Goal: Task Accomplishment & Management: Manage account settings

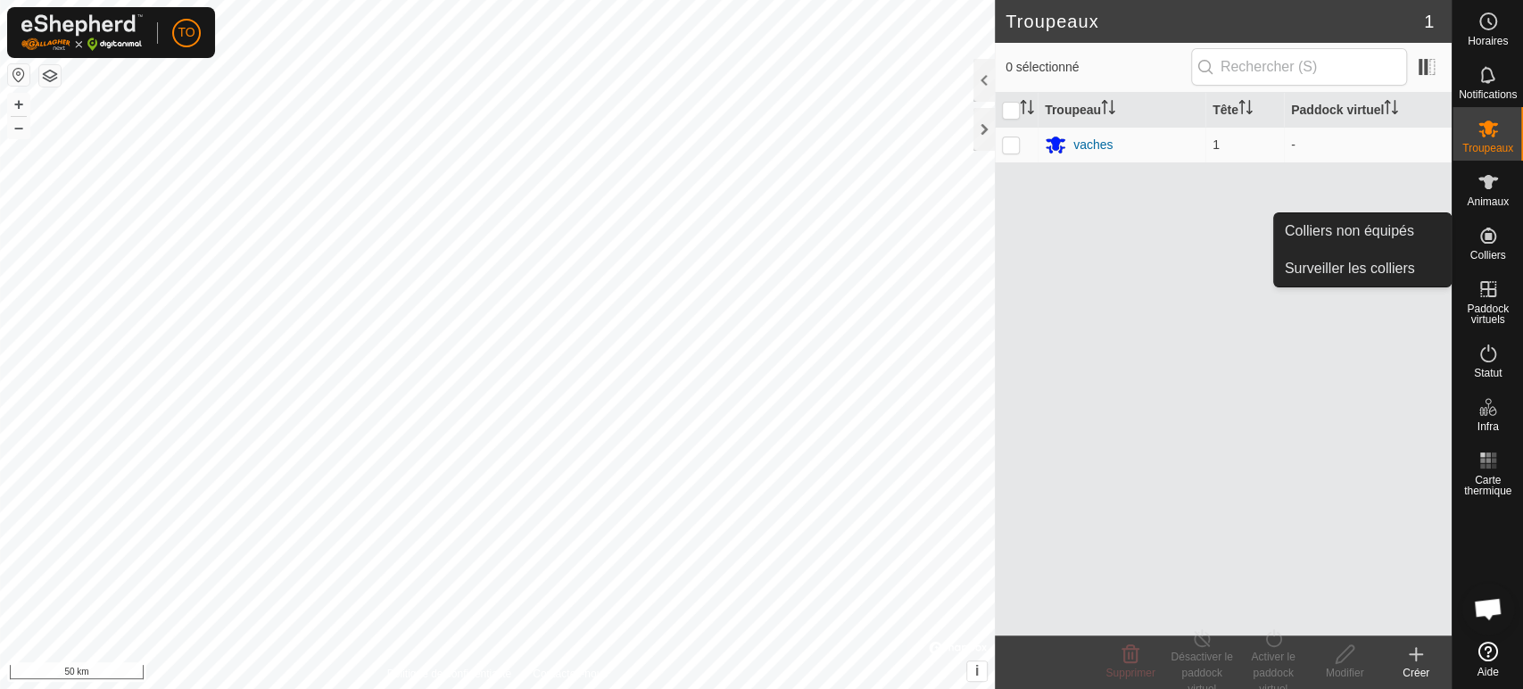
click at [1490, 241] on icon at bounding box center [1487, 235] width 21 height 21
click at [1399, 227] on link "Colliers non équipés" at bounding box center [1362, 231] width 177 height 36
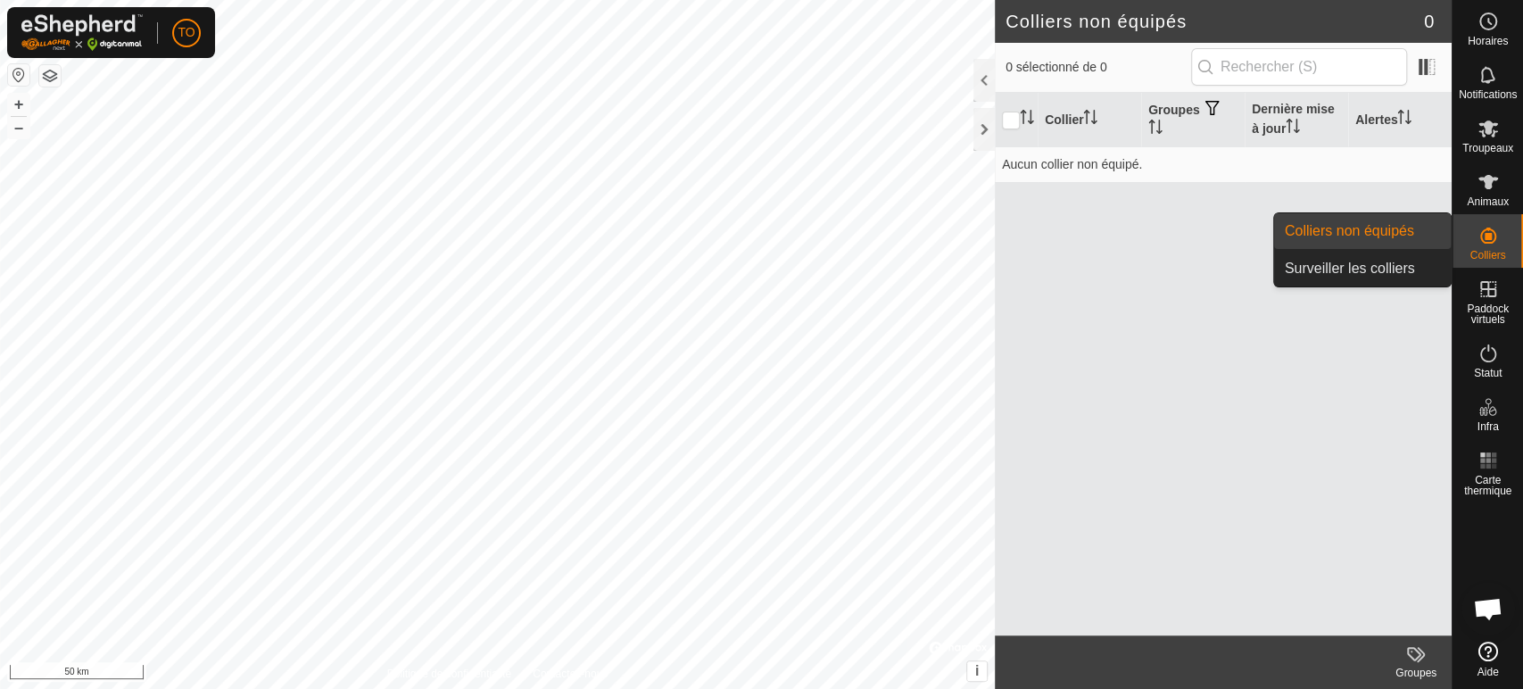
click at [1481, 246] on es-neckbands-svg-icon at bounding box center [1488, 235] width 32 height 29
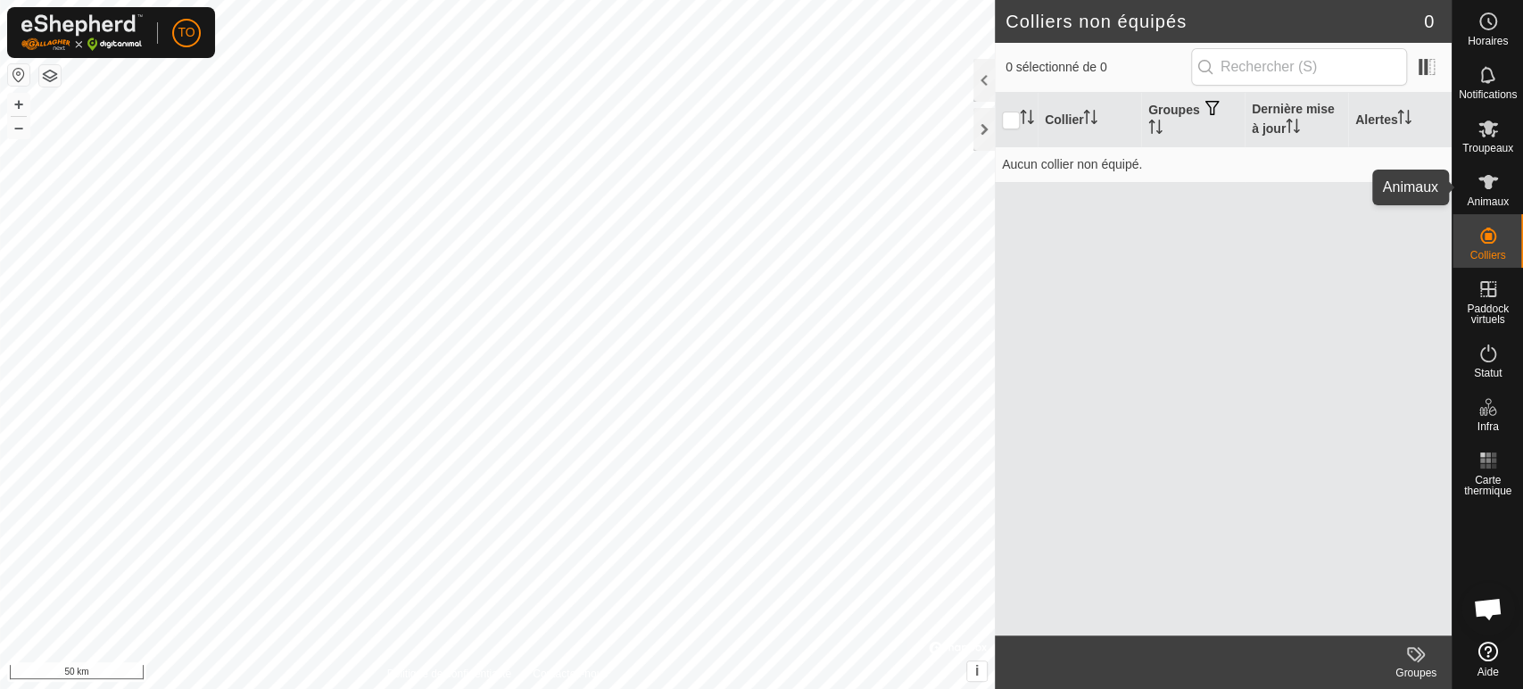
click at [1483, 196] on span "Animaux" at bounding box center [1487, 201] width 42 height 11
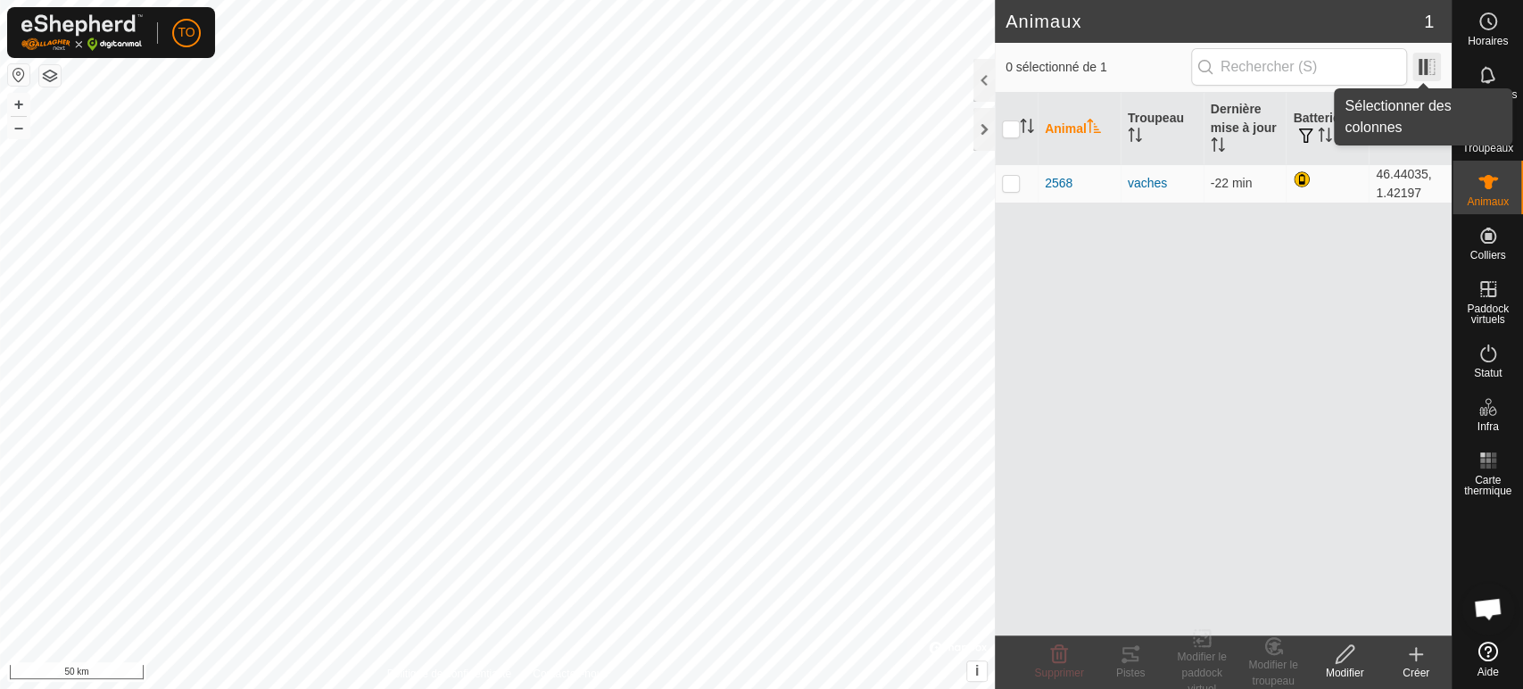
click at [1429, 57] on span at bounding box center [1426, 67] width 29 height 29
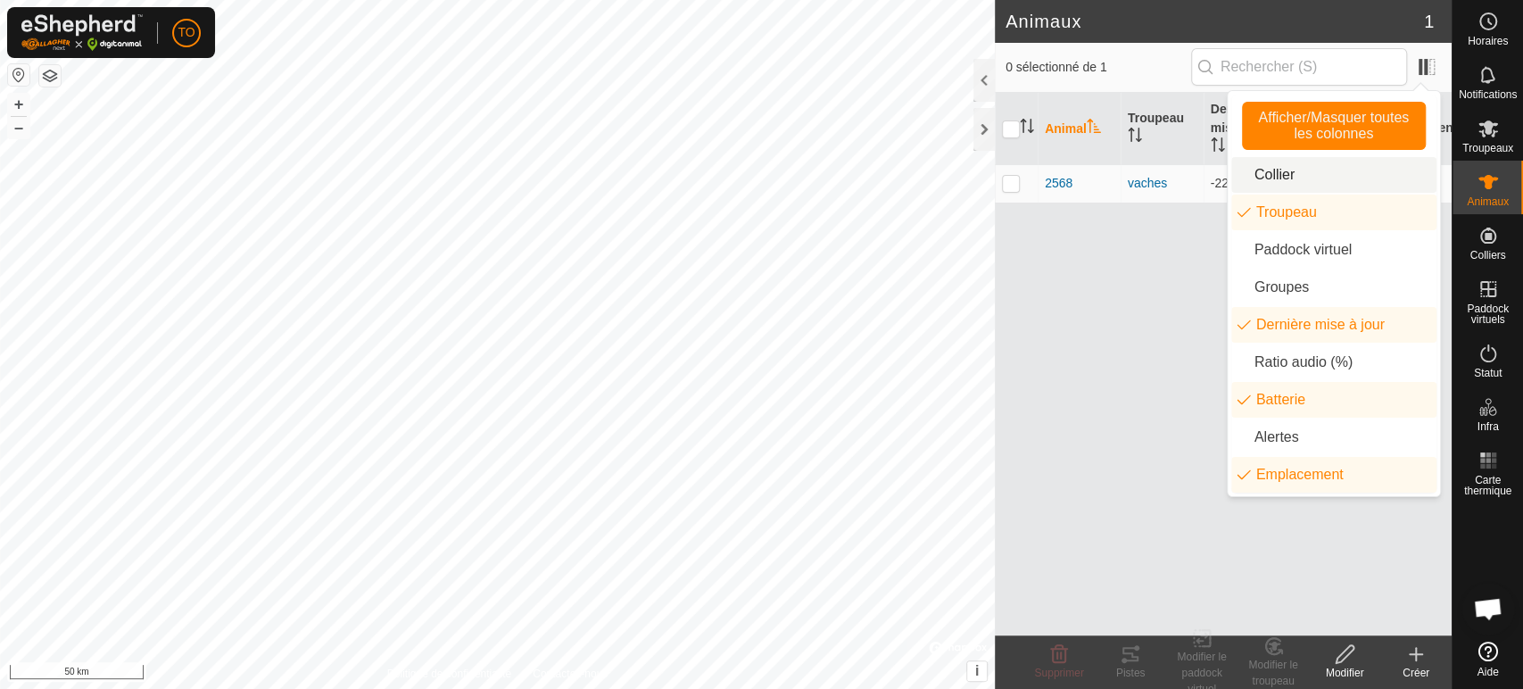
click at [1273, 176] on li "Collier" at bounding box center [1333, 175] width 205 height 36
click at [1267, 179] on li "Collier" at bounding box center [1333, 175] width 205 height 36
click at [1288, 250] on li "Paddock virtuel" at bounding box center [1333, 250] width 205 height 36
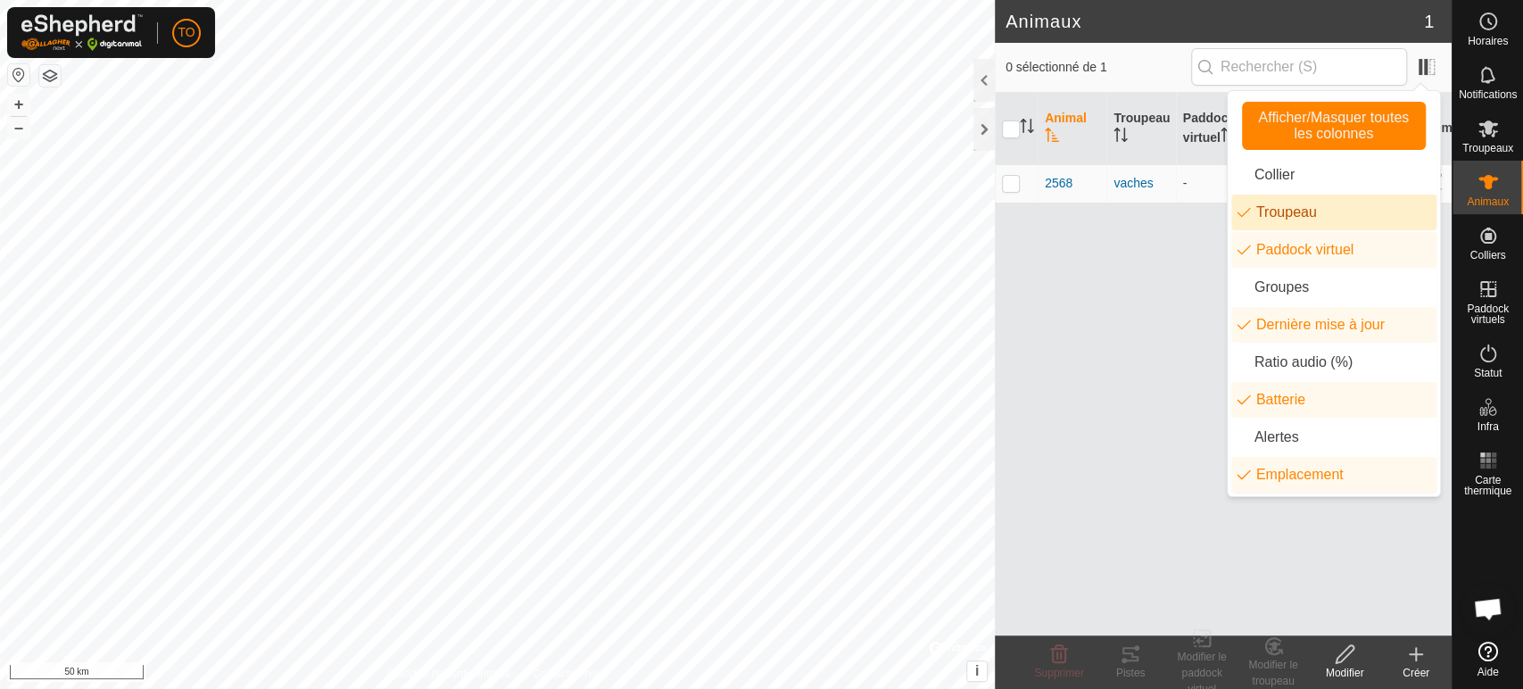
click at [1256, 207] on li "Troupeau" at bounding box center [1333, 212] width 205 height 36
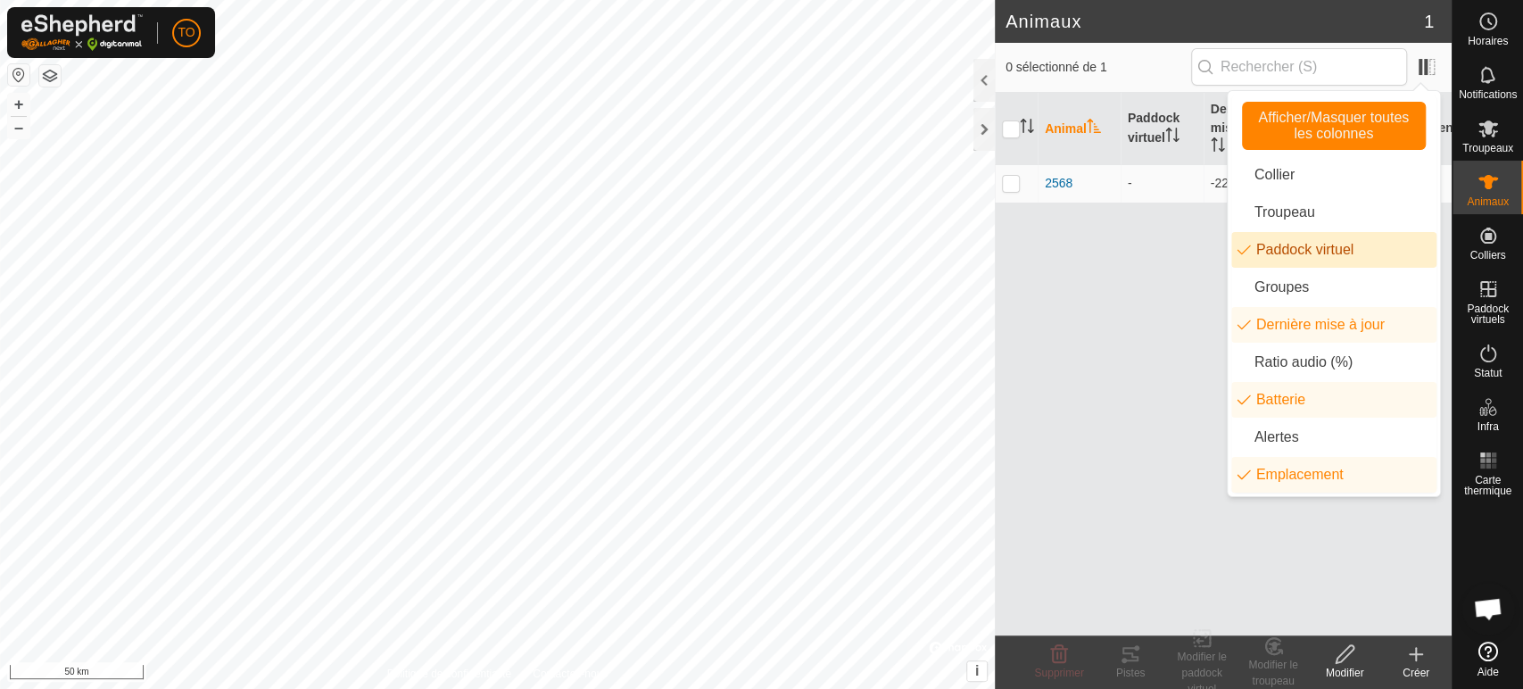
click at [1264, 248] on li "Paddock virtuel" at bounding box center [1333, 250] width 205 height 36
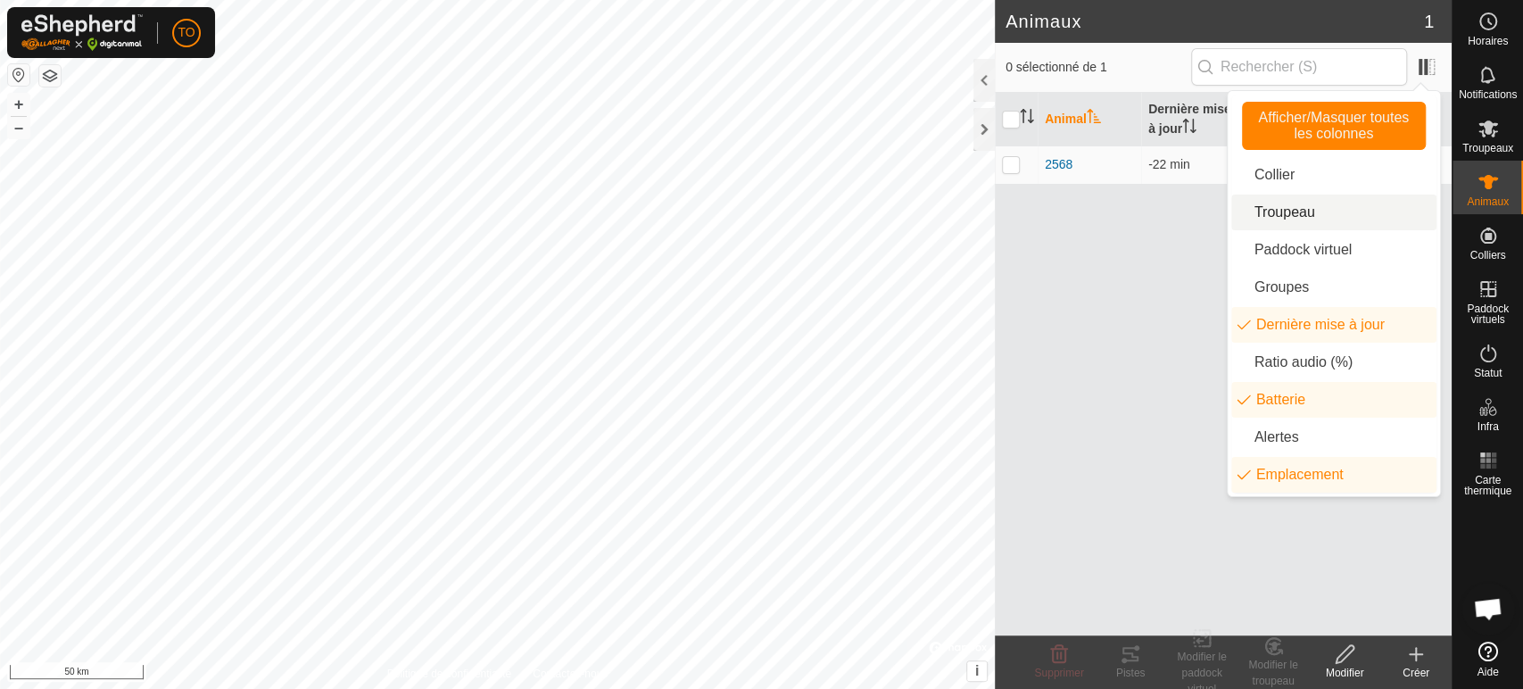
click at [1268, 209] on li "Troupeau" at bounding box center [1333, 212] width 205 height 36
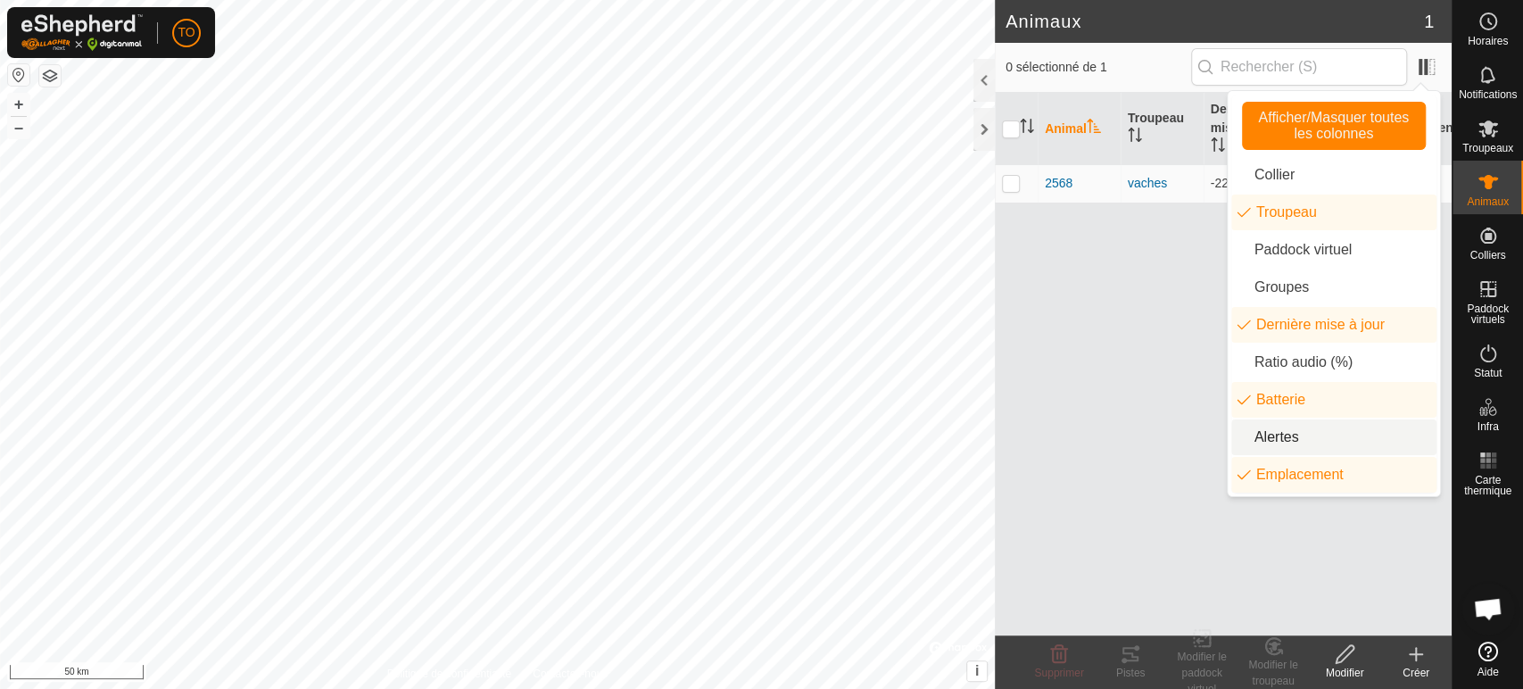
click at [1284, 432] on li "Alertes" at bounding box center [1333, 437] width 205 height 36
click at [1284, 428] on li "Alertes" at bounding box center [1333, 437] width 205 height 36
click at [1292, 248] on li "Paddock virtuel" at bounding box center [1333, 250] width 205 height 36
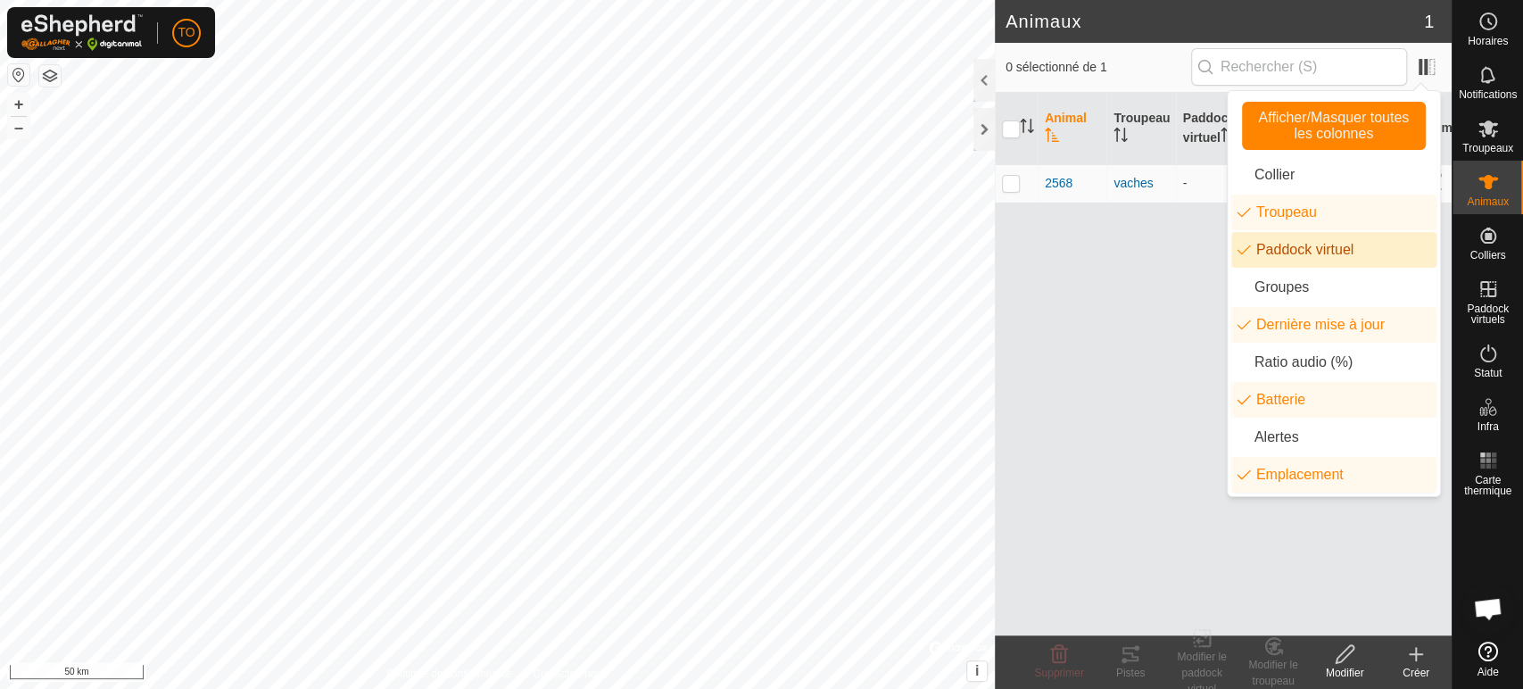
click at [1292, 248] on li "Paddock virtuel" at bounding box center [1333, 250] width 205 height 36
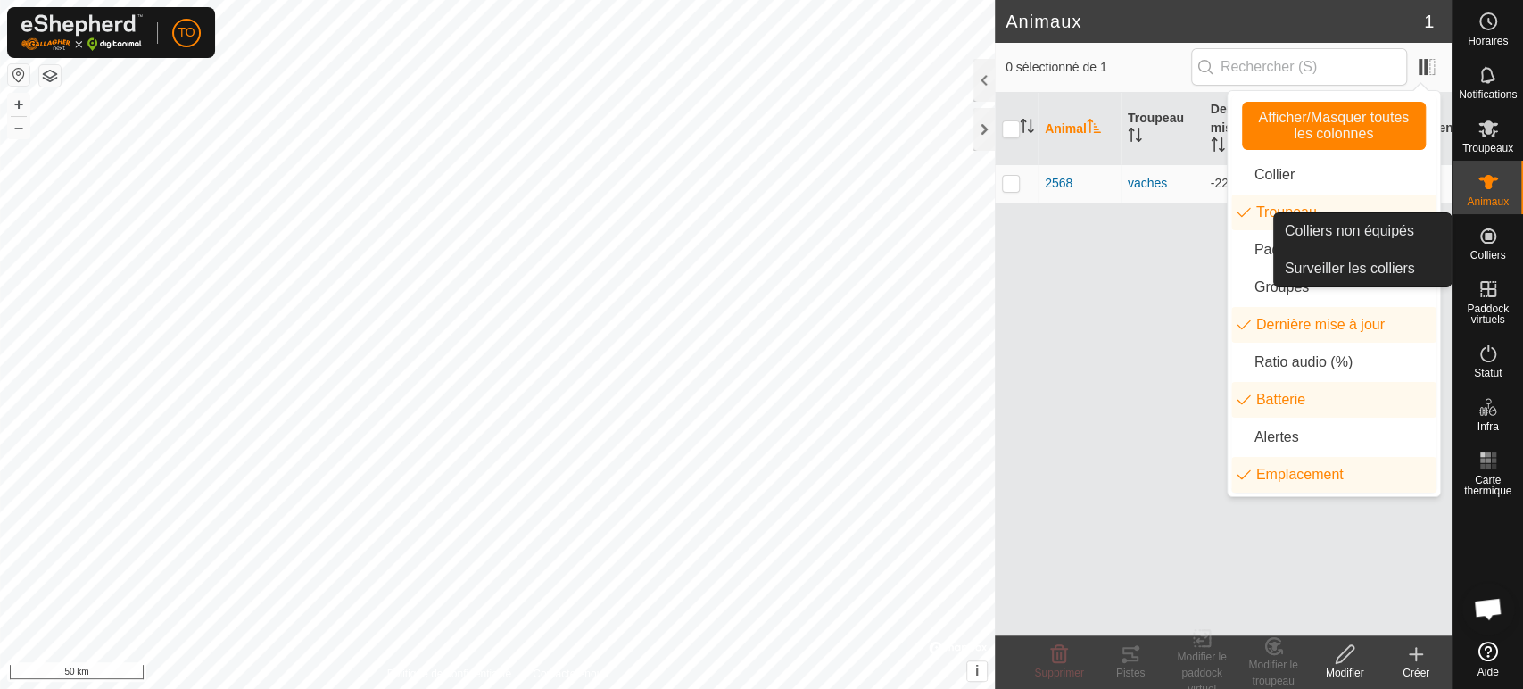
click at [1482, 234] on icon at bounding box center [1487, 235] width 21 height 21
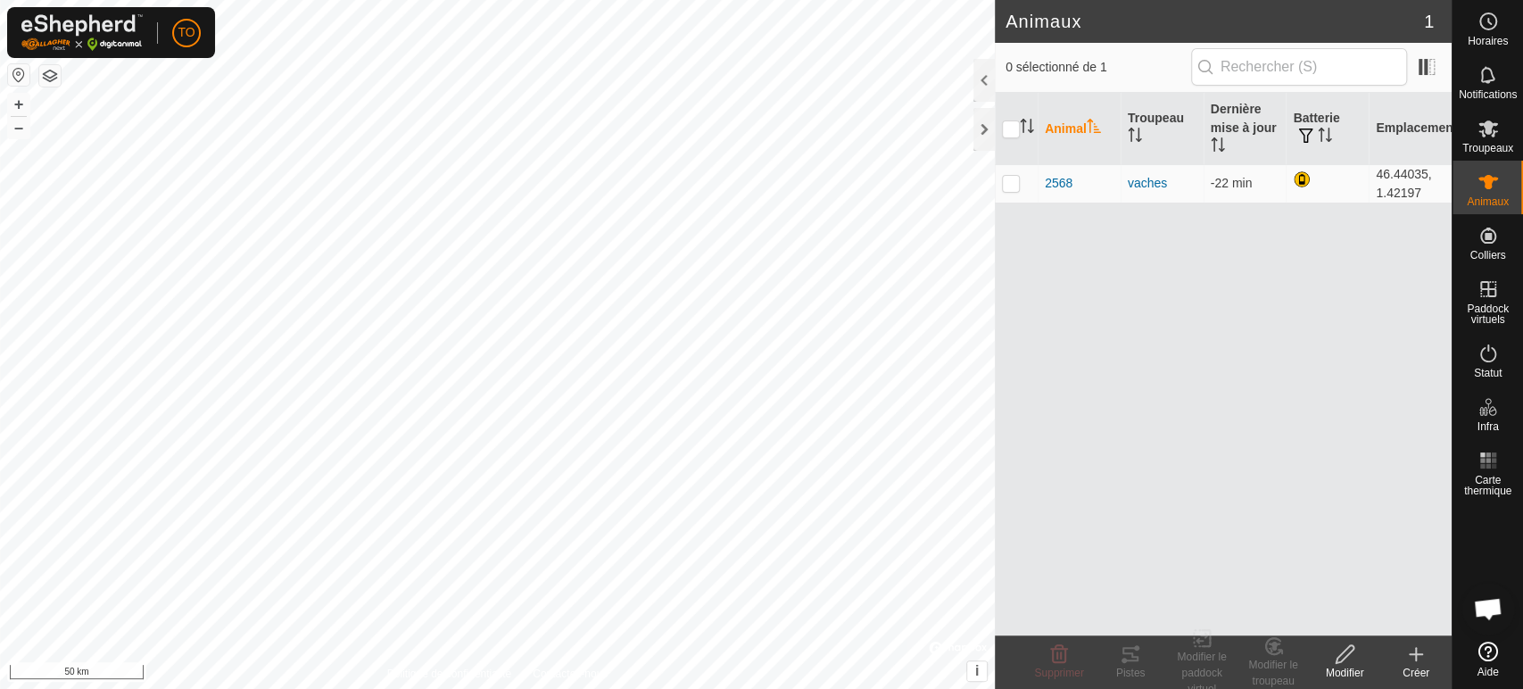
click at [1420, 651] on icon at bounding box center [1415, 653] width 21 height 21
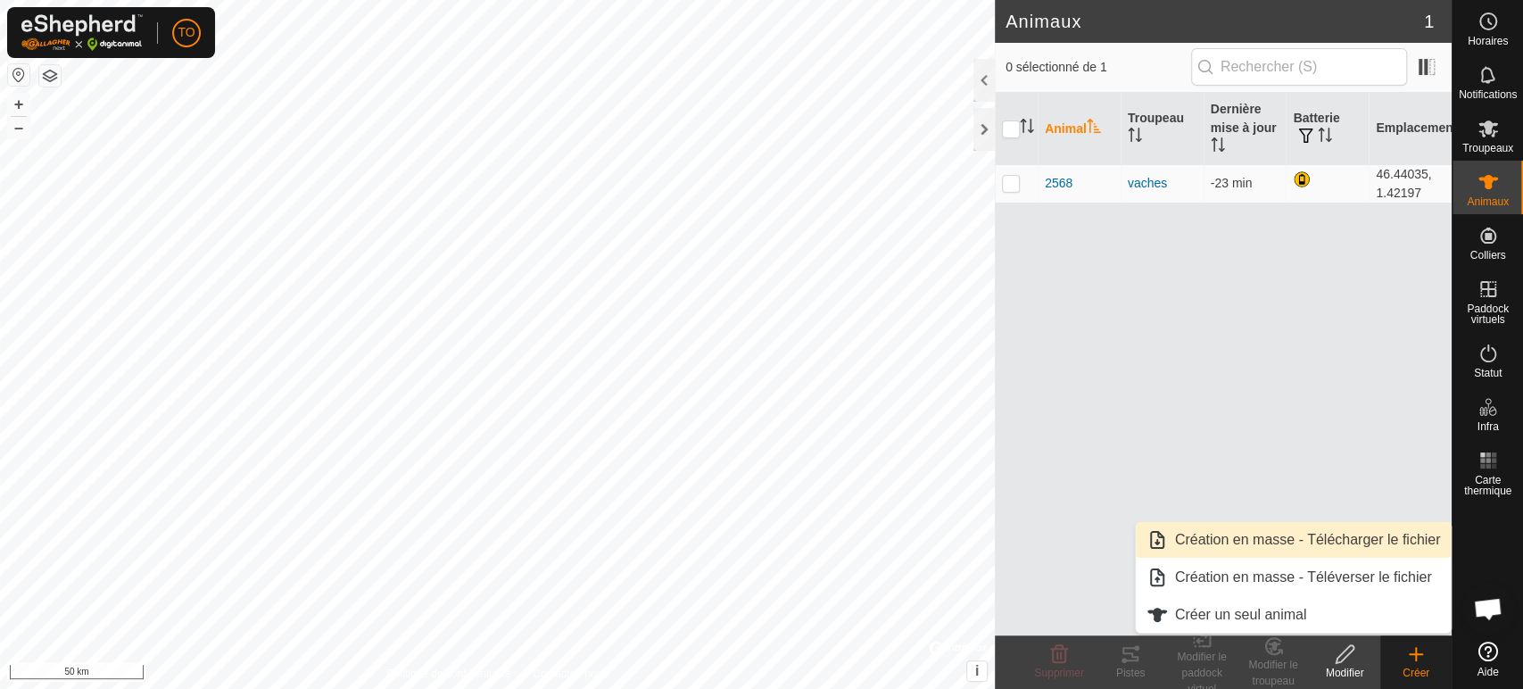
click at [1392, 541] on link "Création en masse - Télécharger le fichier" at bounding box center [1294, 540] width 316 height 36
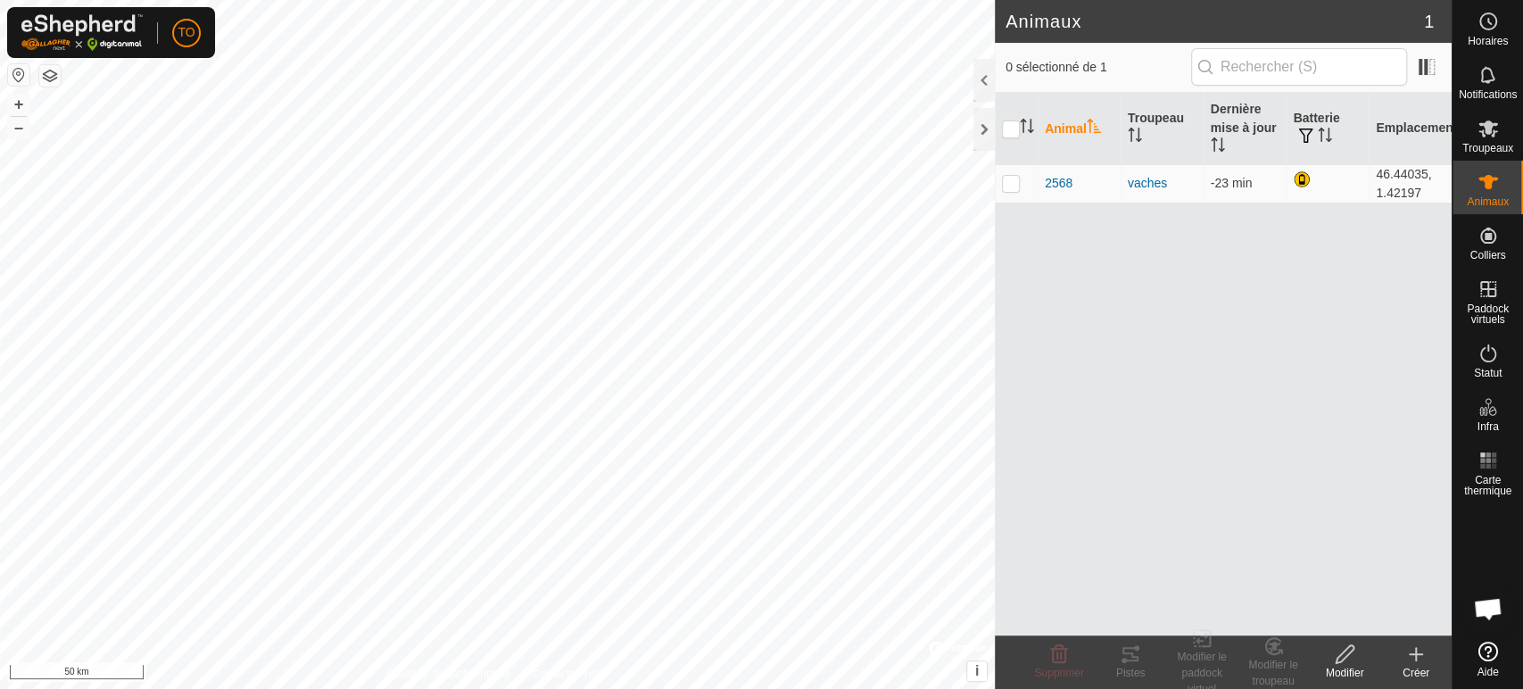
click at [1409, 662] on icon at bounding box center [1415, 653] width 21 height 21
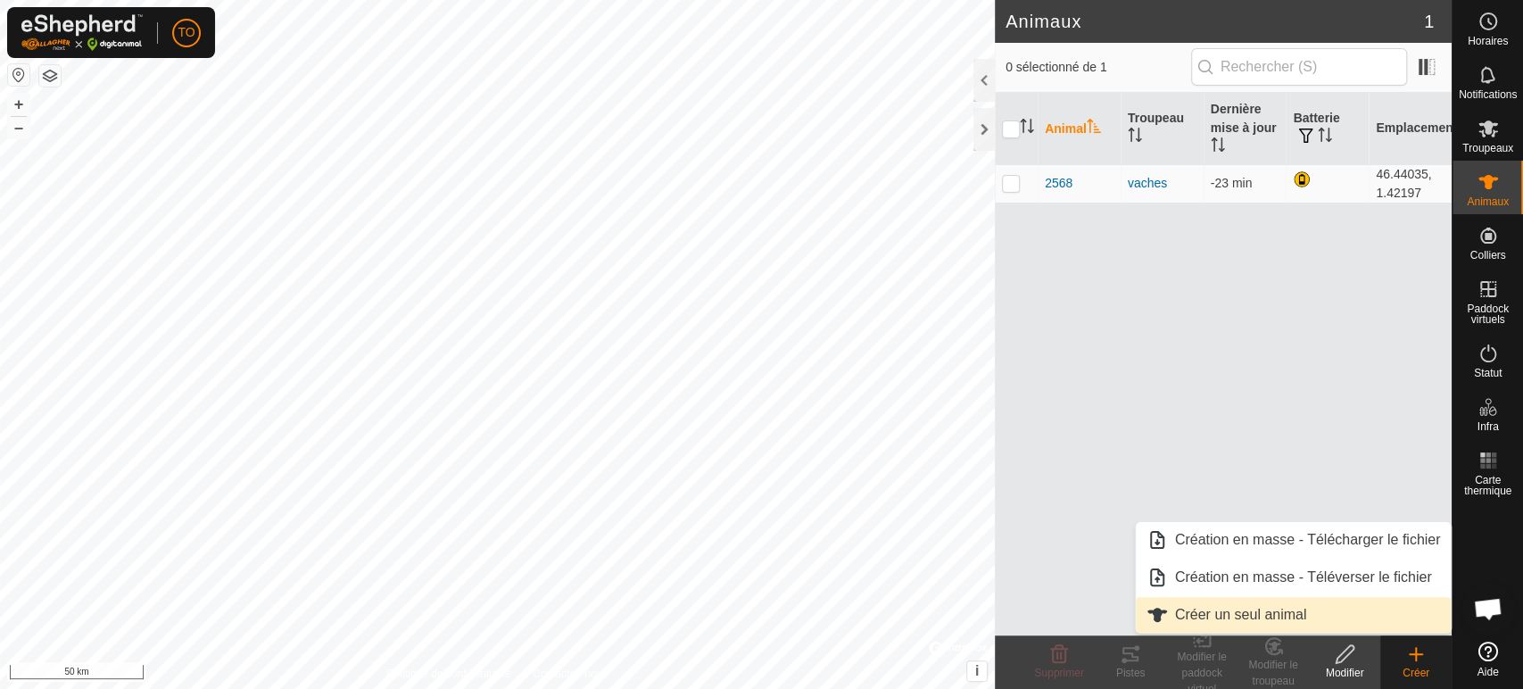
click at [1277, 617] on link "Créer un seul animal" at bounding box center [1294, 615] width 316 height 36
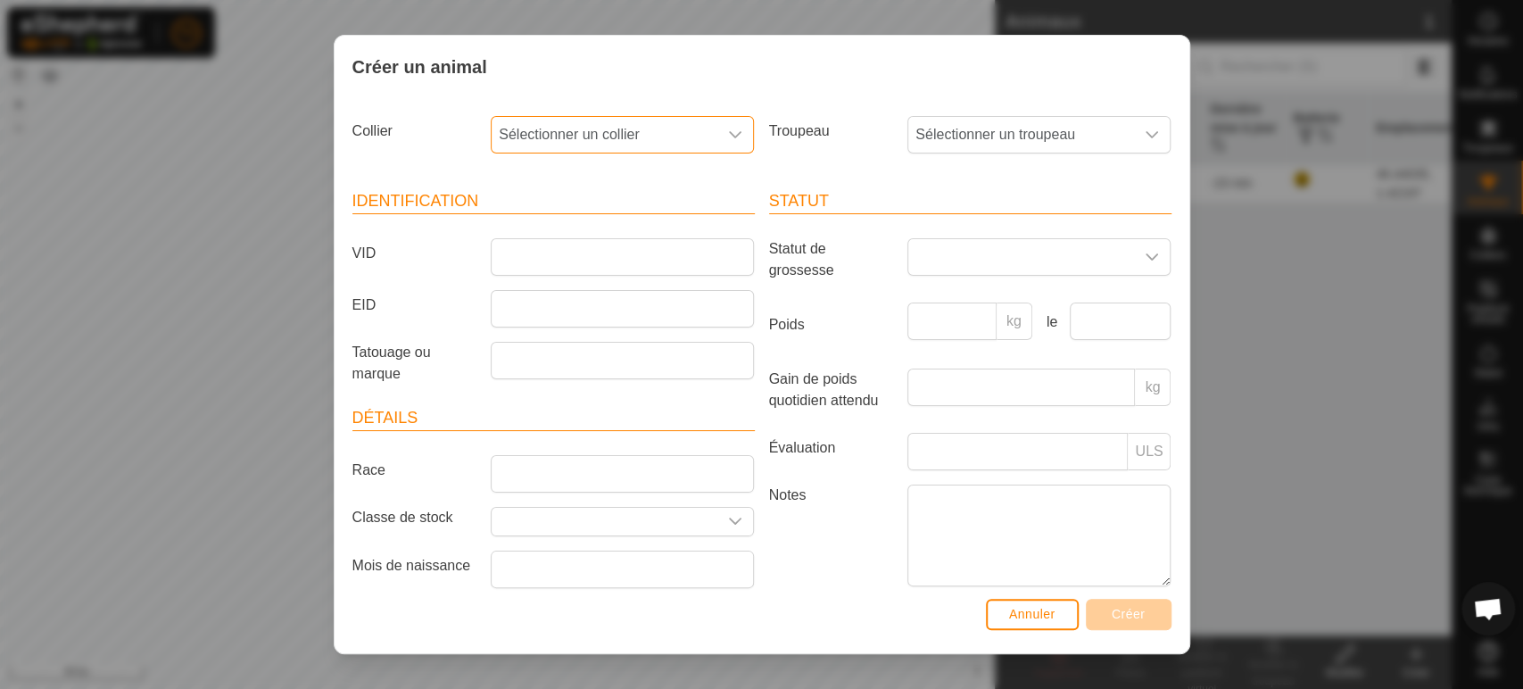
click at [596, 133] on span "Sélectionner un collier" at bounding box center [604, 135] width 226 height 36
click at [601, 136] on span "Sélectionner un collier" at bounding box center [604, 135] width 226 height 36
click at [728, 136] on icon "dropdown trigger" at bounding box center [735, 135] width 14 height 14
click at [536, 216] on li "-" at bounding box center [620, 227] width 257 height 36
click at [542, 198] on header "Identification" at bounding box center [553, 201] width 402 height 25
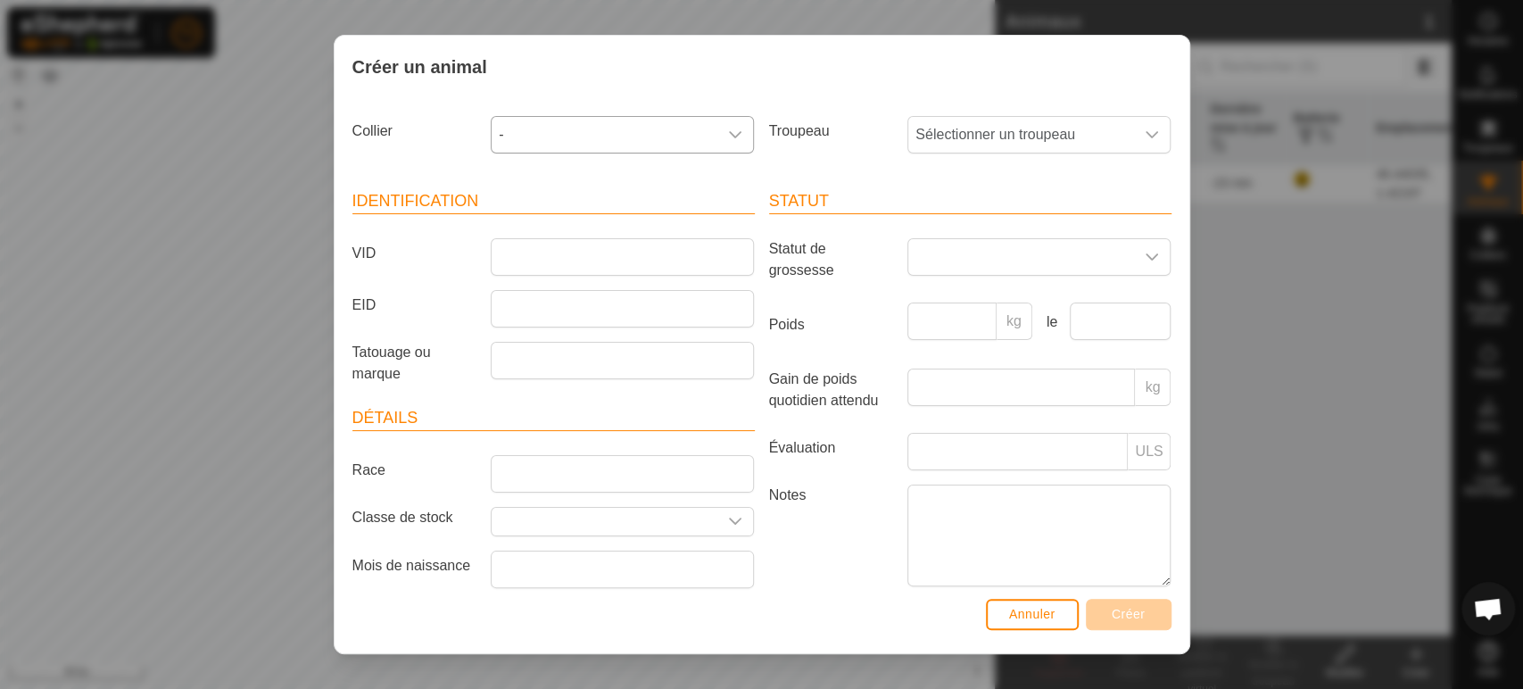
click at [578, 145] on span "-" at bounding box center [604, 135] width 226 height 36
click at [565, 228] on li "-" at bounding box center [620, 227] width 257 height 36
click at [564, 196] on header "Identification" at bounding box center [553, 201] width 402 height 25
click at [1013, 622] on button "Annuler" at bounding box center [1032, 614] width 93 height 31
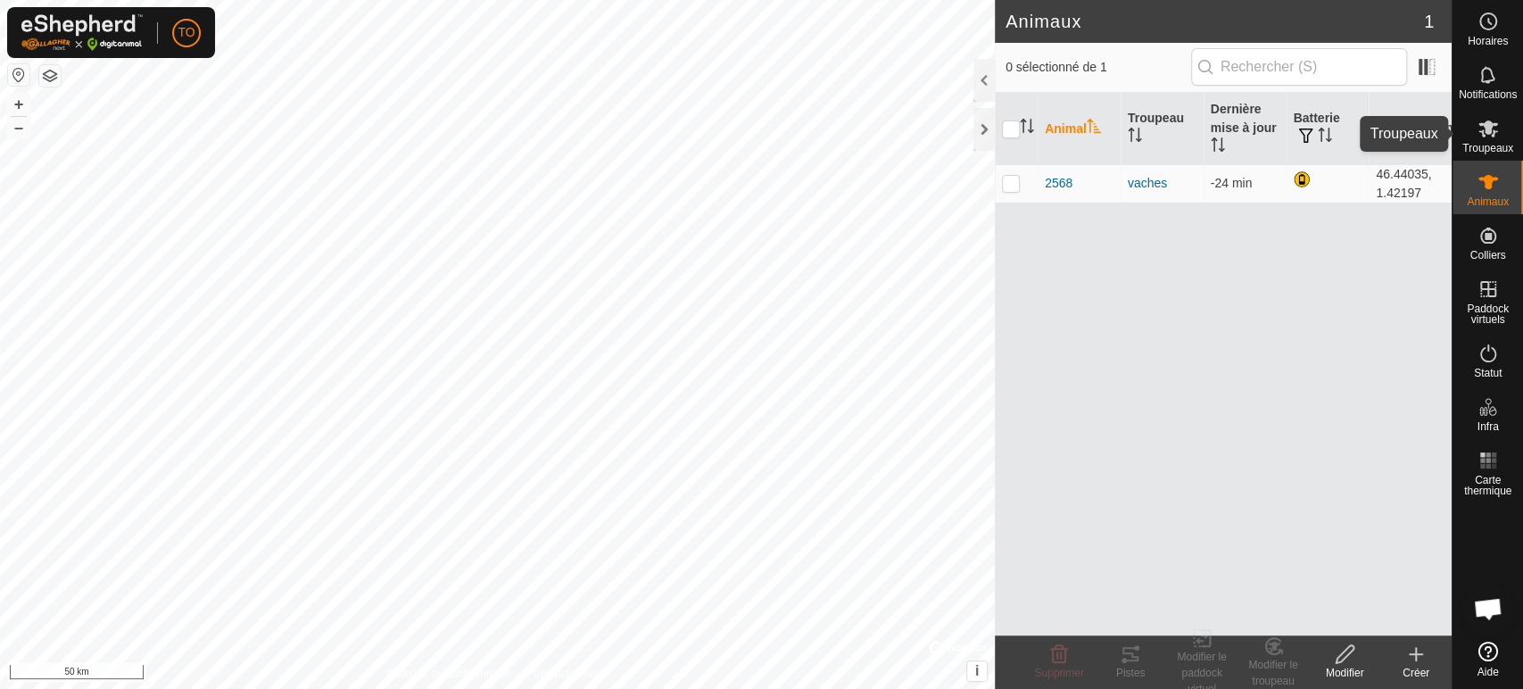
click at [1479, 136] on icon at bounding box center [1487, 128] width 21 height 21
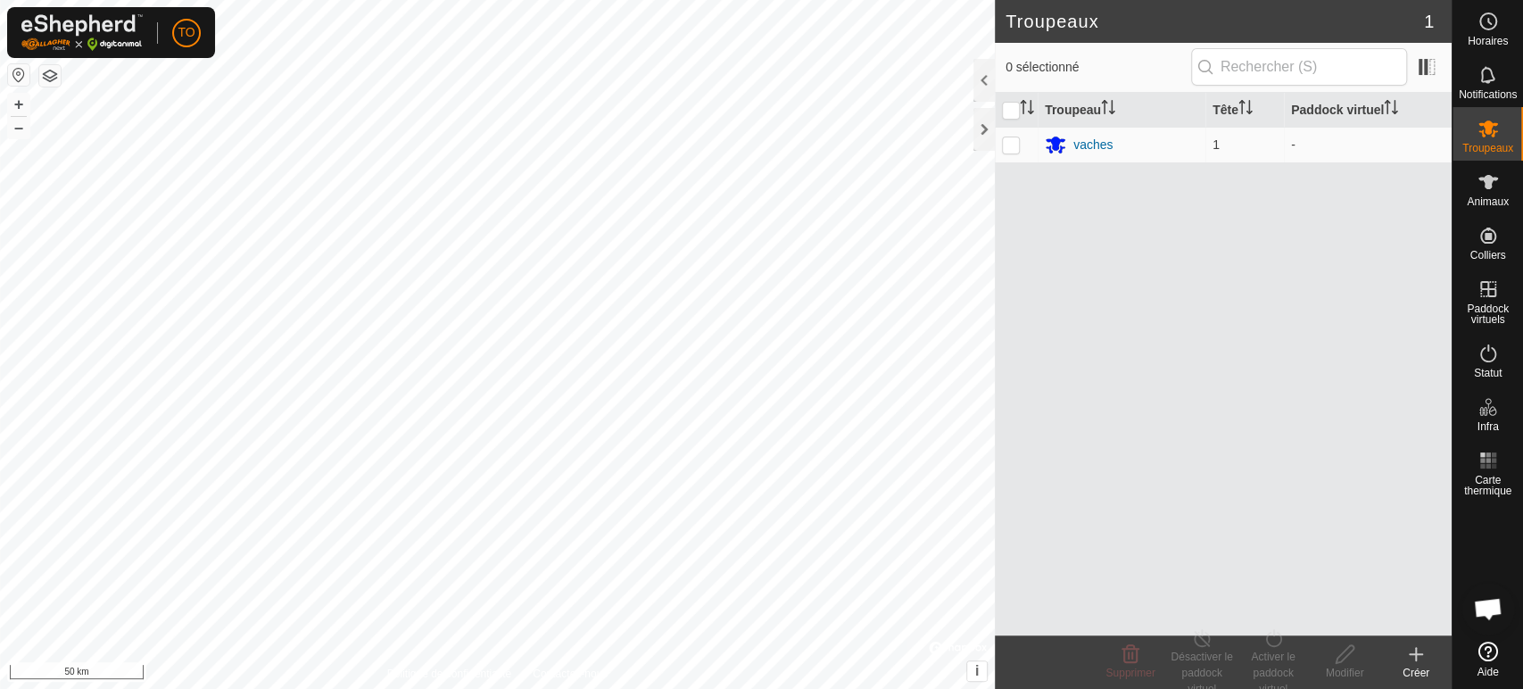
click at [1405, 660] on icon at bounding box center [1415, 653] width 21 height 21
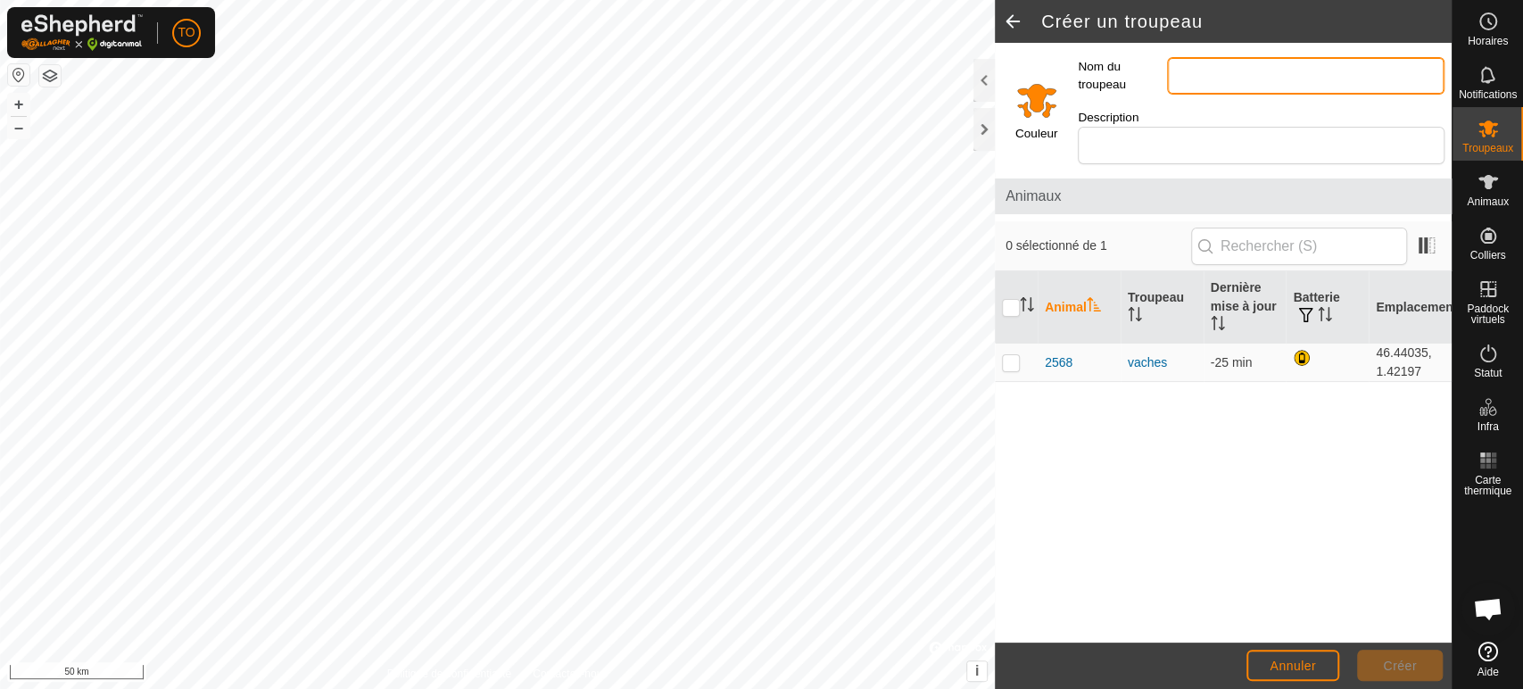
click at [1208, 76] on input "Nom du troupeau" at bounding box center [1305, 75] width 277 height 37
click at [1037, 99] on input "Select a color" at bounding box center [1036, 99] width 43 height 43
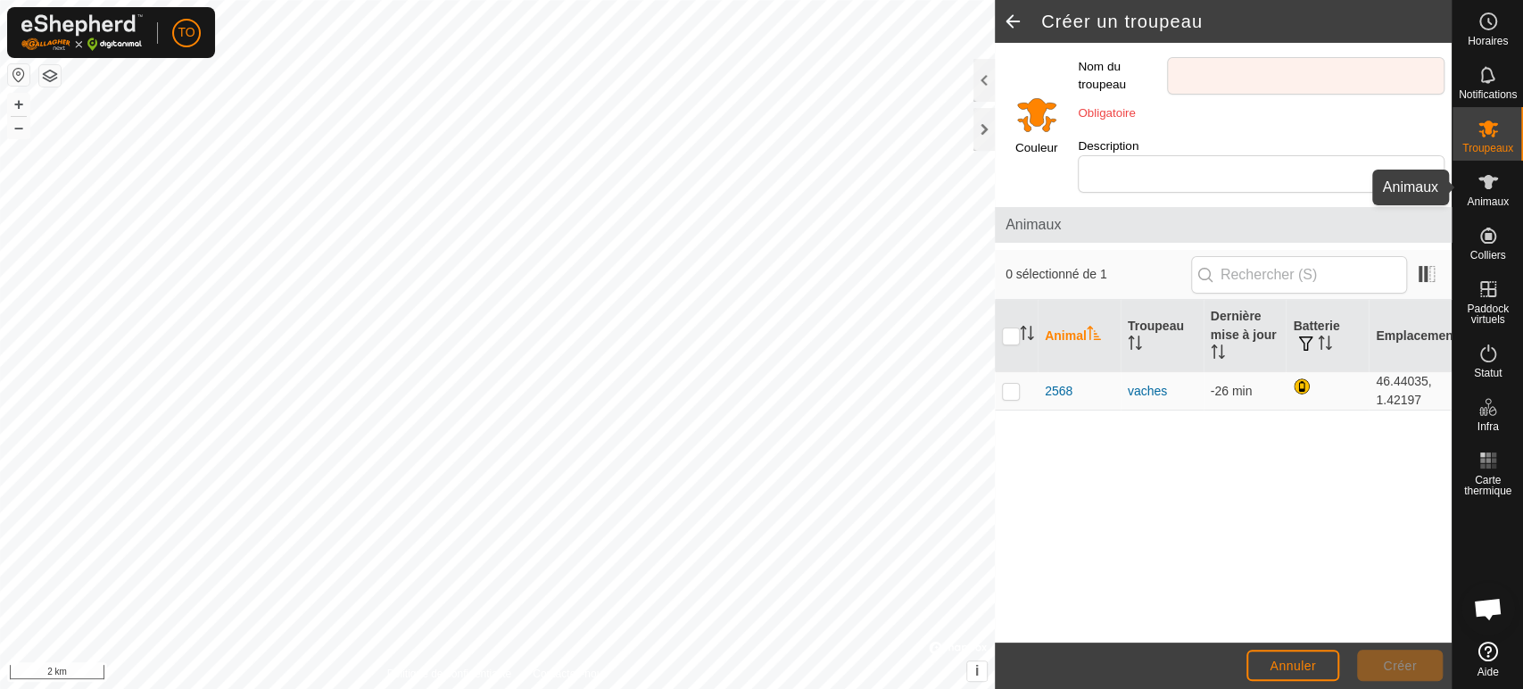
click at [1488, 194] on es-animals-svg-icon at bounding box center [1488, 182] width 32 height 29
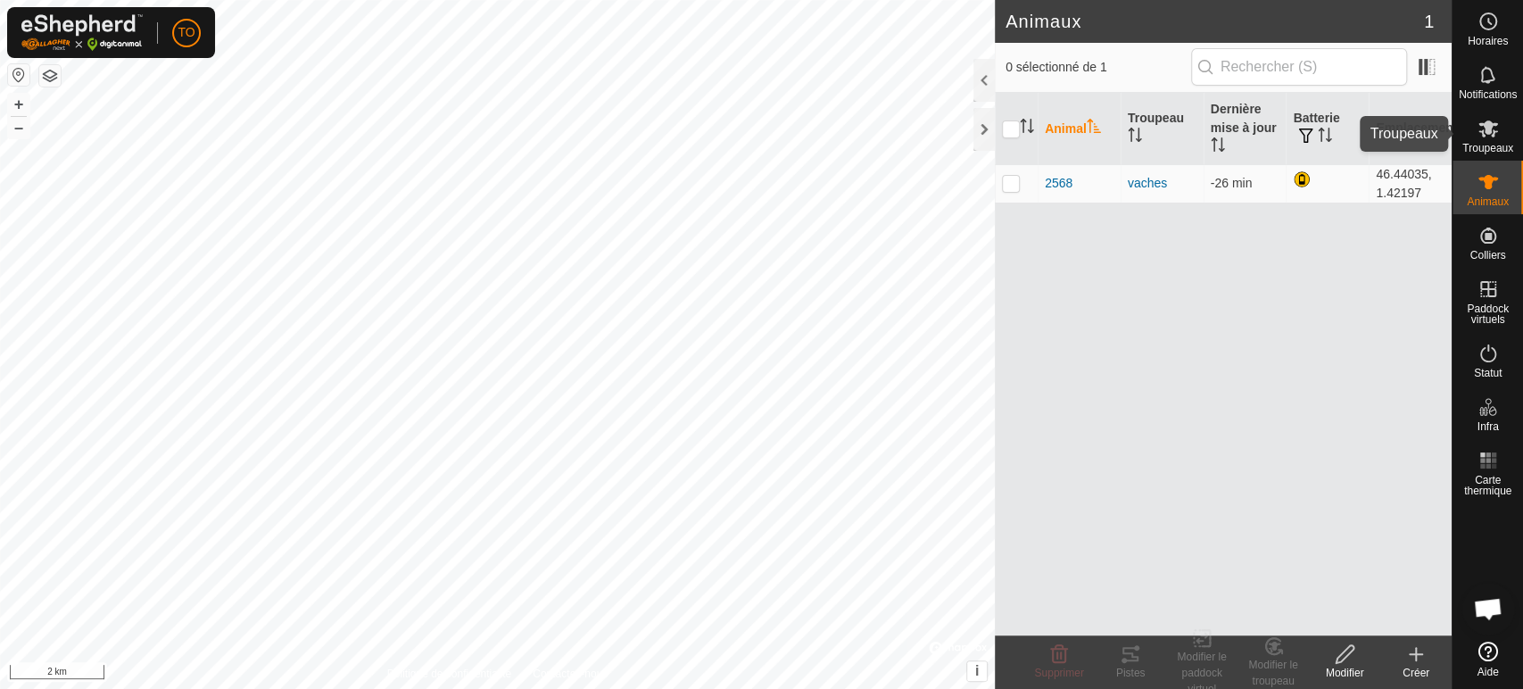
click at [1481, 148] on span "Troupeaux" at bounding box center [1487, 148] width 51 height 11
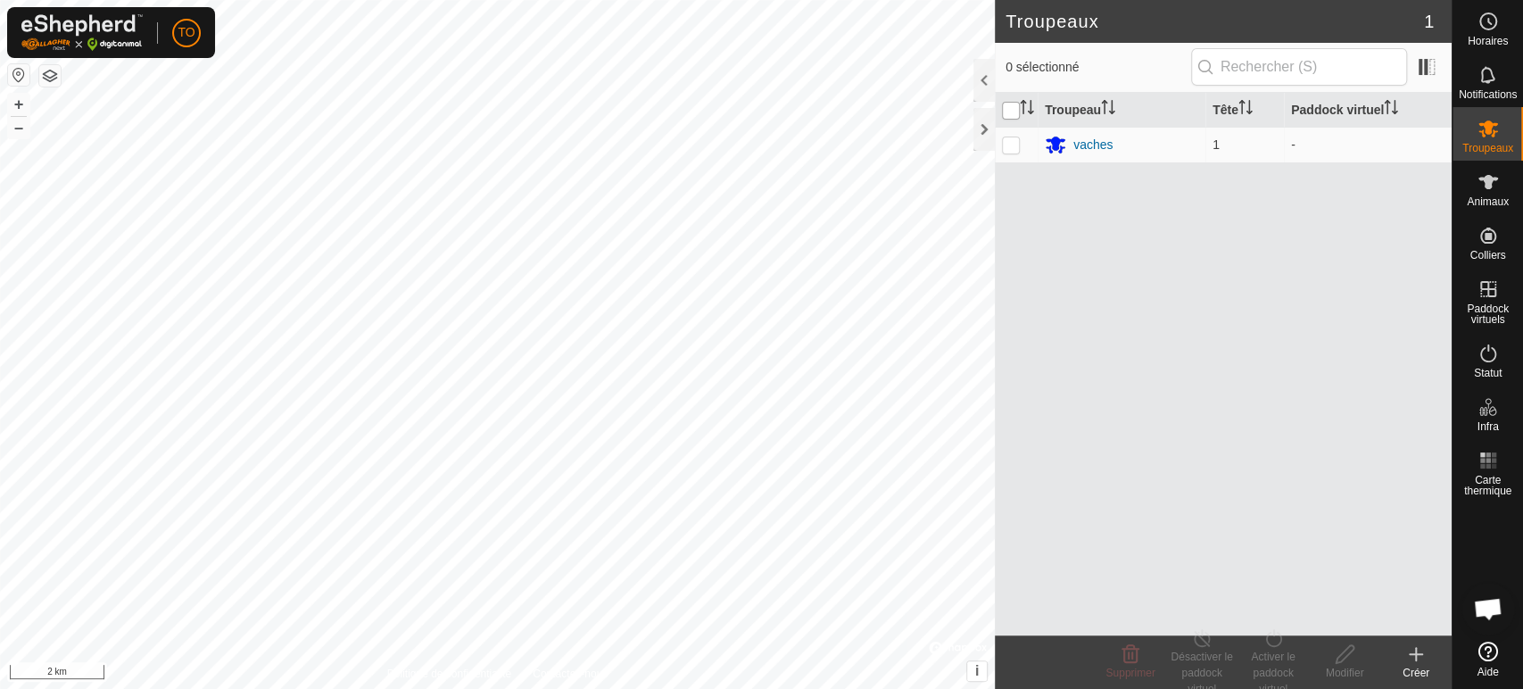
click at [1012, 109] on input "checkbox" at bounding box center [1011, 111] width 18 height 18
checkbox input "true"
click at [1012, 109] on input "checkbox" at bounding box center [1011, 111] width 18 height 18
checkbox input "false"
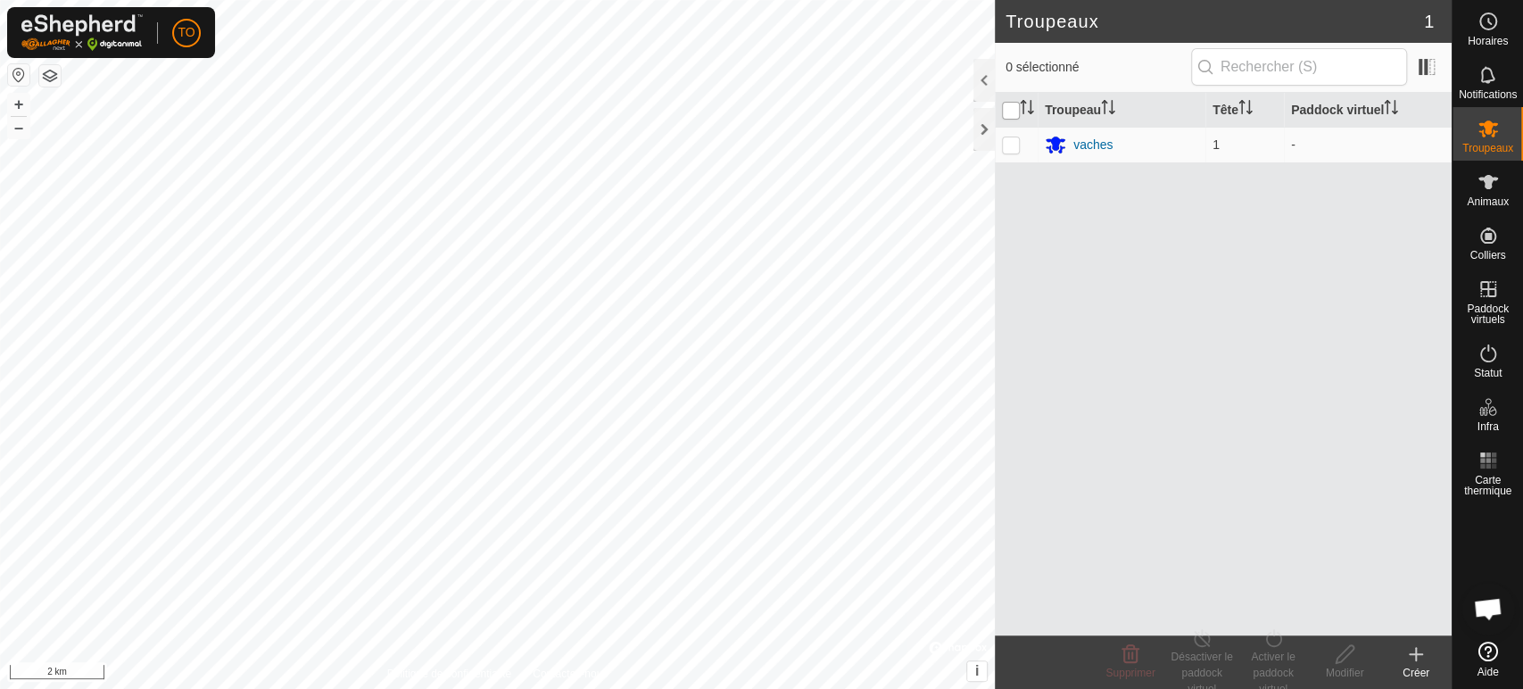
checkbox input "false"
click at [1480, 191] on icon at bounding box center [1487, 181] width 21 height 21
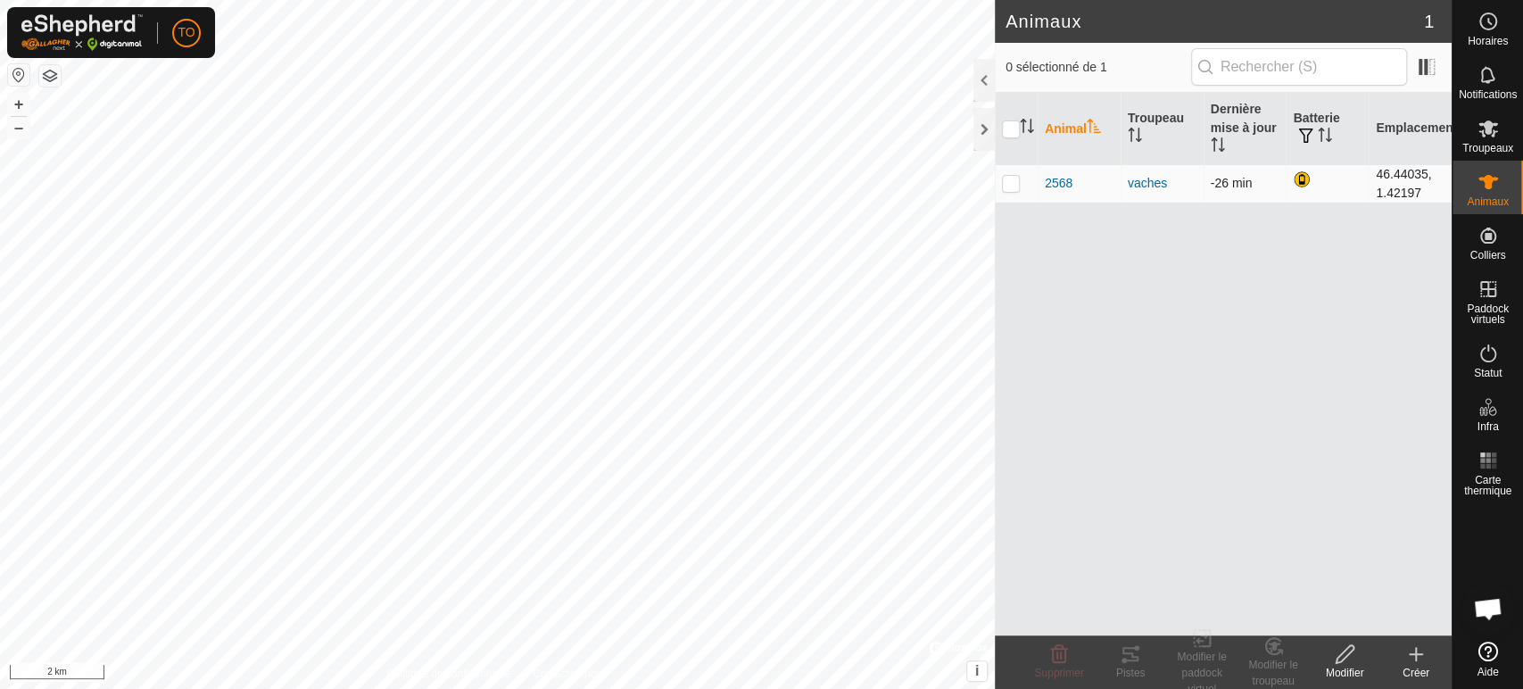
click at [1003, 186] on p-checkbox at bounding box center [1011, 183] width 18 height 14
checkbox input "true"
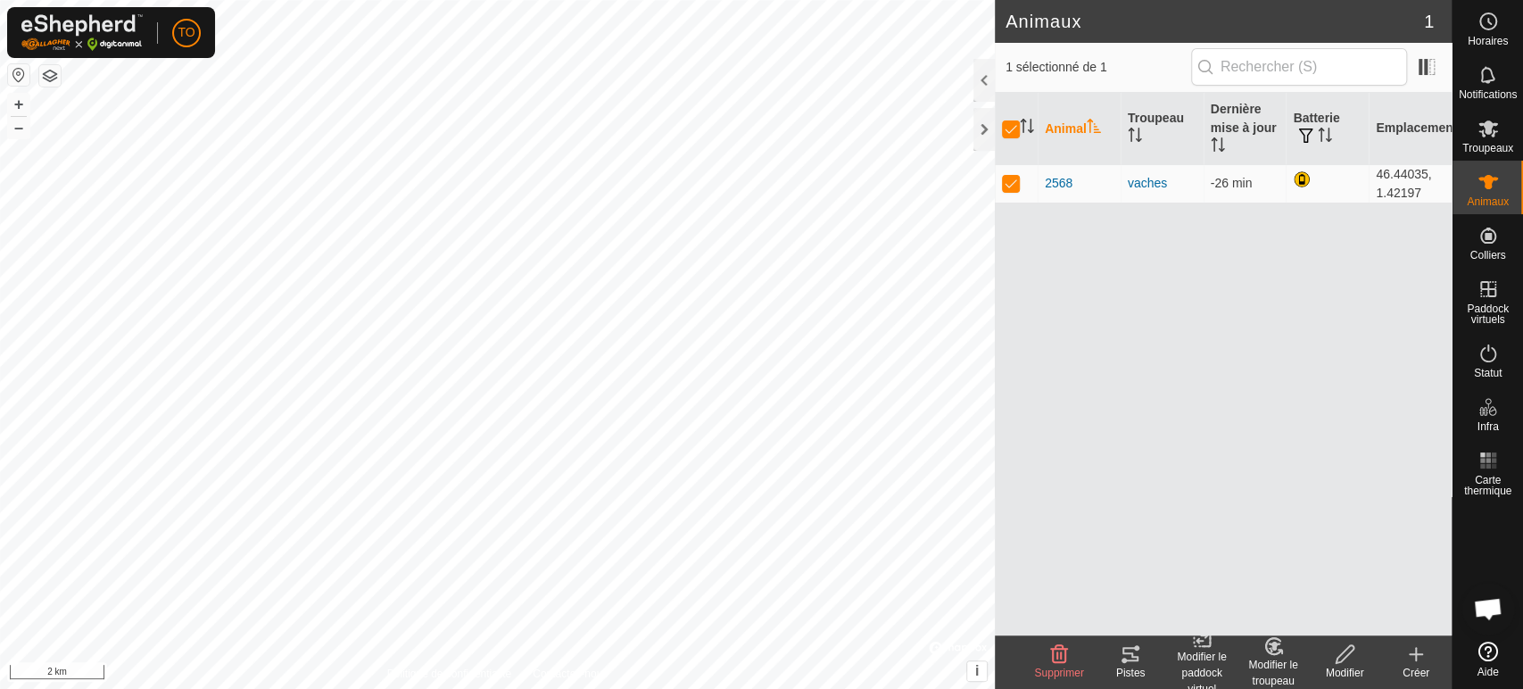
click at [1349, 662] on icon at bounding box center [1345, 653] width 22 height 21
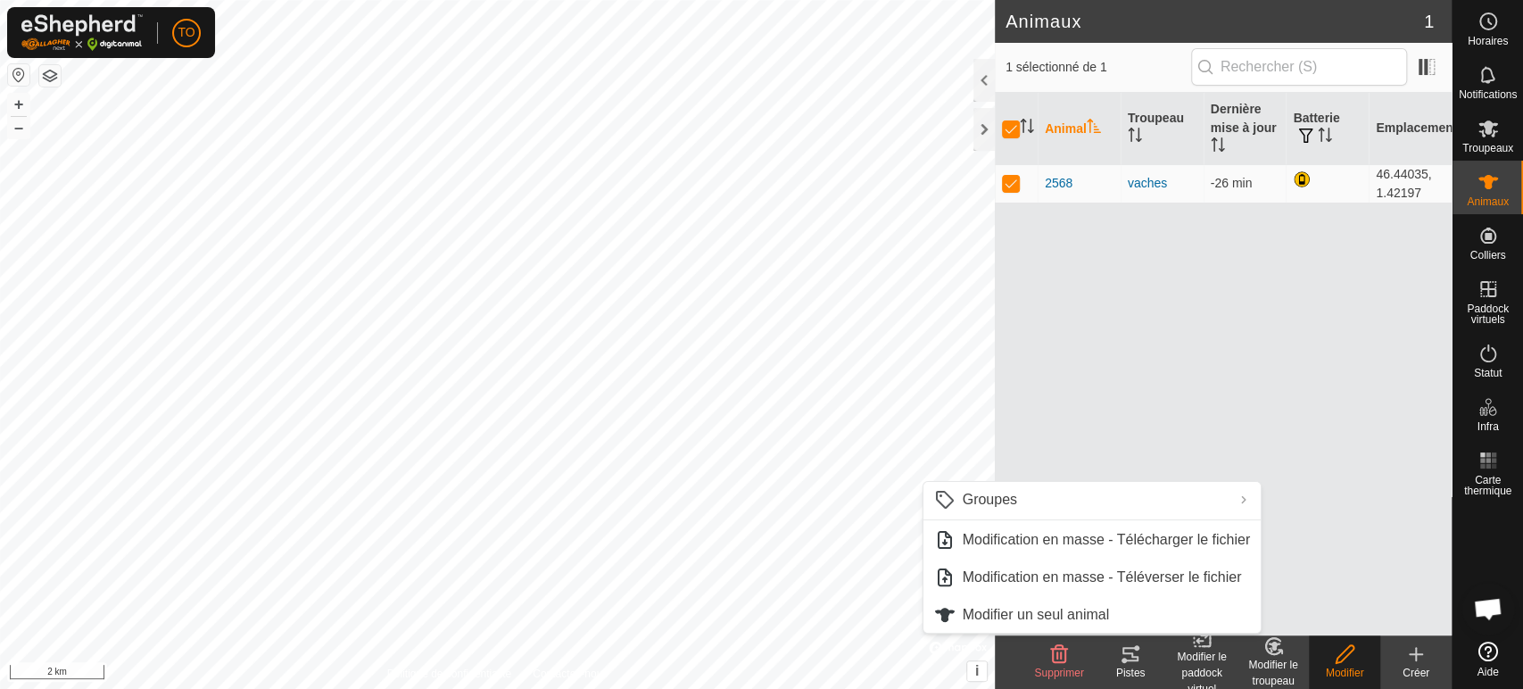
click at [1272, 657] on div "Modifier le troupeau" at bounding box center [1272, 673] width 71 height 32
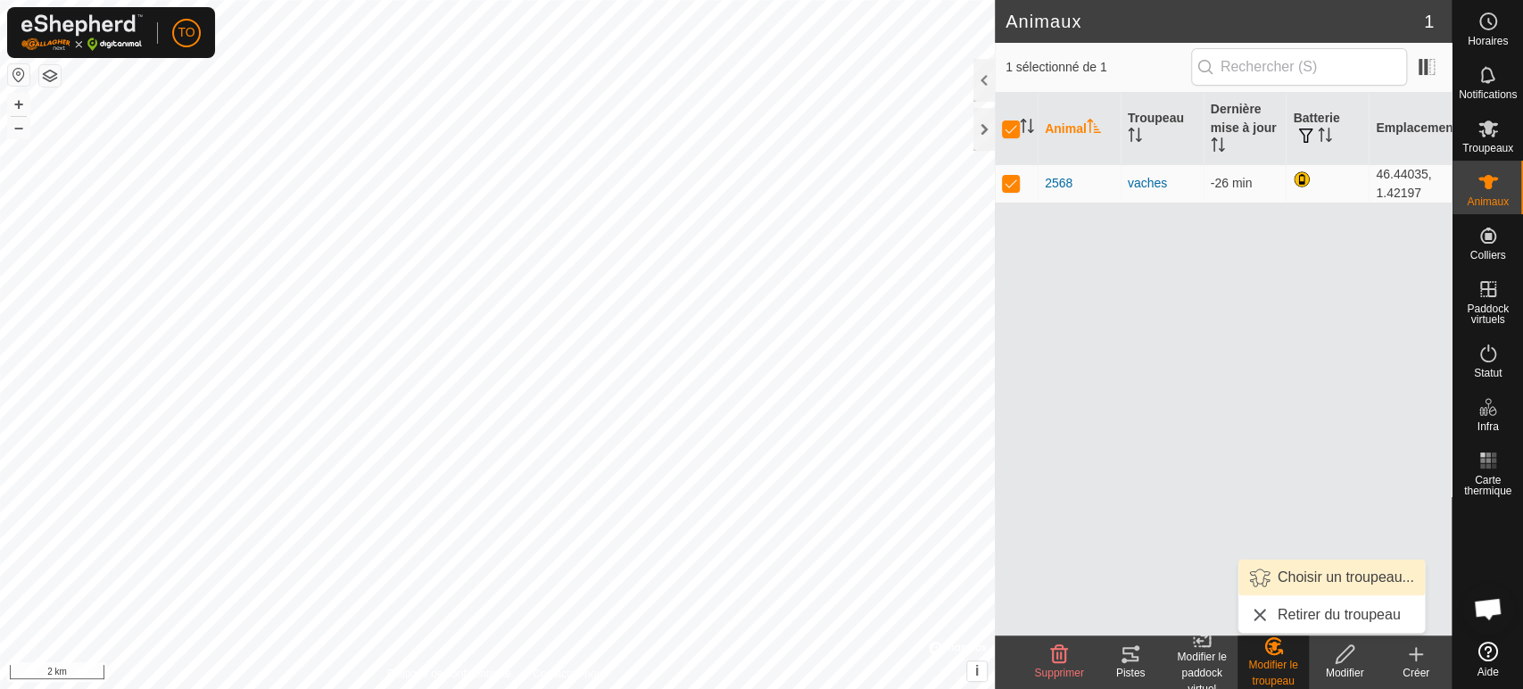
click at [1368, 584] on link "Choisir un troupeau..." at bounding box center [1331, 577] width 186 height 36
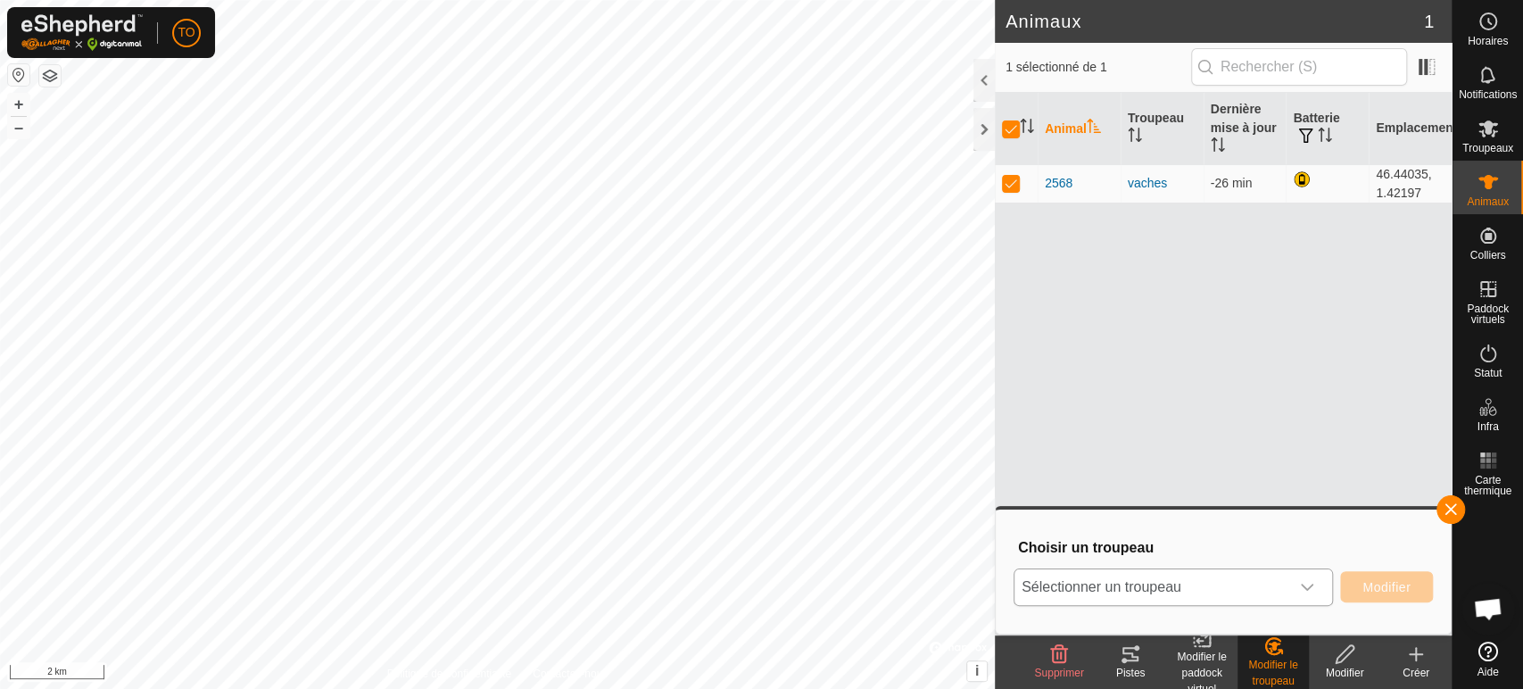
click at [1256, 597] on span "Sélectionner un troupeau" at bounding box center [1151, 587] width 275 height 36
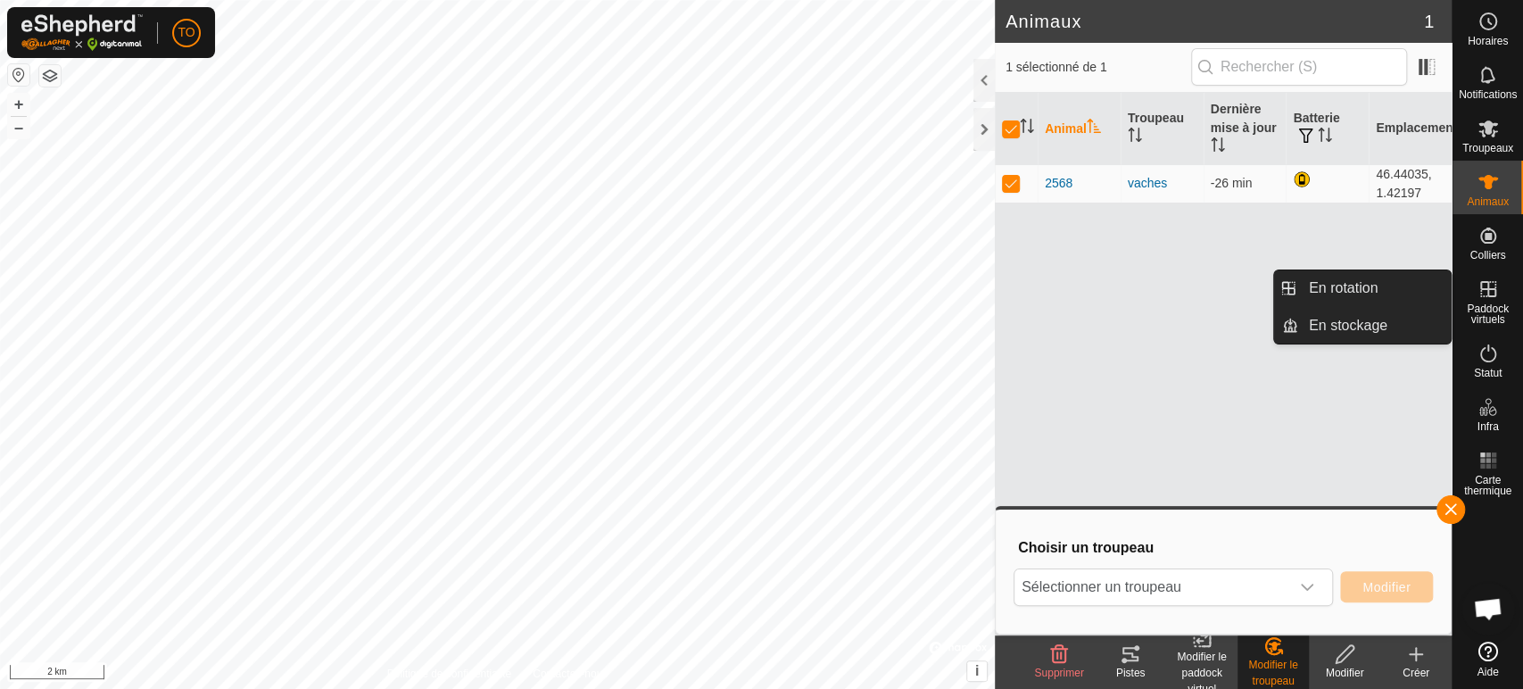
click at [1491, 289] on icon at bounding box center [1488, 289] width 16 height 16
click at [1463, 310] on span "Paddock virtuels" at bounding box center [1488, 313] width 62 height 21
drag, startPoint x: 1439, startPoint y: 294, endPoint x: 1361, endPoint y: 285, distance: 78.2
click at [1369, 285] on link "En rotation" at bounding box center [1374, 288] width 153 height 36
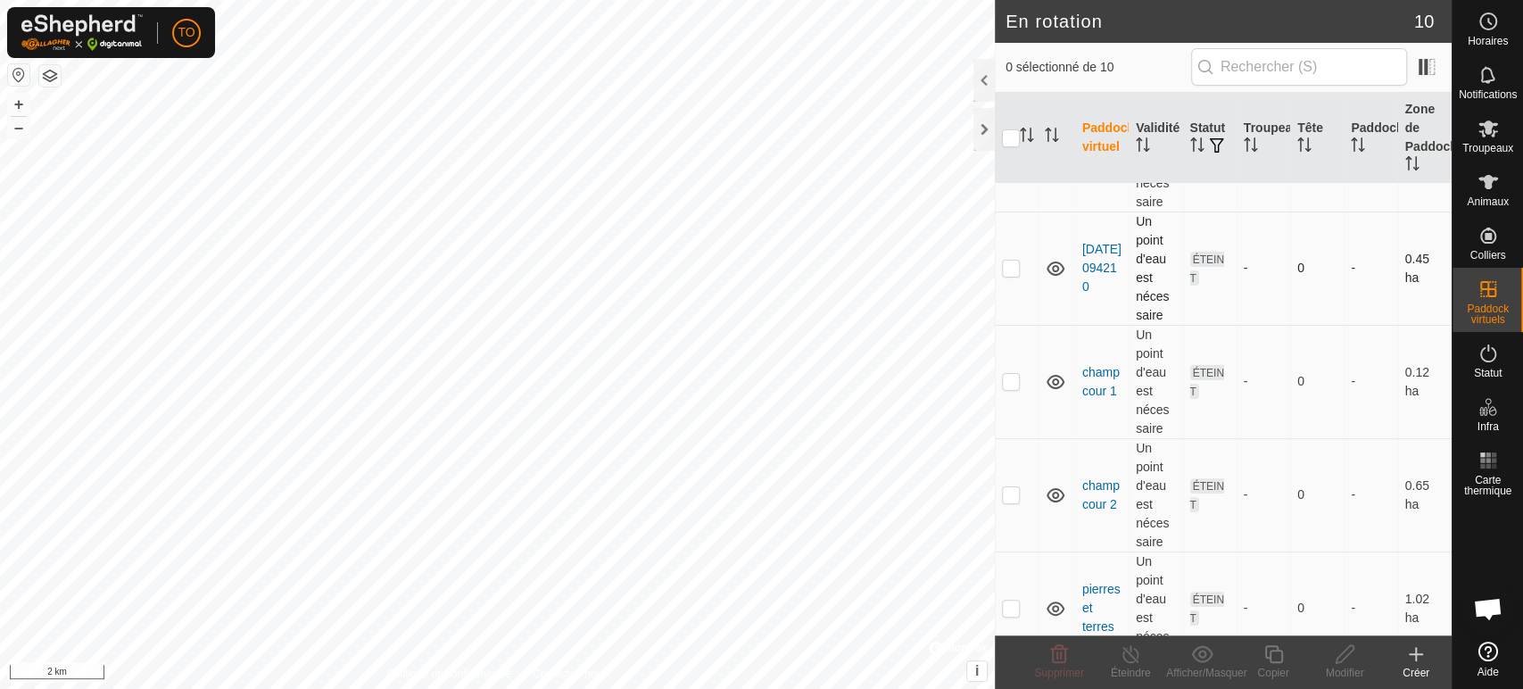
scroll to position [198, 0]
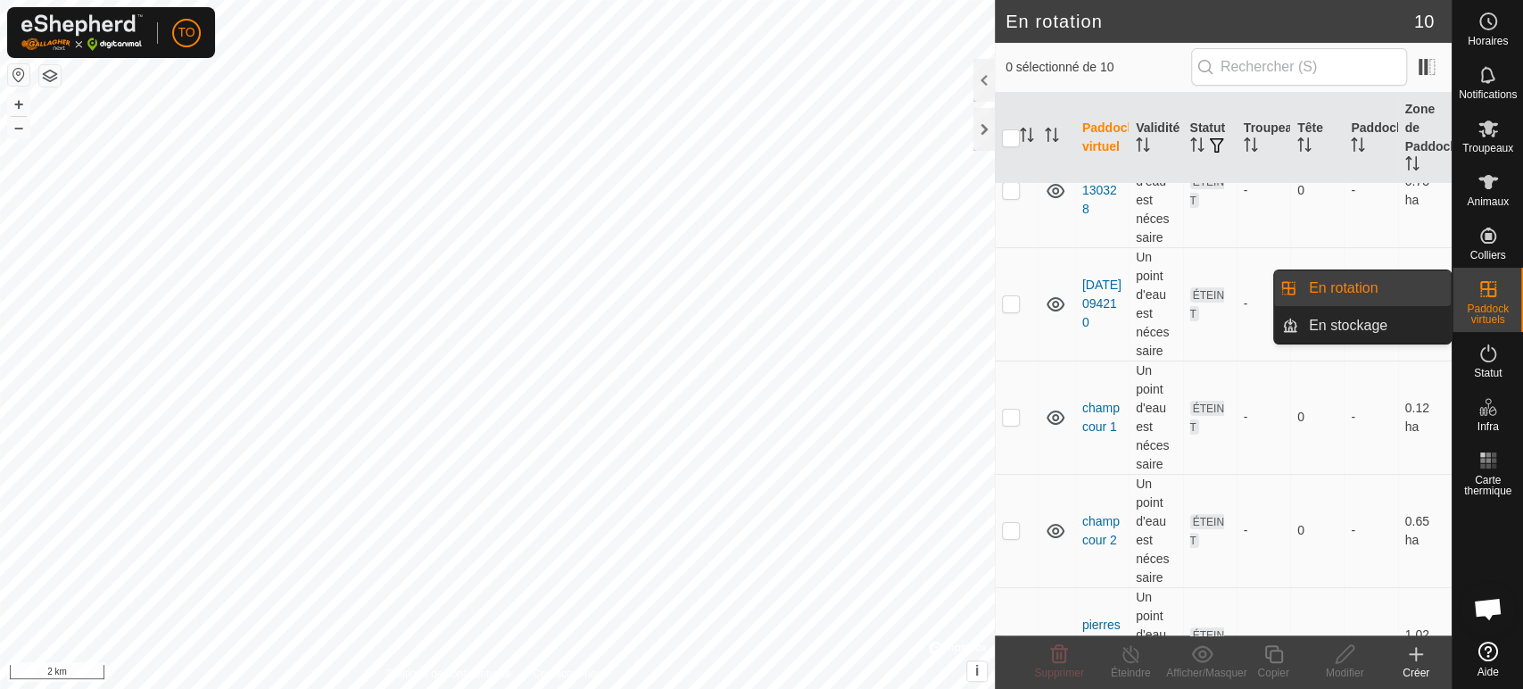
click at [1484, 285] on icon at bounding box center [1487, 288] width 21 height 21
click at [1384, 329] on link "En stockage" at bounding box center [1374, 326] width 153 height 36
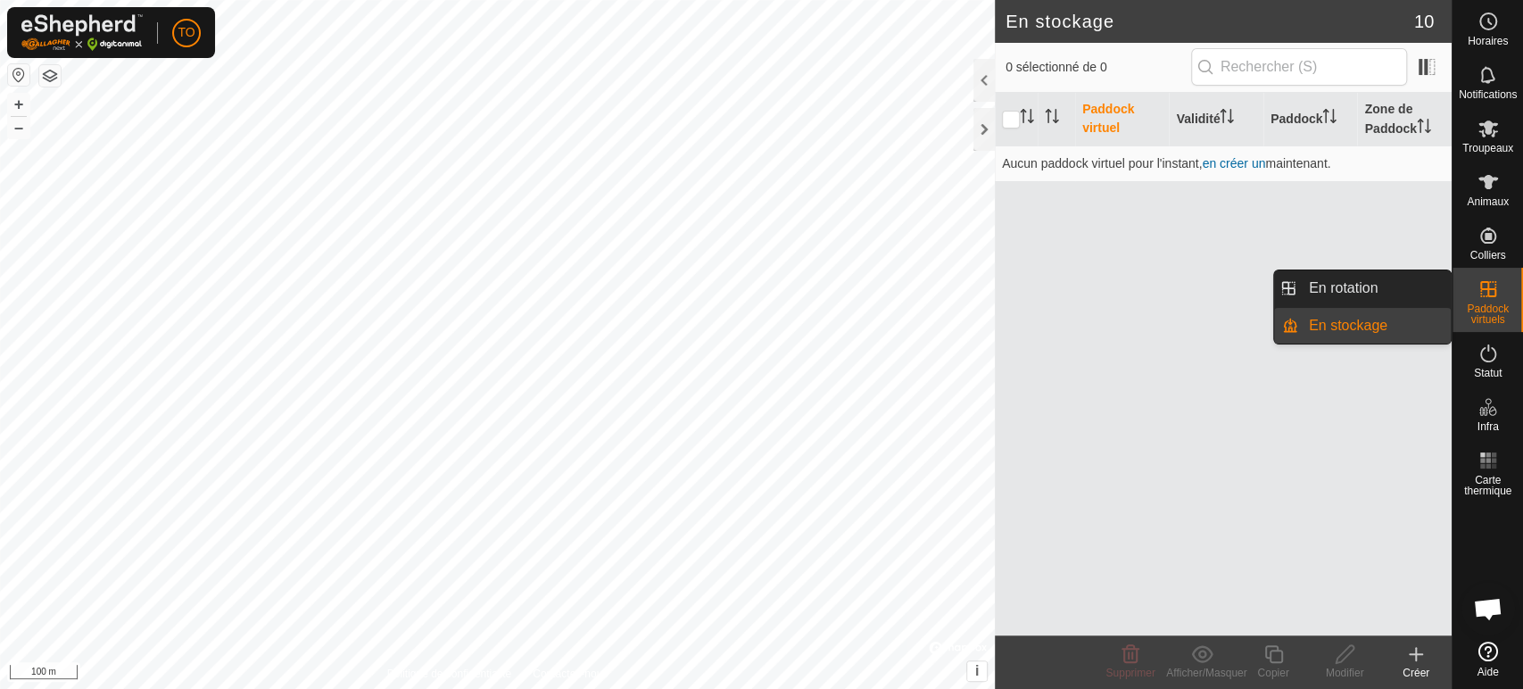
click at [1491, 287] on icon at bounding box center [1487, 288] width 21 height 21
click at [1389, 289] on link "En rotation" at bounding box center [1374, 288] width 153 height 36
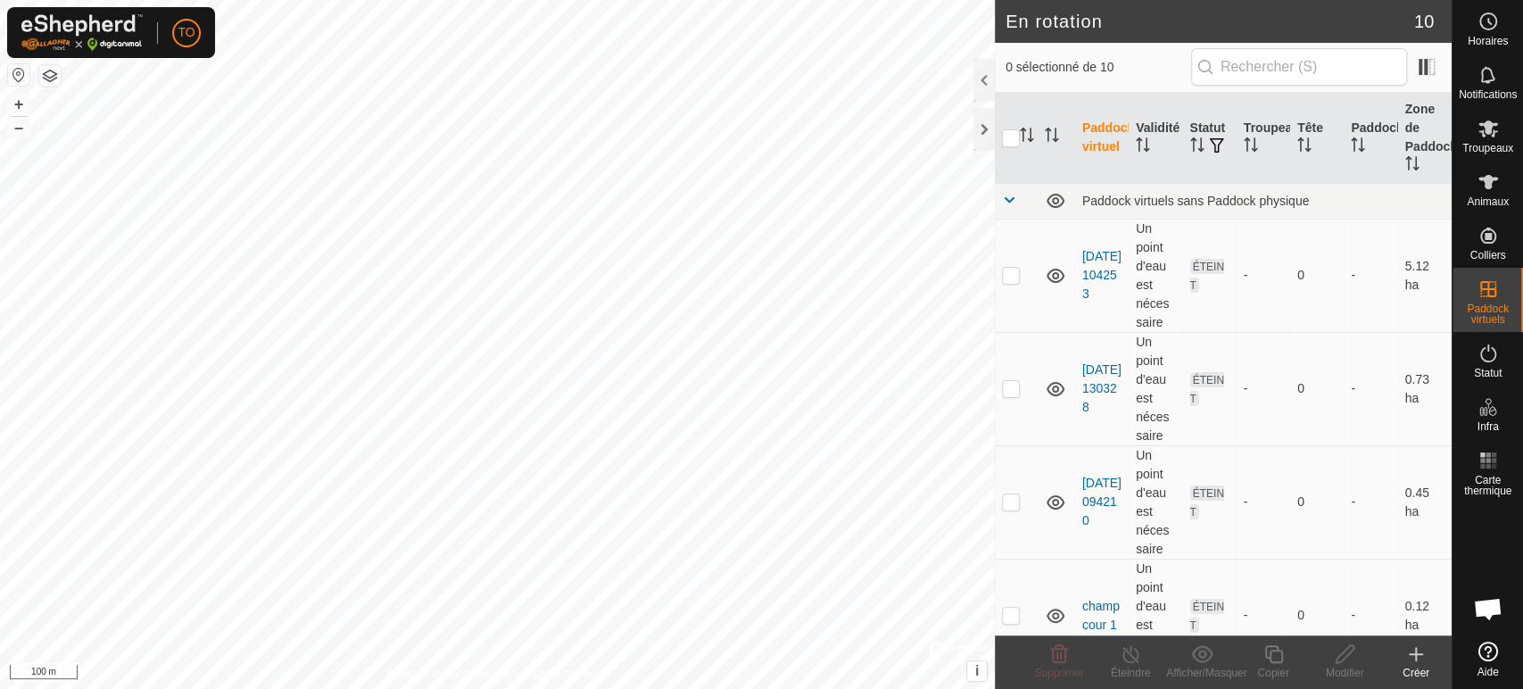
click at [1425, 655] on icon at bounding box center [1415, 653] width 21 height 21
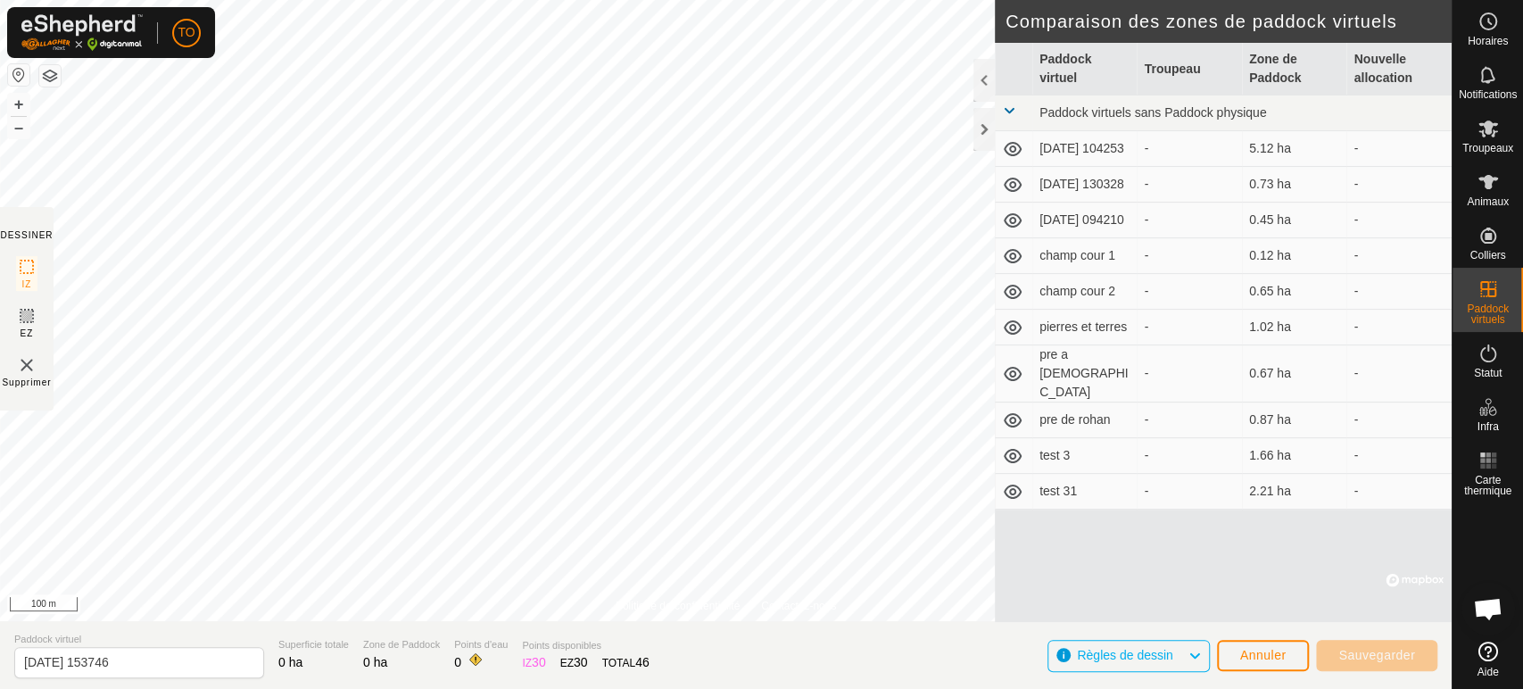
click at [0, 310] on div "Politique de confidentialité Contactez-nous 2568 2673250780 vaches - + – ⇧ i © …" at bounding box center [725, 344] width 1451 height 689
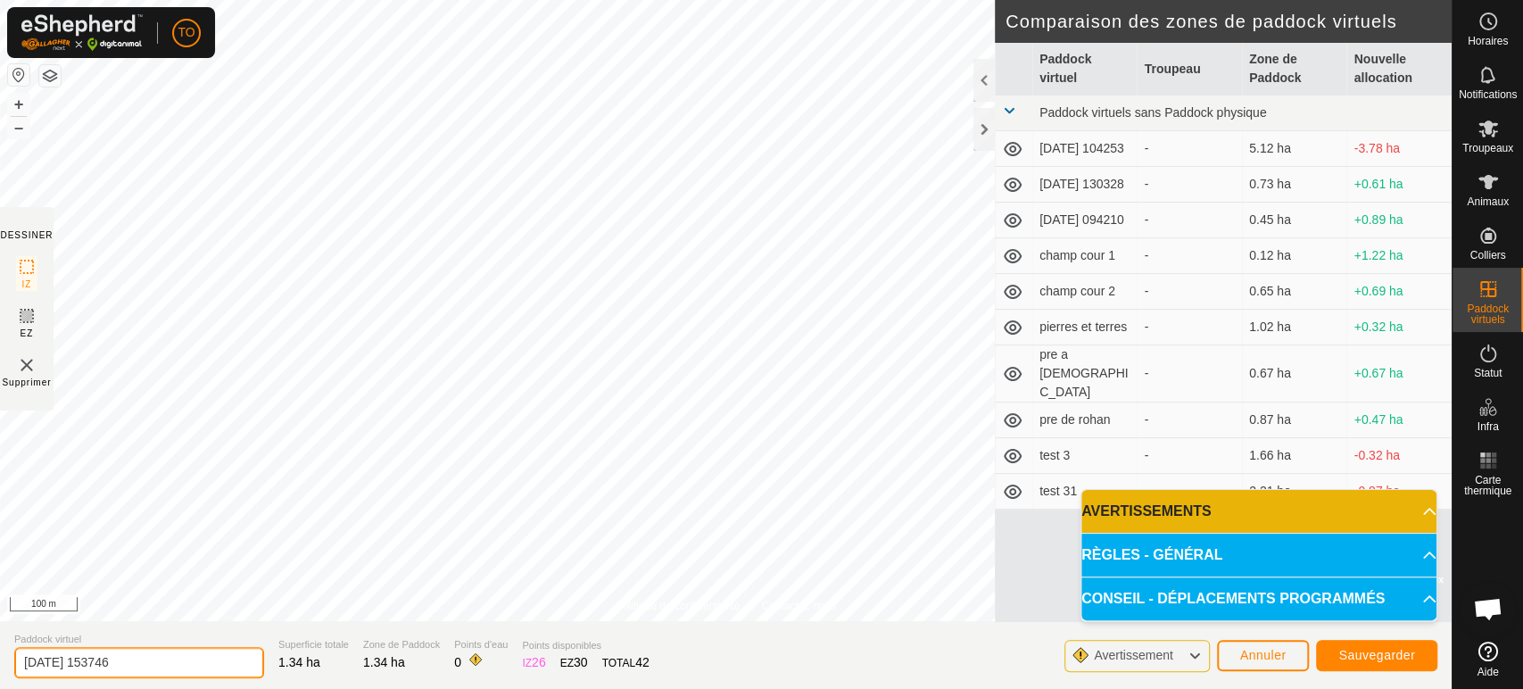
click at [108, 661] on input "[DATE] 153746" at bounding box center [139, 662] width 250 height 31
type input "6"
type input "champ A1"
click at [1347, 660] on span "Sauvegarder" at bounding box center [1376, 655] width 77 height 14
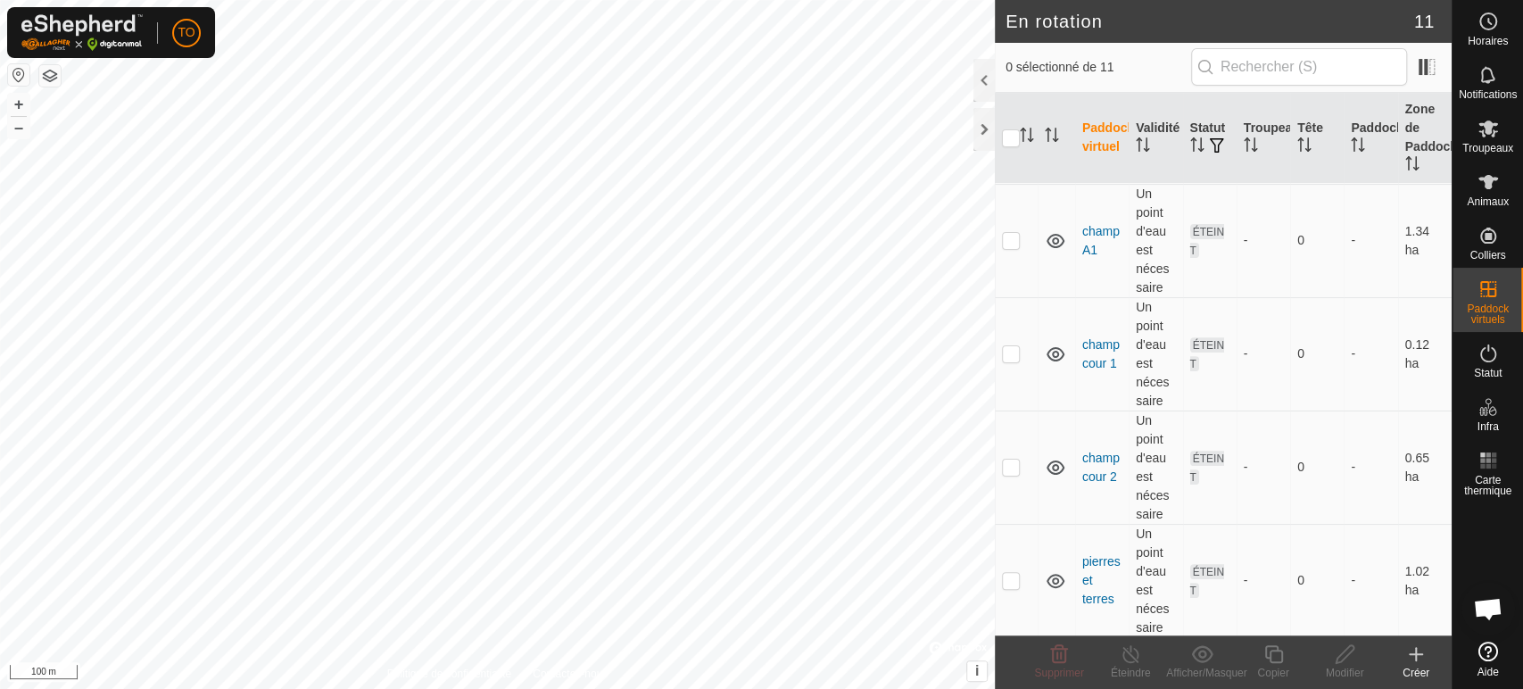
scroll to position [276, 0]
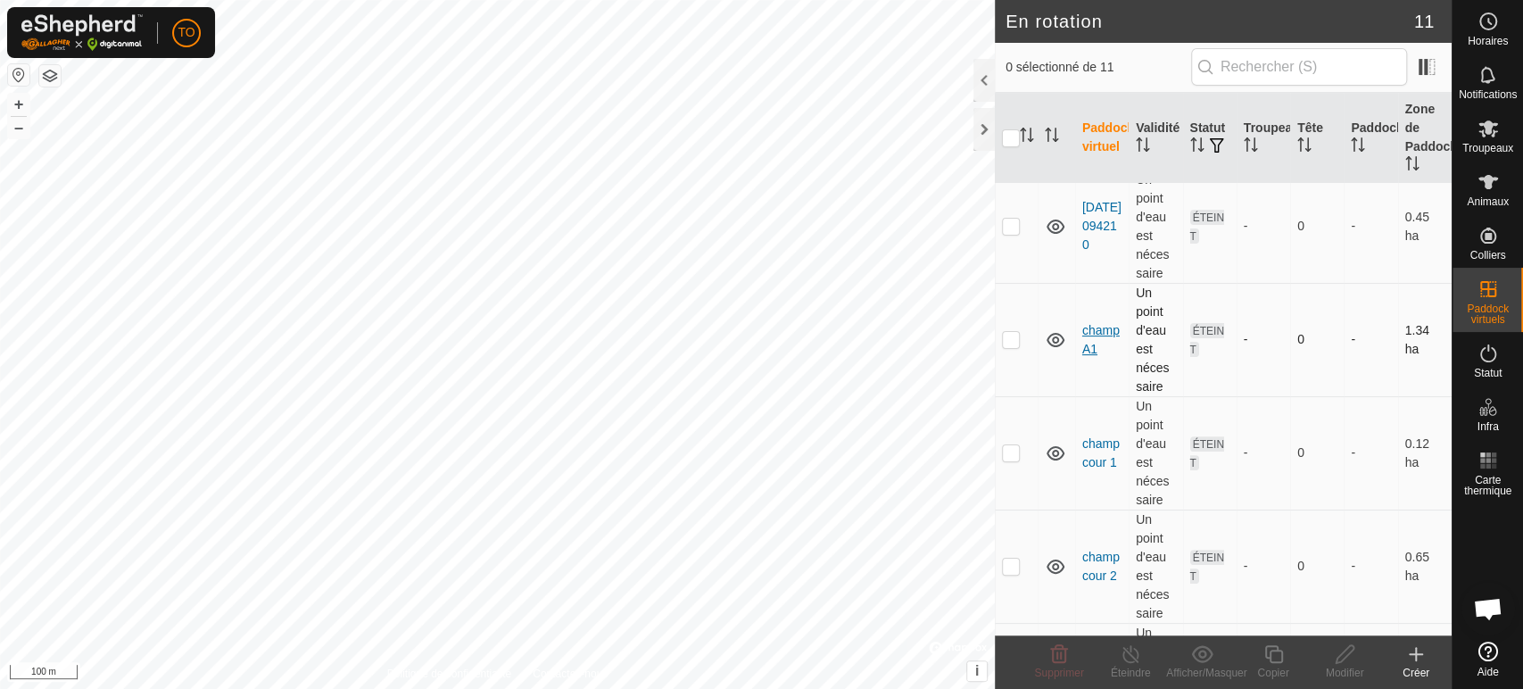
click at [1093, 334] on link "champ A1" at bounding box center [1100, 339] width 37 height 33
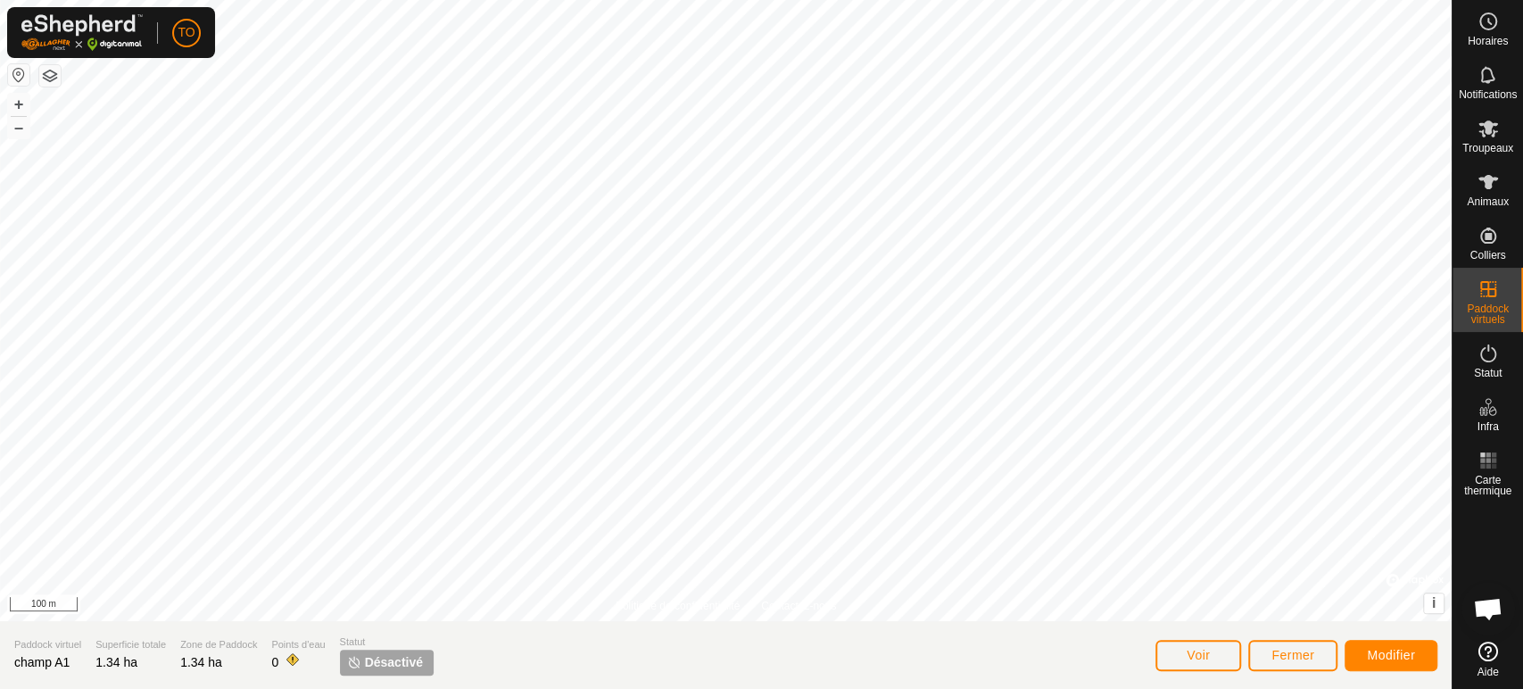
click at [1487, 297] on es-menu-bar "Horaires Notifications Troupeaux Animaux Colliers Paddock virtuels Statut Infra…" at bounding box center [1486, 344] width 71 height 689
click at [1479, 355] on icon at bounding box center [1487, 353] width 21 height 21
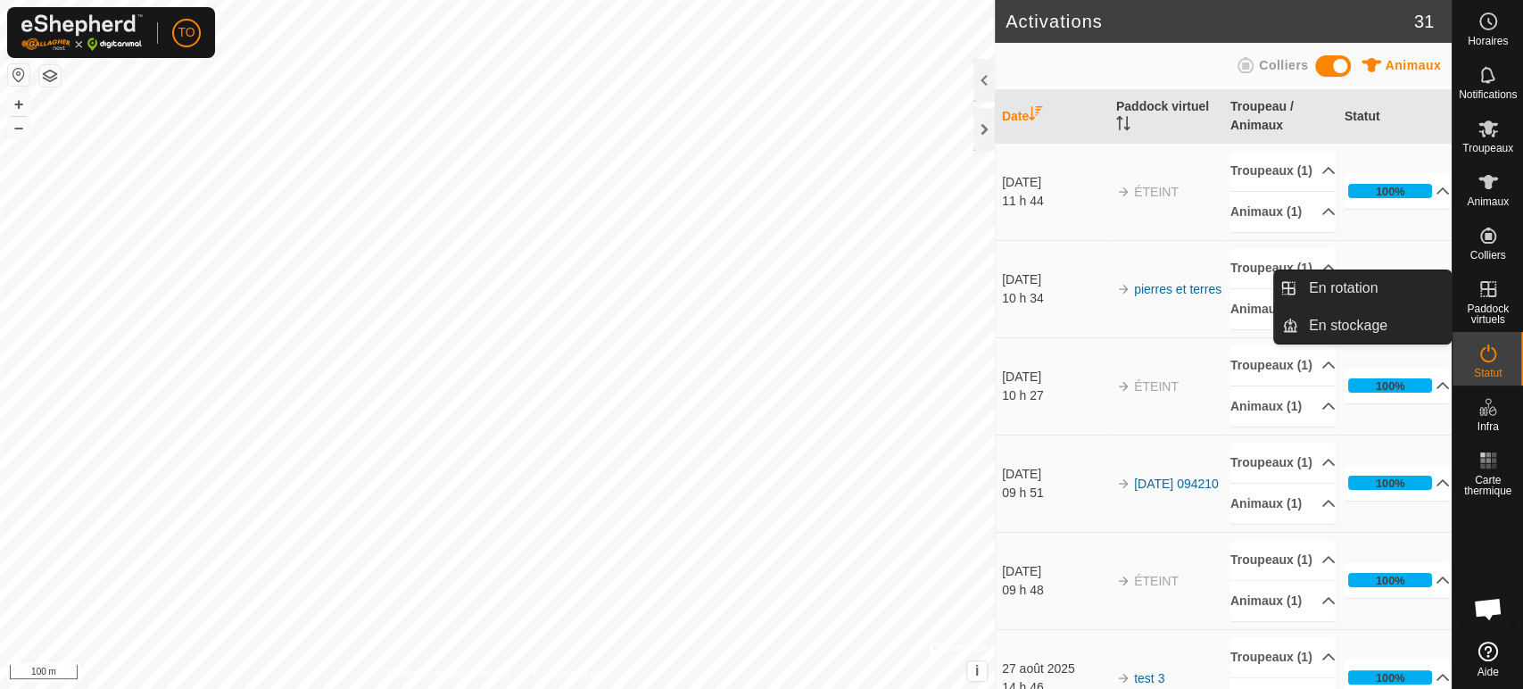
click at [1488, 292] on icon at bounding box center [1487, 288] width 21 height 21
click at [1484, 292] on icon at bounding box center [1487, 288] width 21 height 21
click at [1489, 305] on span "Paddock virtuels" at bounding box center [1488, 313] width 62 height 21
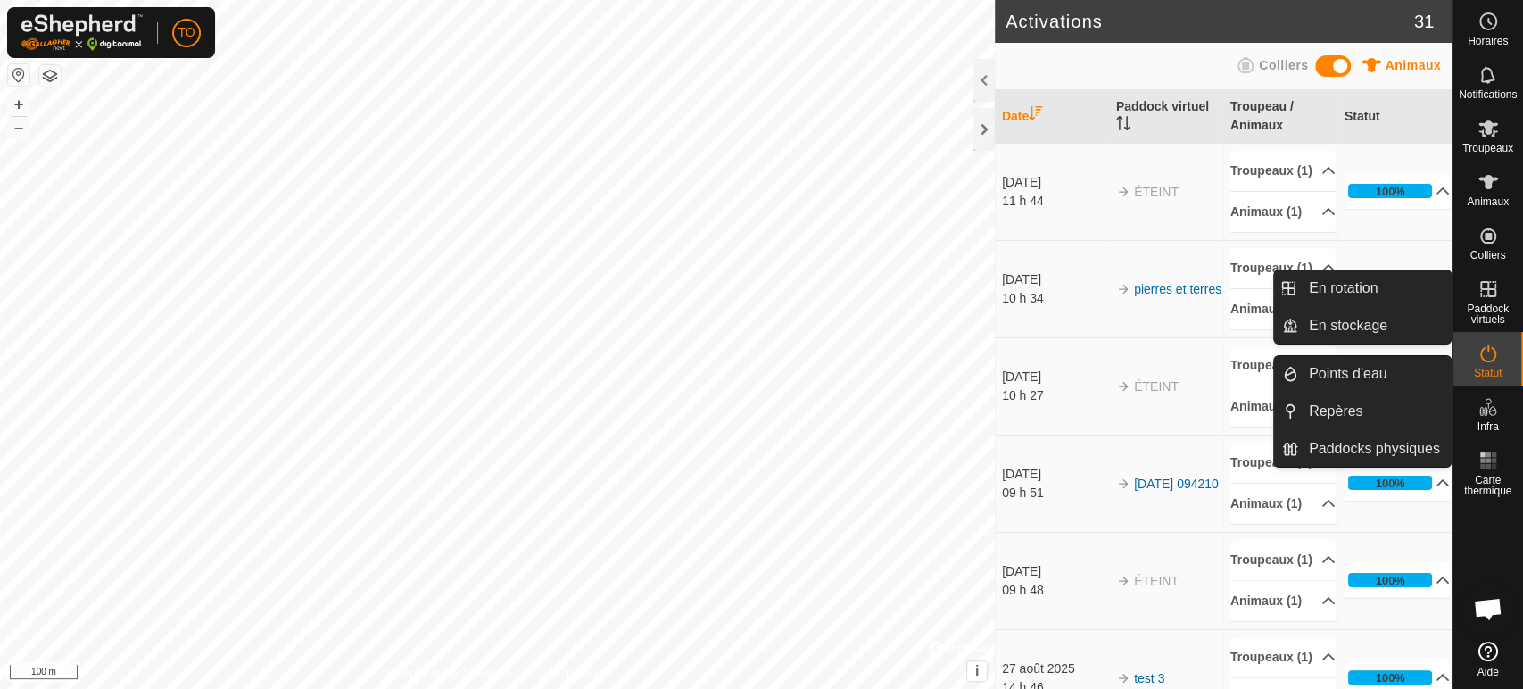
click at [1491, 293] on icon at bounding box center [1487, 288] width 21 height 21
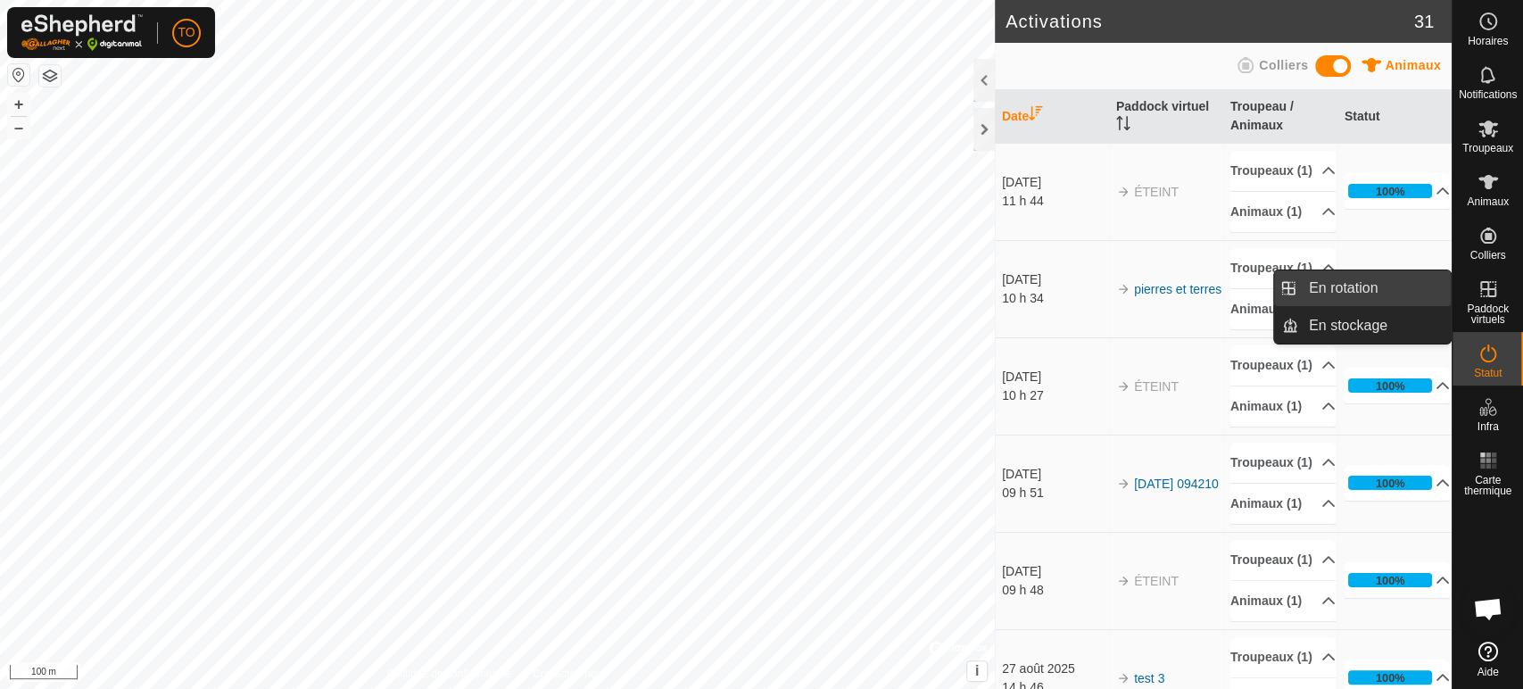
click at [1408, 294] on link "En rotation" at bounding box center [1374, 288] width 153 height 36
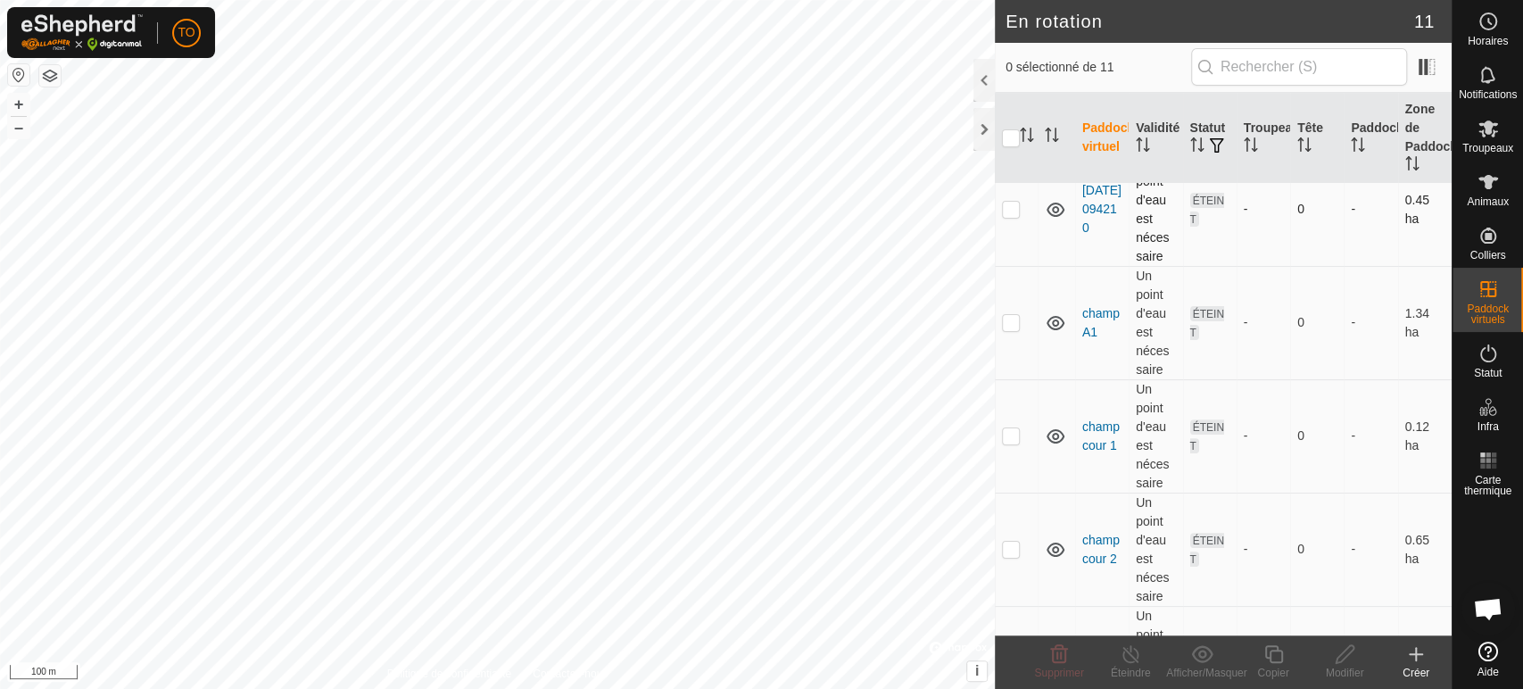
scroll to position [297, 0]
click at [1111, 415] on link "champ cour 1" at bounding box center [1100, 431] width 37 height 33
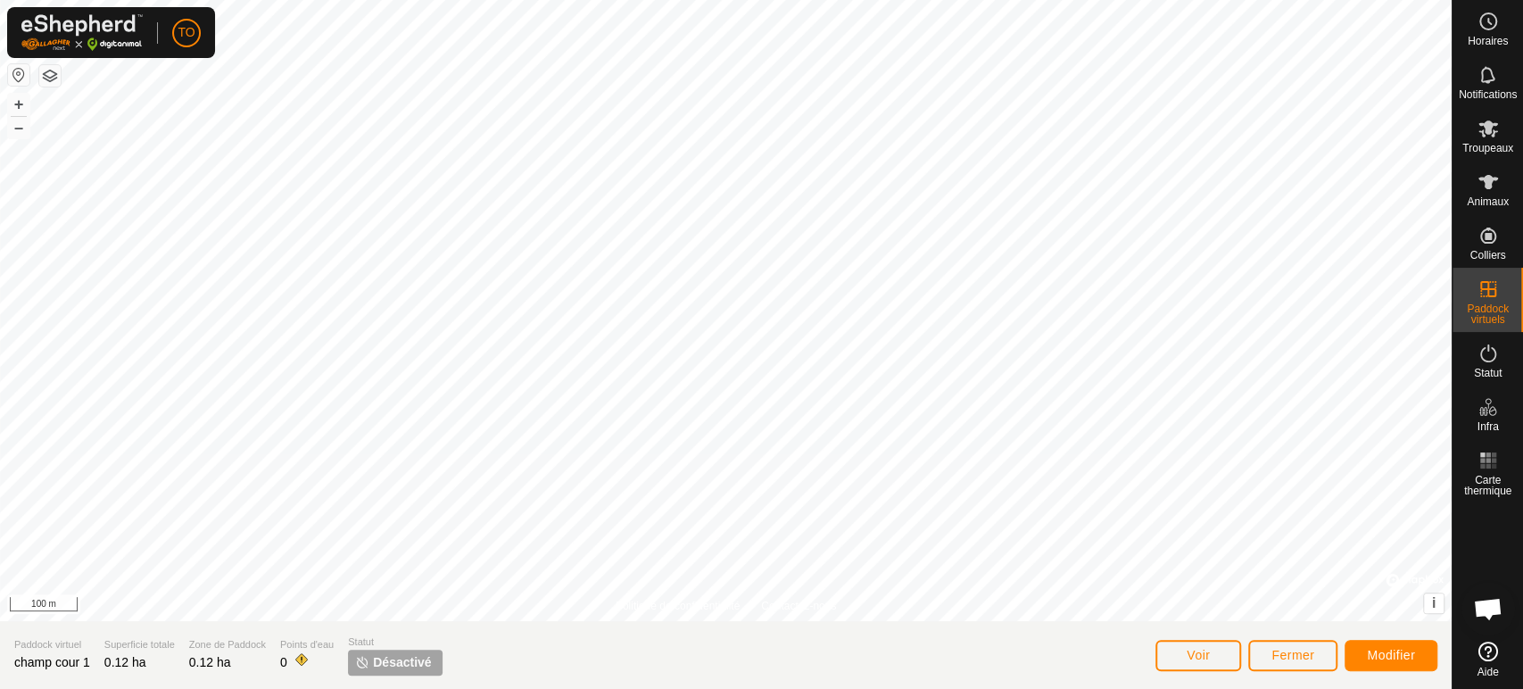
click at [1495, 308] on es-menu-bar "Horaires Notifications Troupeaux Animaux Colliers Paddock virtuels Statut Infra…" at bounding box center [1486, 344] width 71 height 689
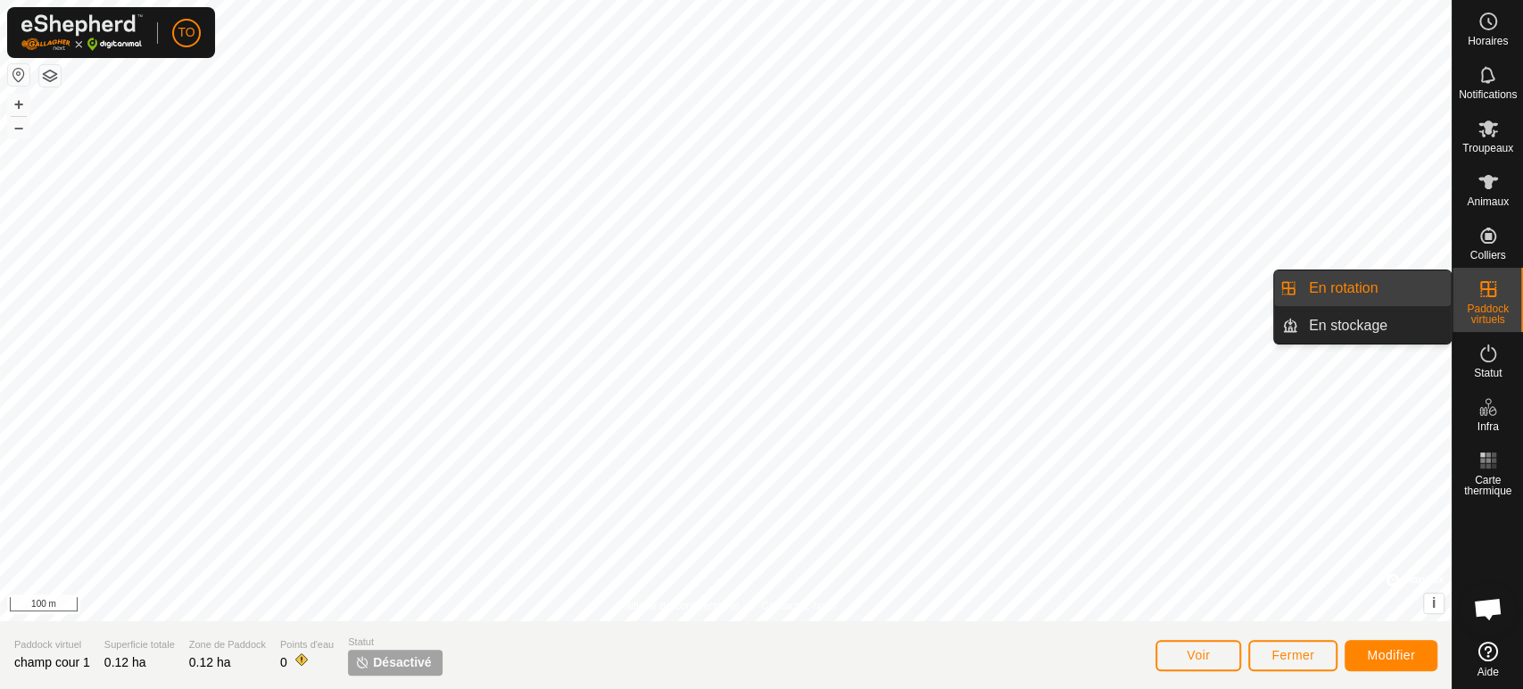
click at [1389, 293] on link "En rotation" at bounding box center [1374, 288] width 153 height 36
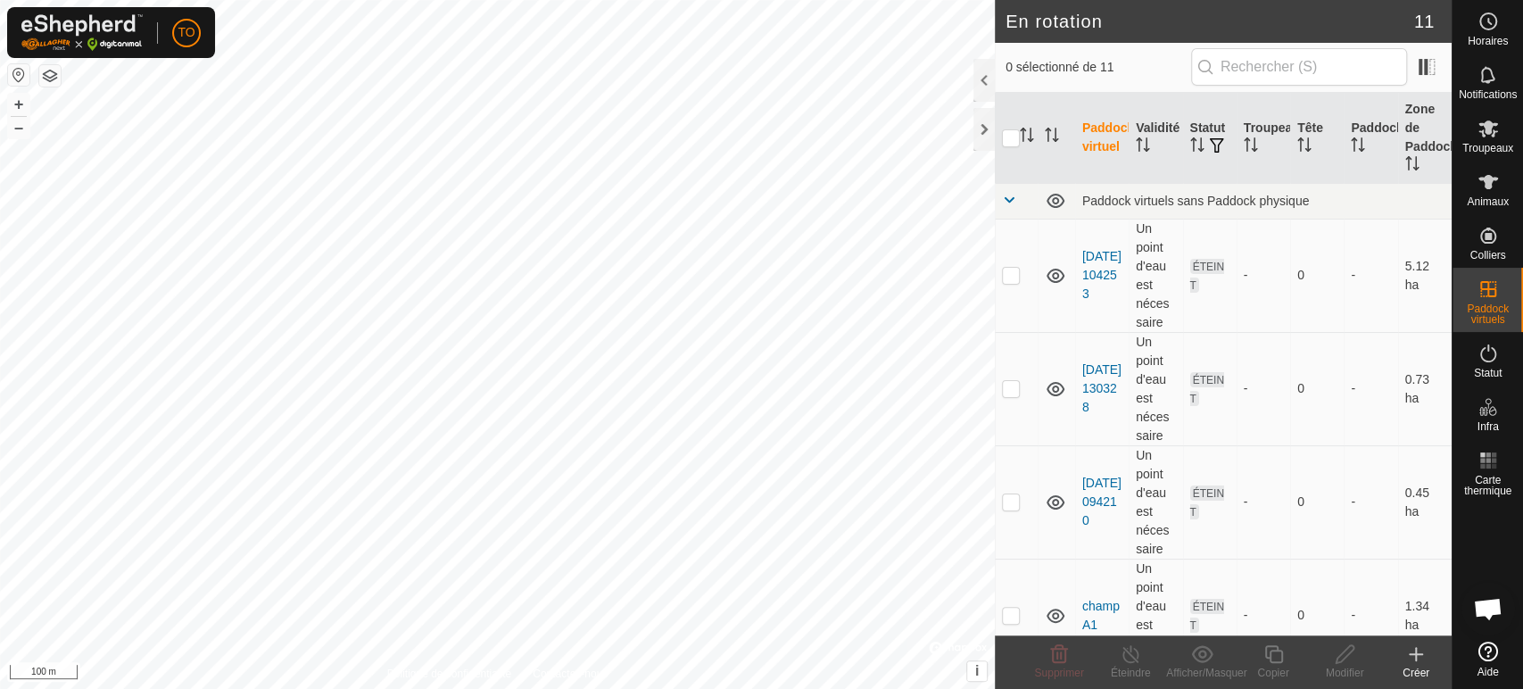
checkbox input "true"
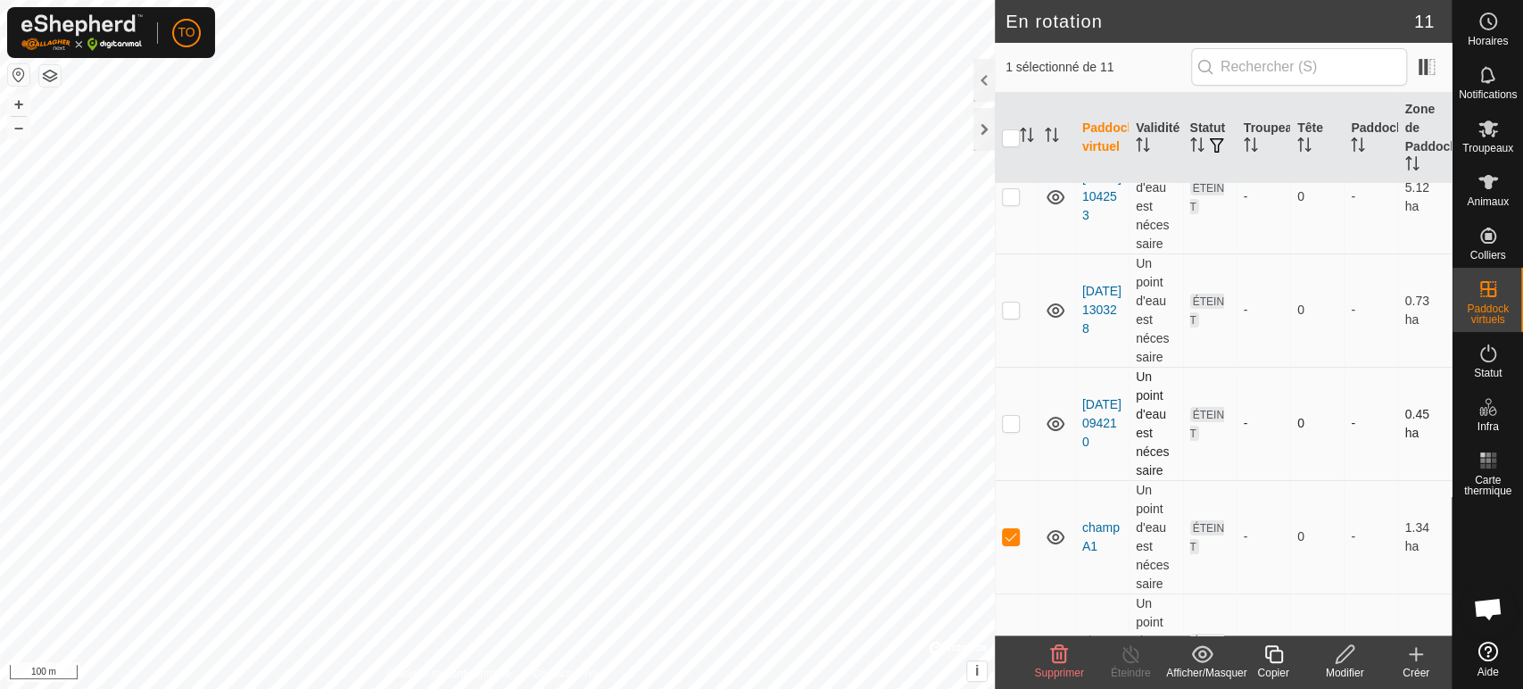
scroll to position [198, 0]
click at [1275, 665] on div "Copier" at bounding box center [1272, 673] width 71 height 16
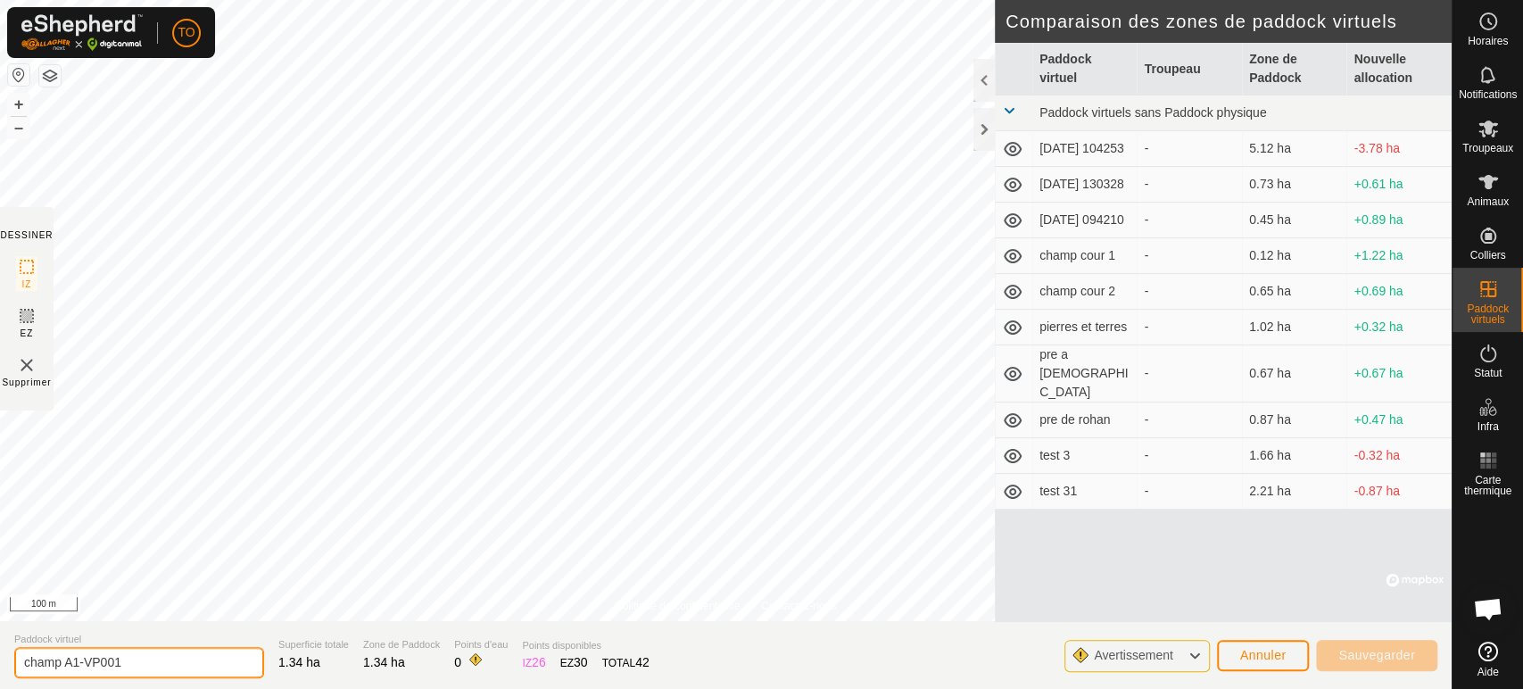
click at [159, 664] on input "champ A1-VP001" at bounding box center [139, 662] width 250 height 31
type input "champ A2"
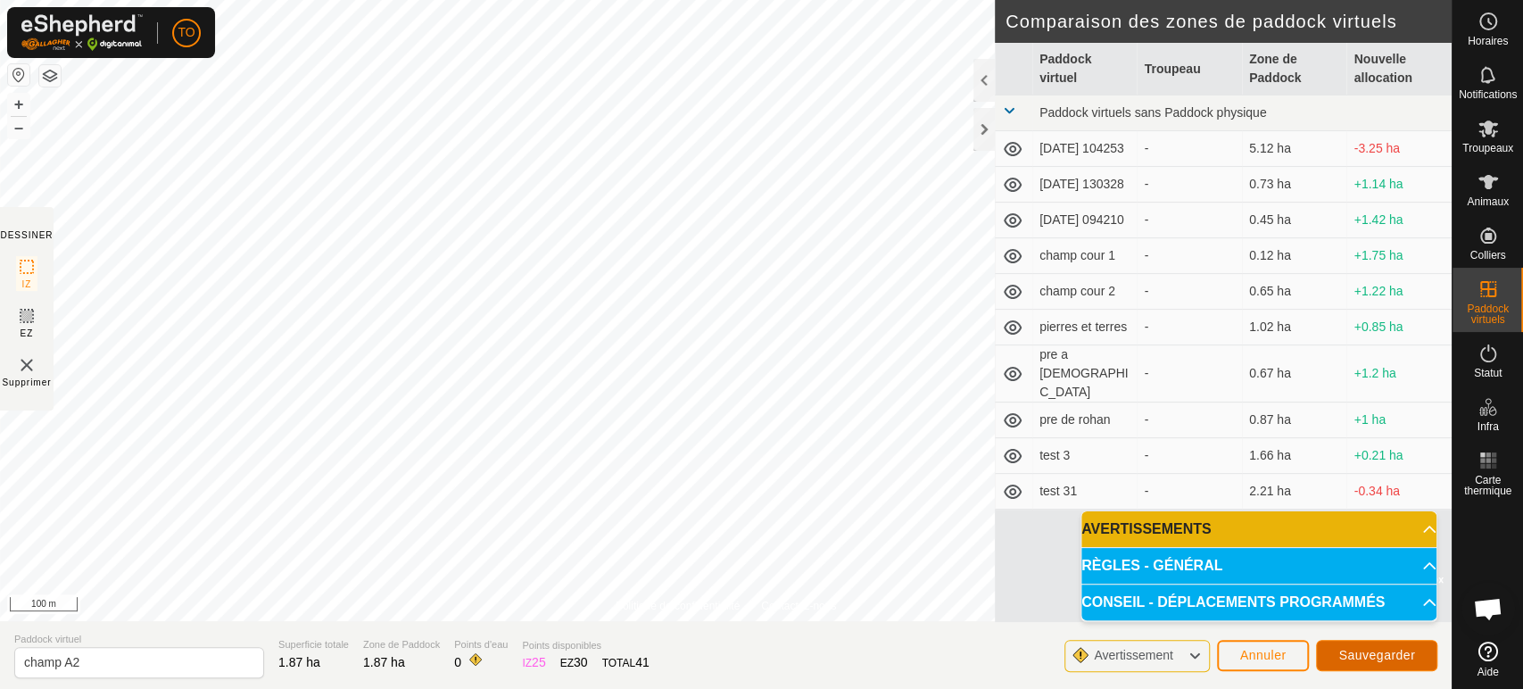
click at [1408, 650] on span "Sauvegarder" at bounding box center [1376, 655] width 77 height 14
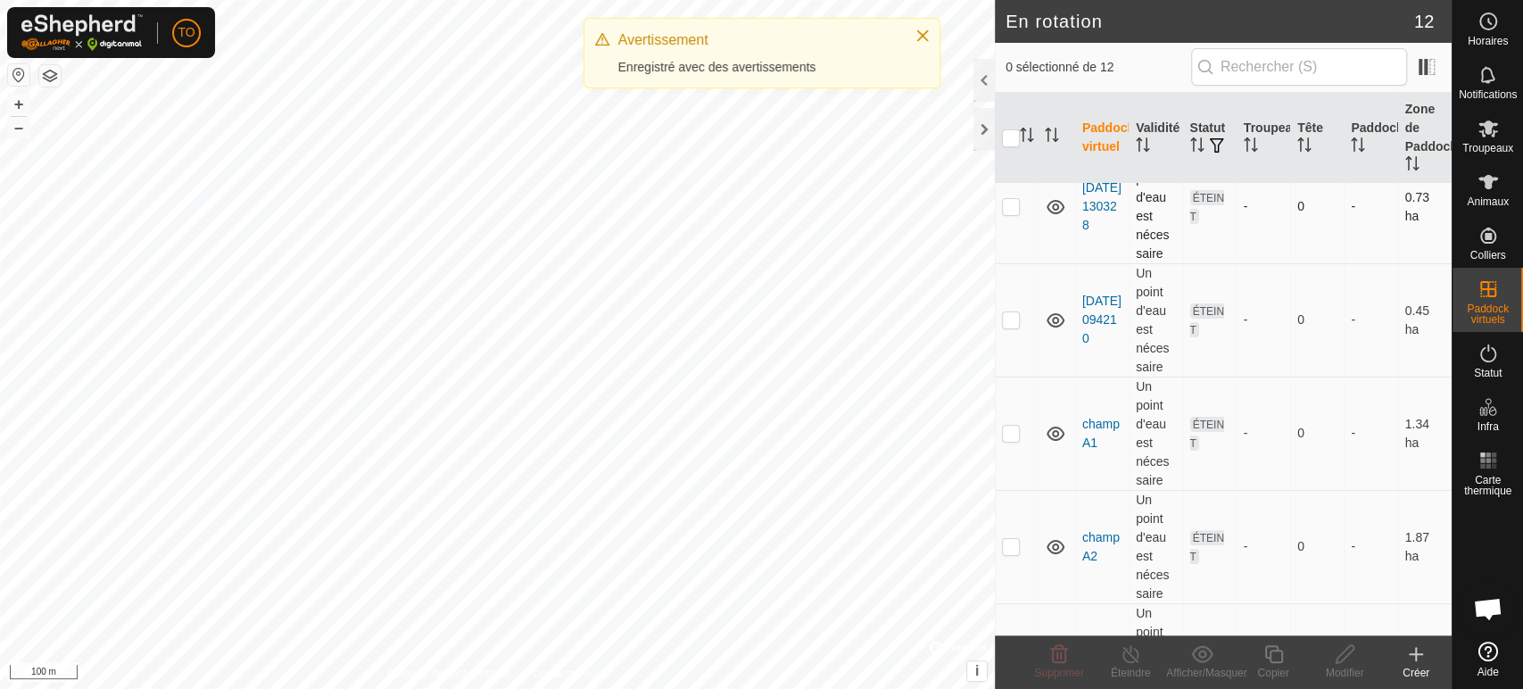
scroll to position [198, 0]
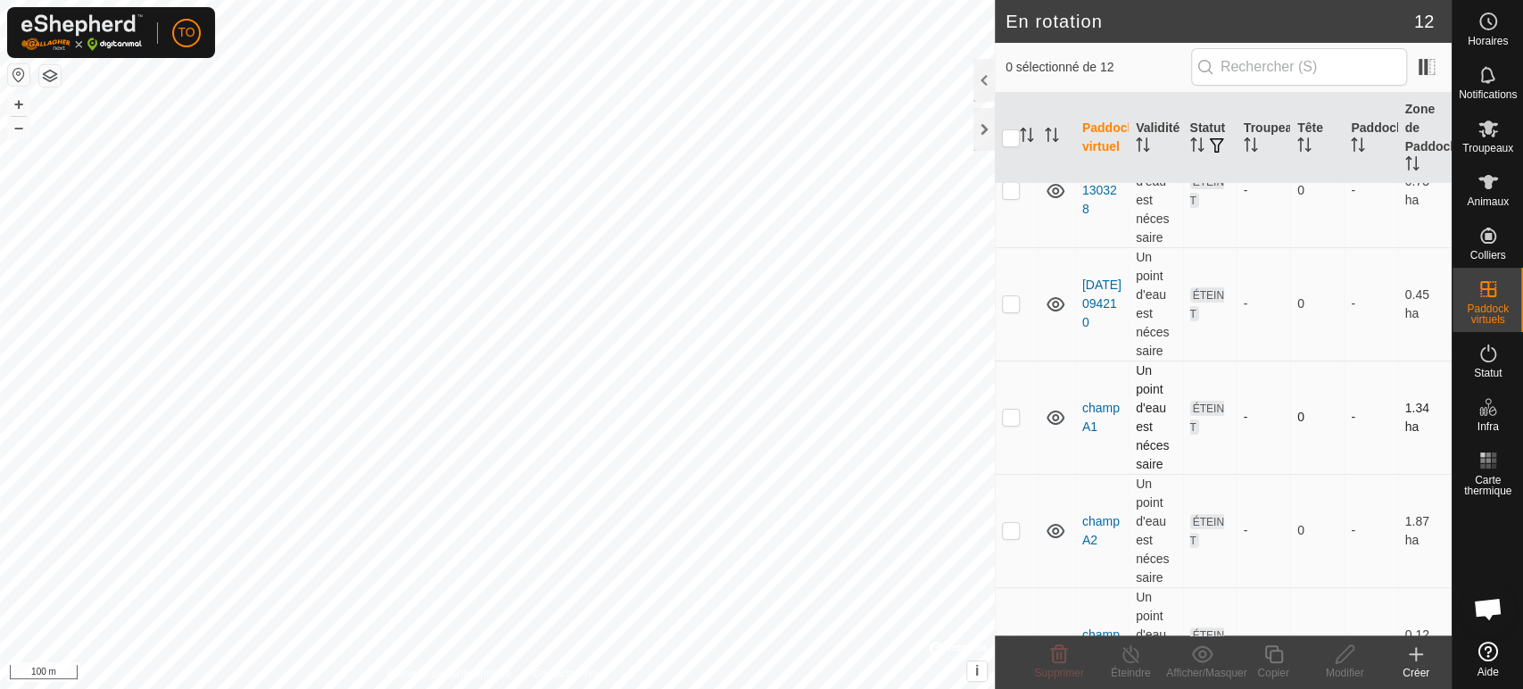
click at [1012, 417] on p-checkbox at bounding box center [1011, 416] width 18 height 14
checkbox input "true"
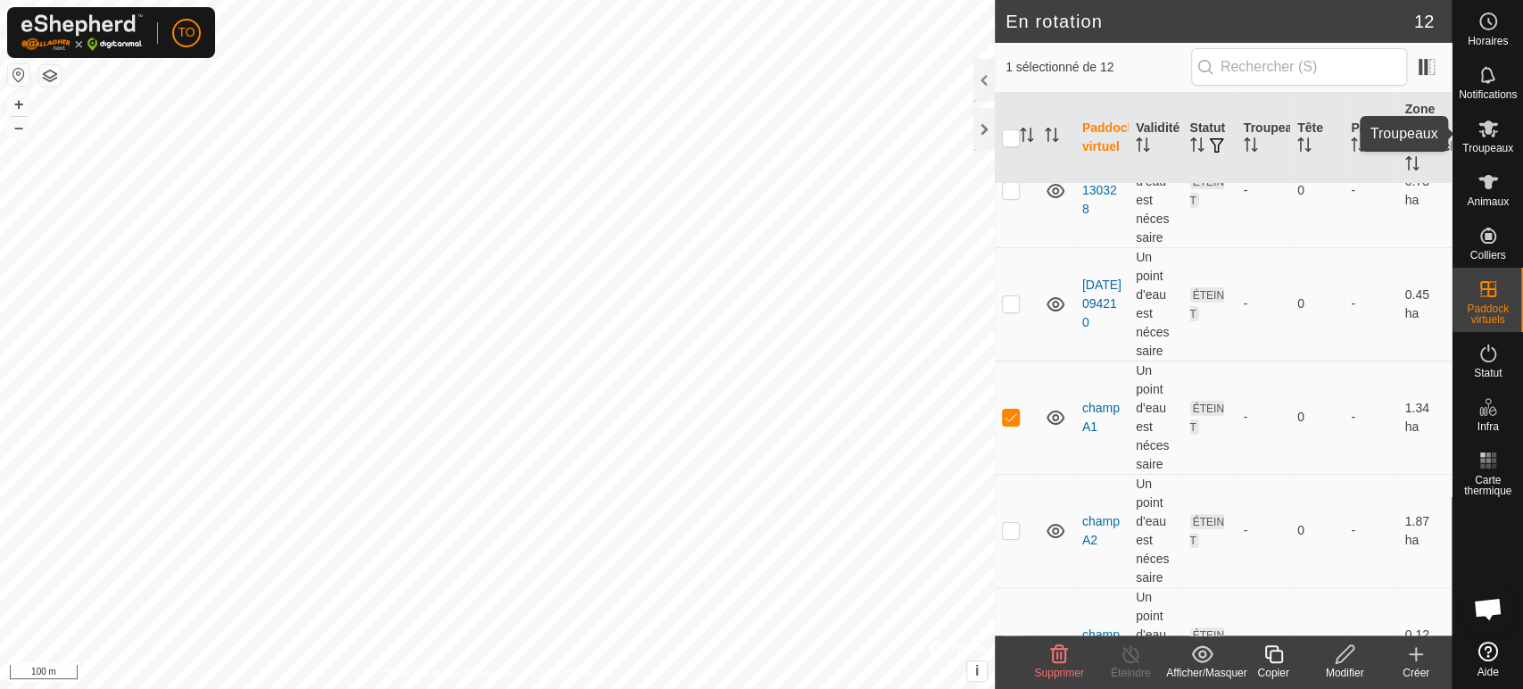
click at [1509, 123] on div "Troupeaux" at bounding box center [1487, 134] width 70 height 54
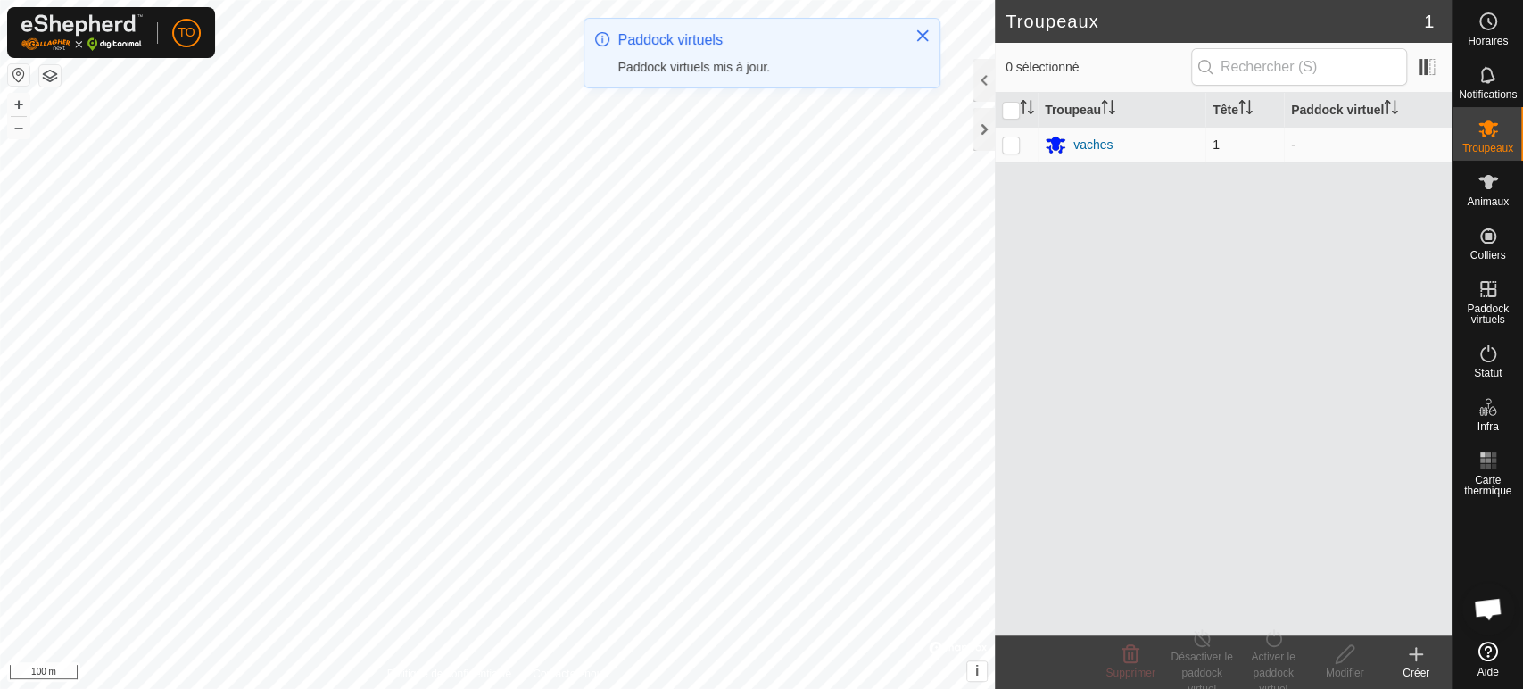
click at [1013, 144] on p-checkbox at bounding box center [1011, 144] width 18 height 14
checkbox input "true"
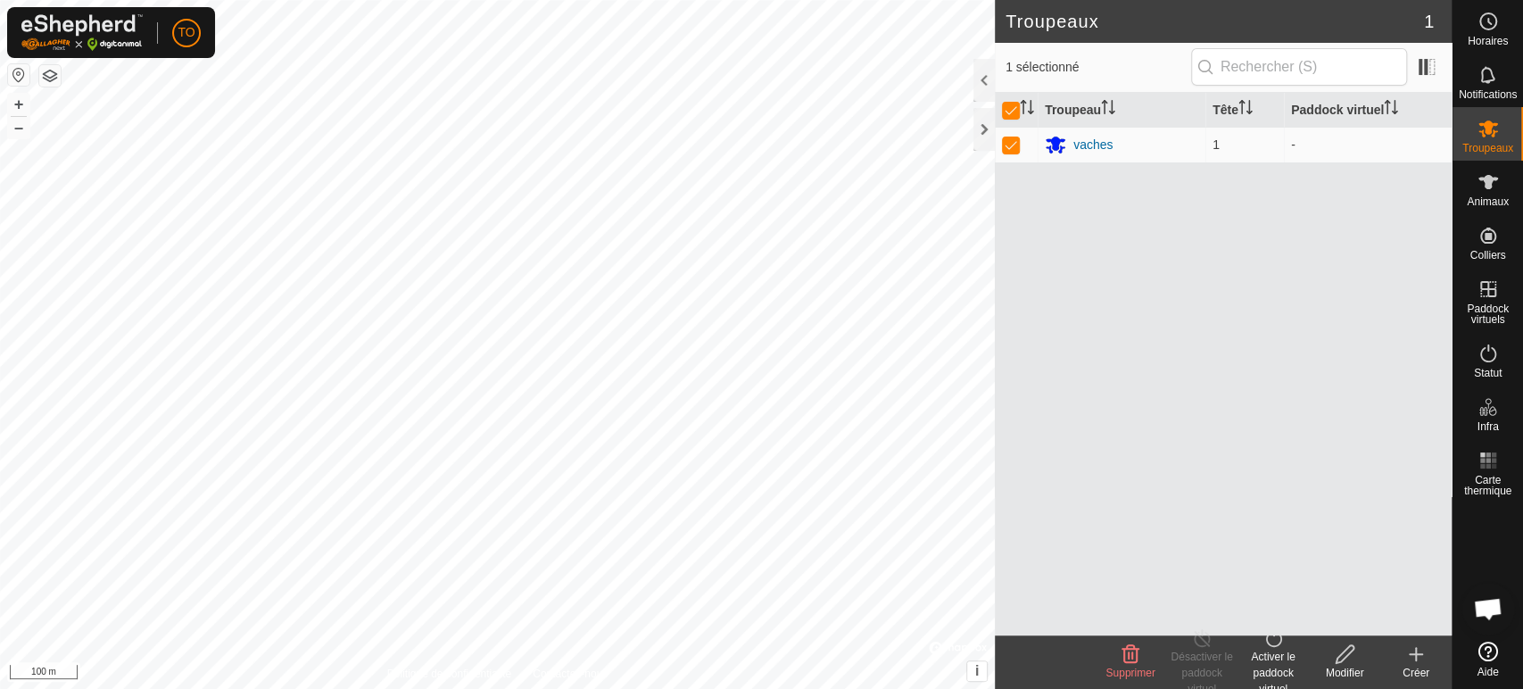
click at [1280, 651] on div "Activer le paddock virtuel" at bounding box center [1272, 672] width 71 height 48
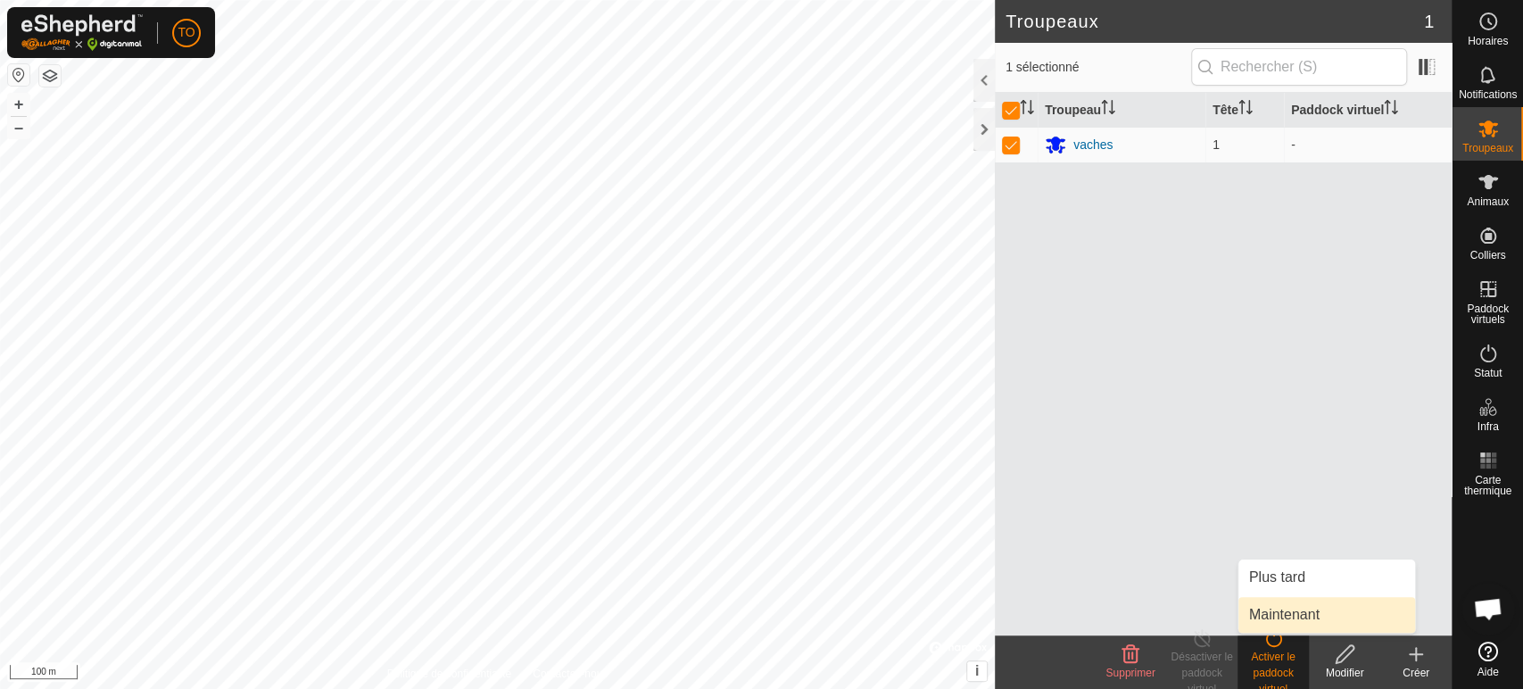
click at [1305, 607] on link "Maintenant" at bounding box center [1326, 615] width 177 height 36
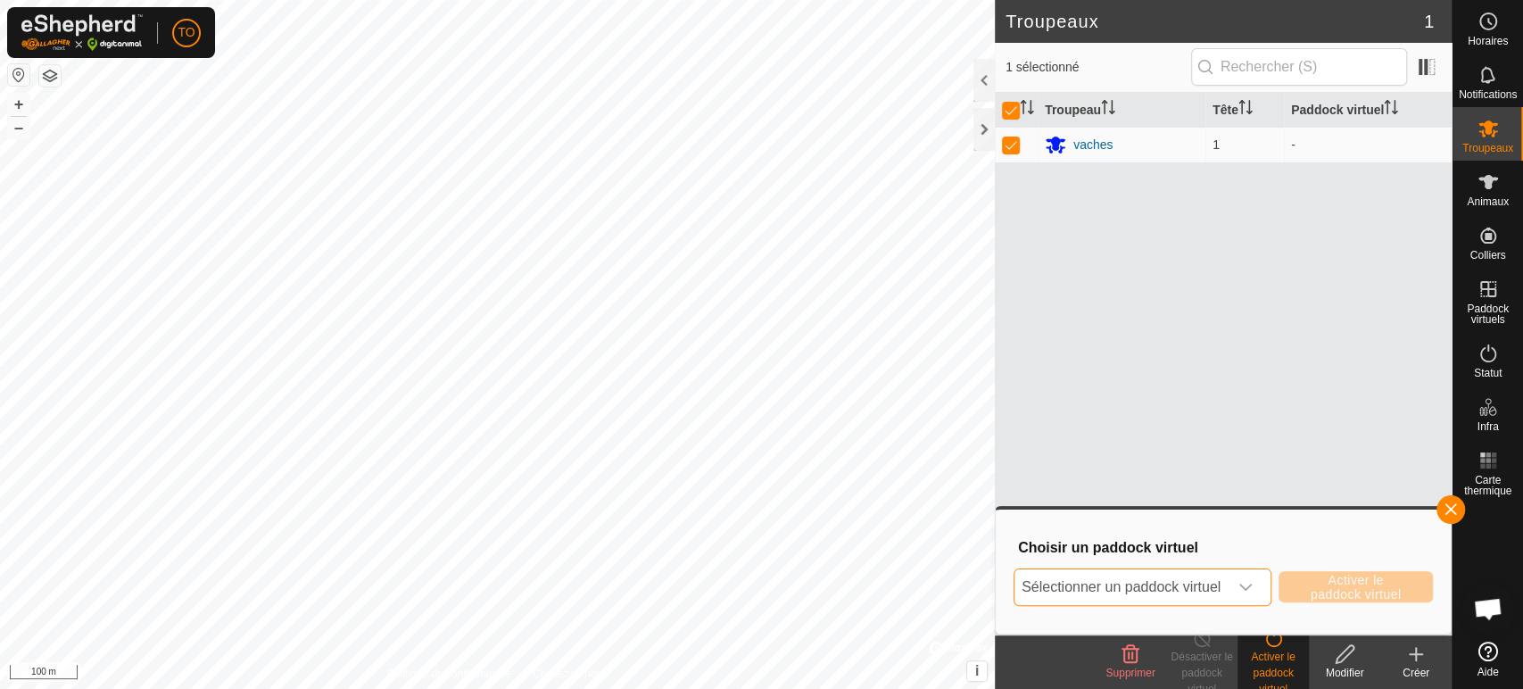
click at [1199, 582] on span "Sélectionner un paddock virtuel" at bounding box center [1120, 587] width 213 height 36
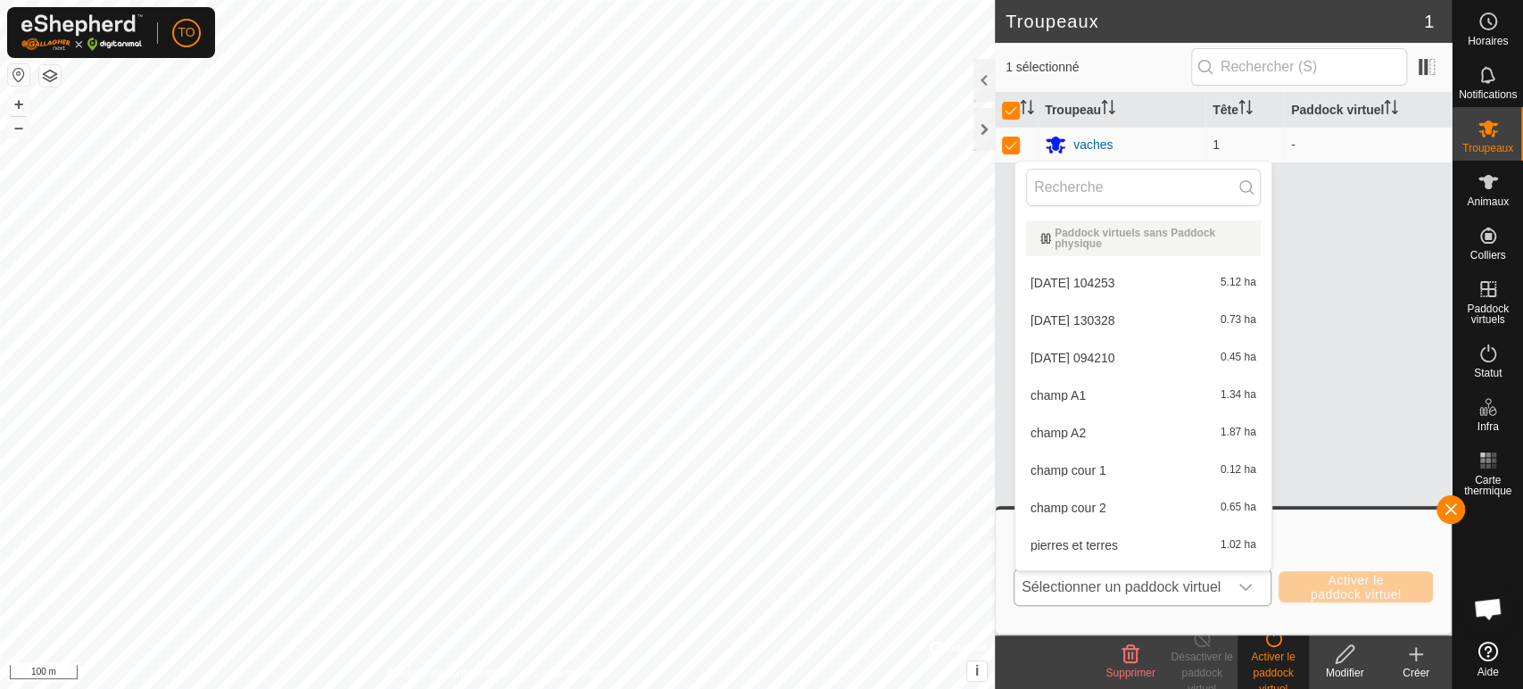
scroll to position [29, 0]
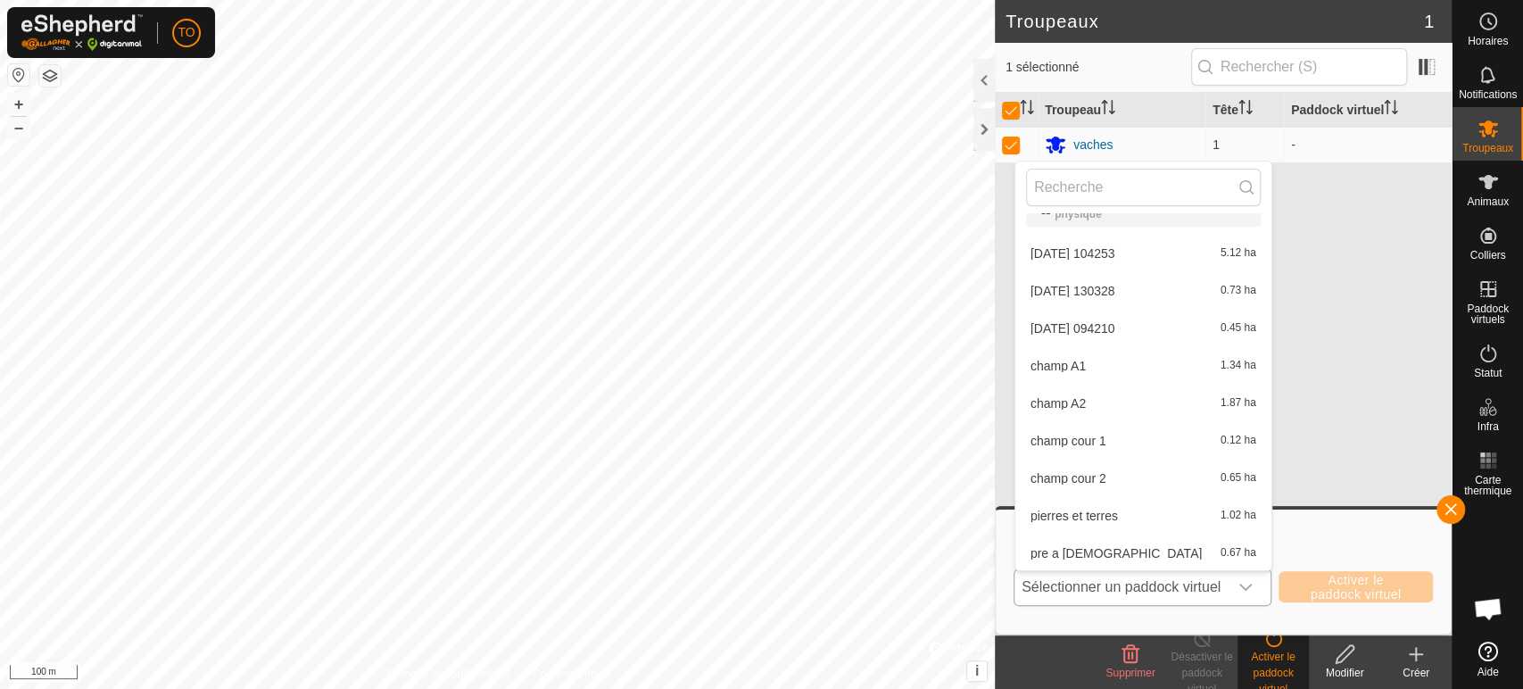
click at [1128, 363] on li "champ A1 1.34 ha" at bounding box center [1143, 366] width 256 height 36
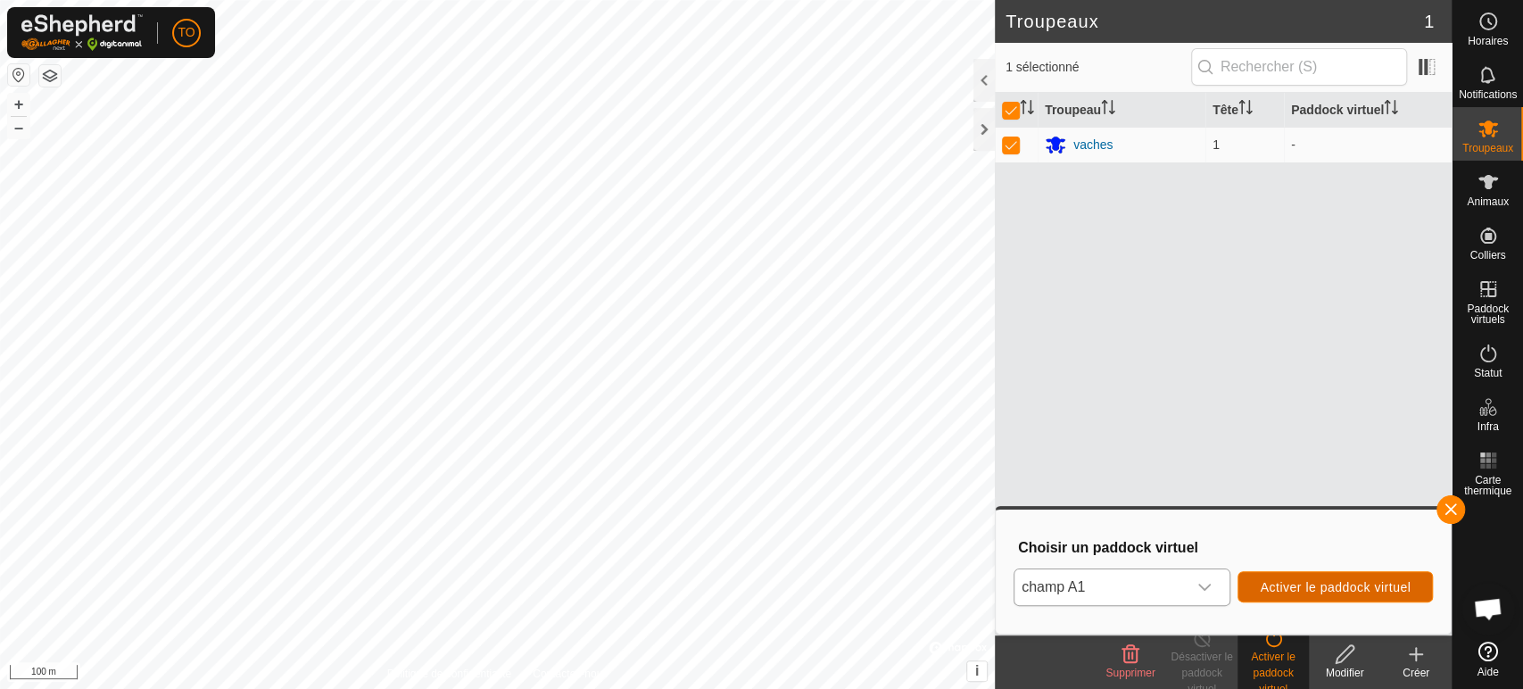
click at [1293, 582] on span "Activer le paddock virtuel" at bounding box center [1334, 587] width 151 height 14
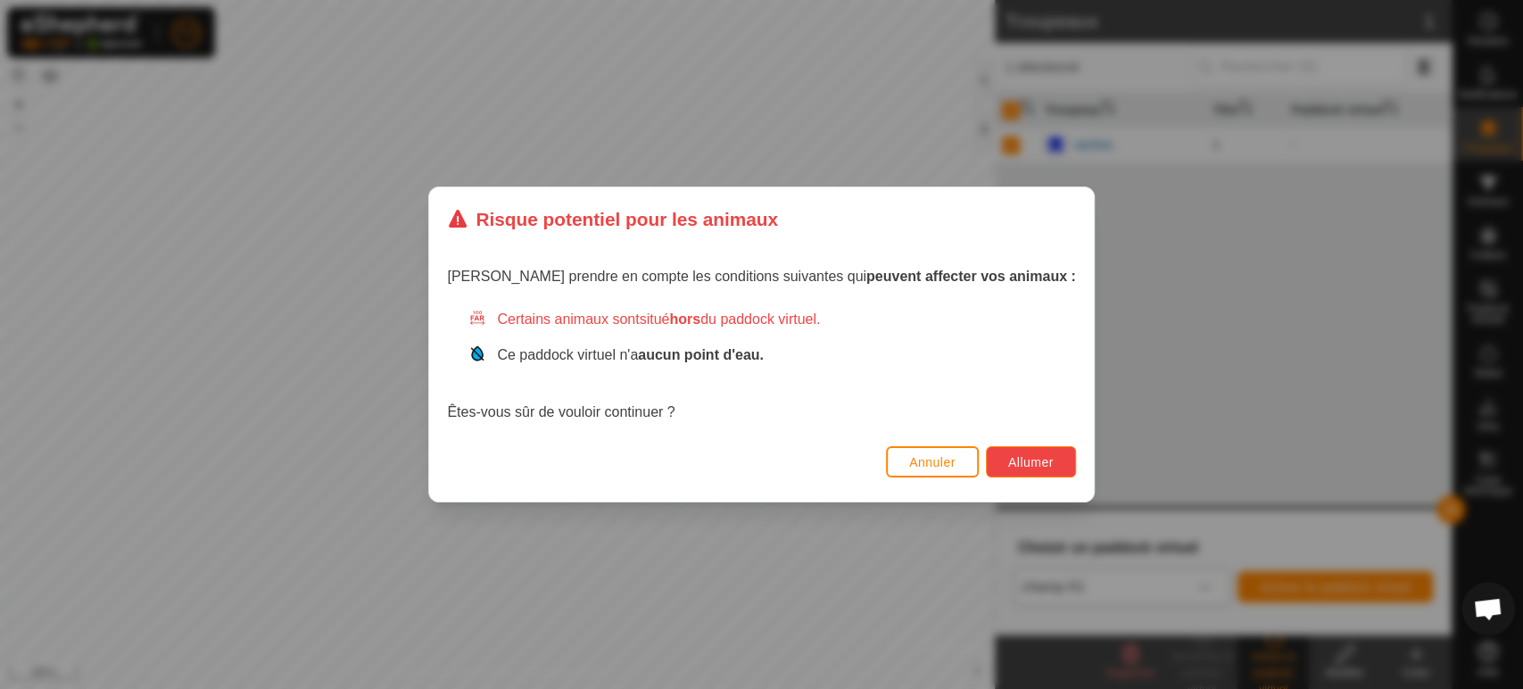
click at [1012, 467] on span "Allumer" at bounding box center [1030, 462] width 45 height 14
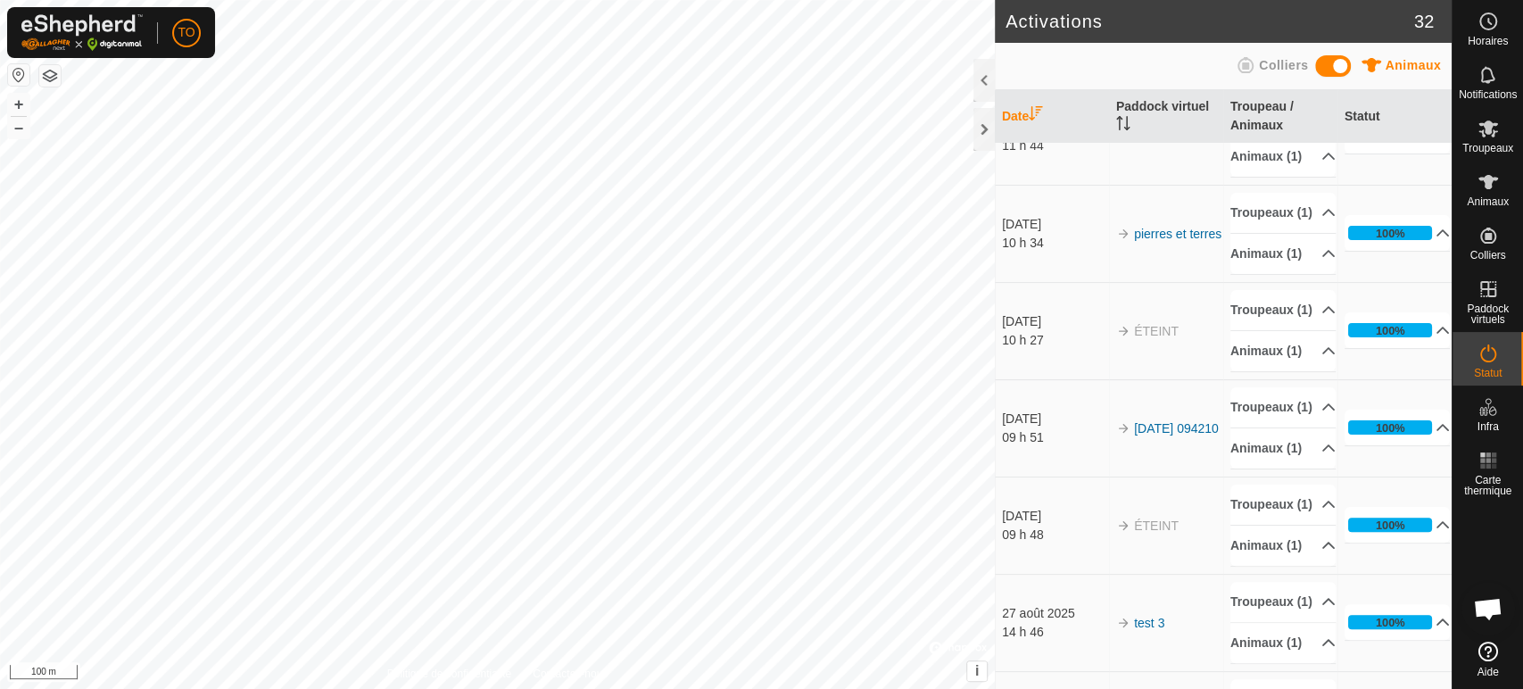
scroll to position [198, 0]
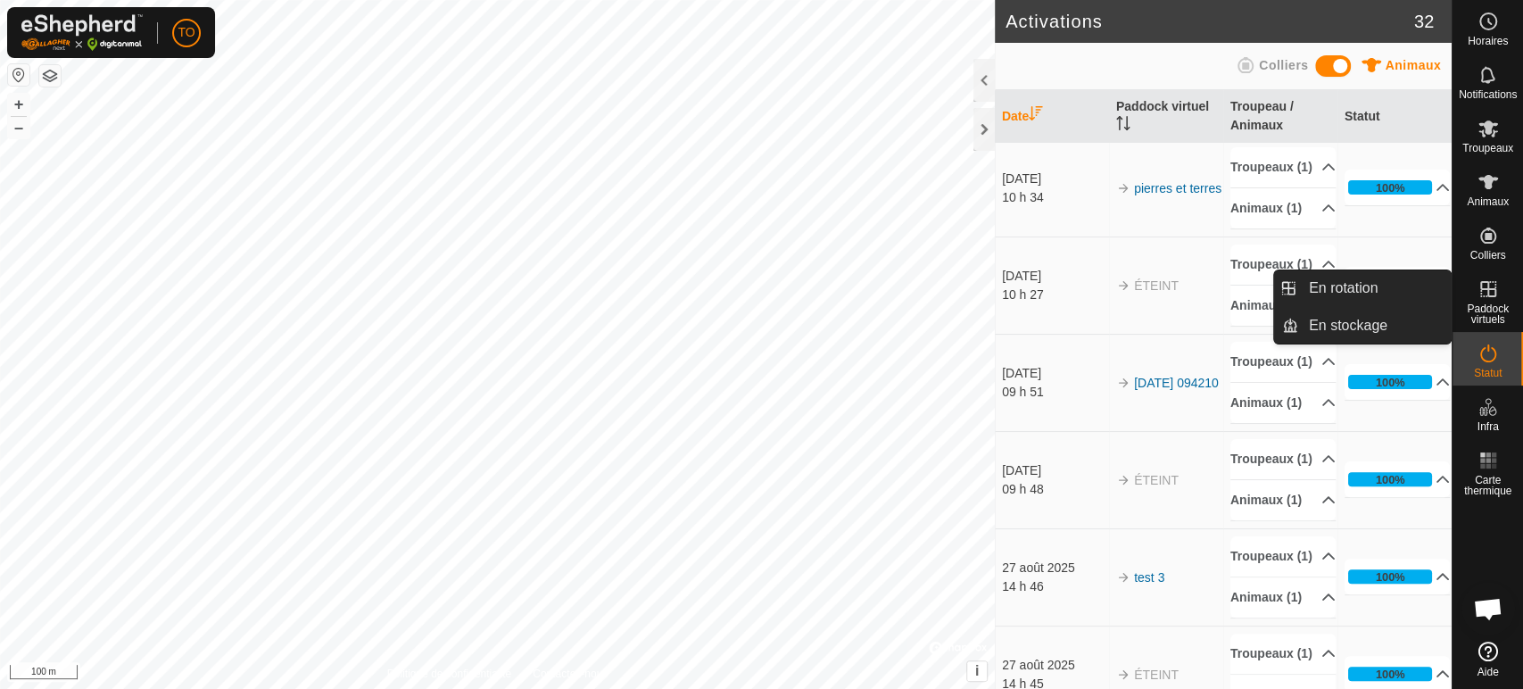
click at [1503, 305] on span "Paddock virtuels" at bounding box center [1488, 313] width 62 height 21
click at [1386, 289] on link "En rotation" at bounding box center [1374, 288] width 153 height 36
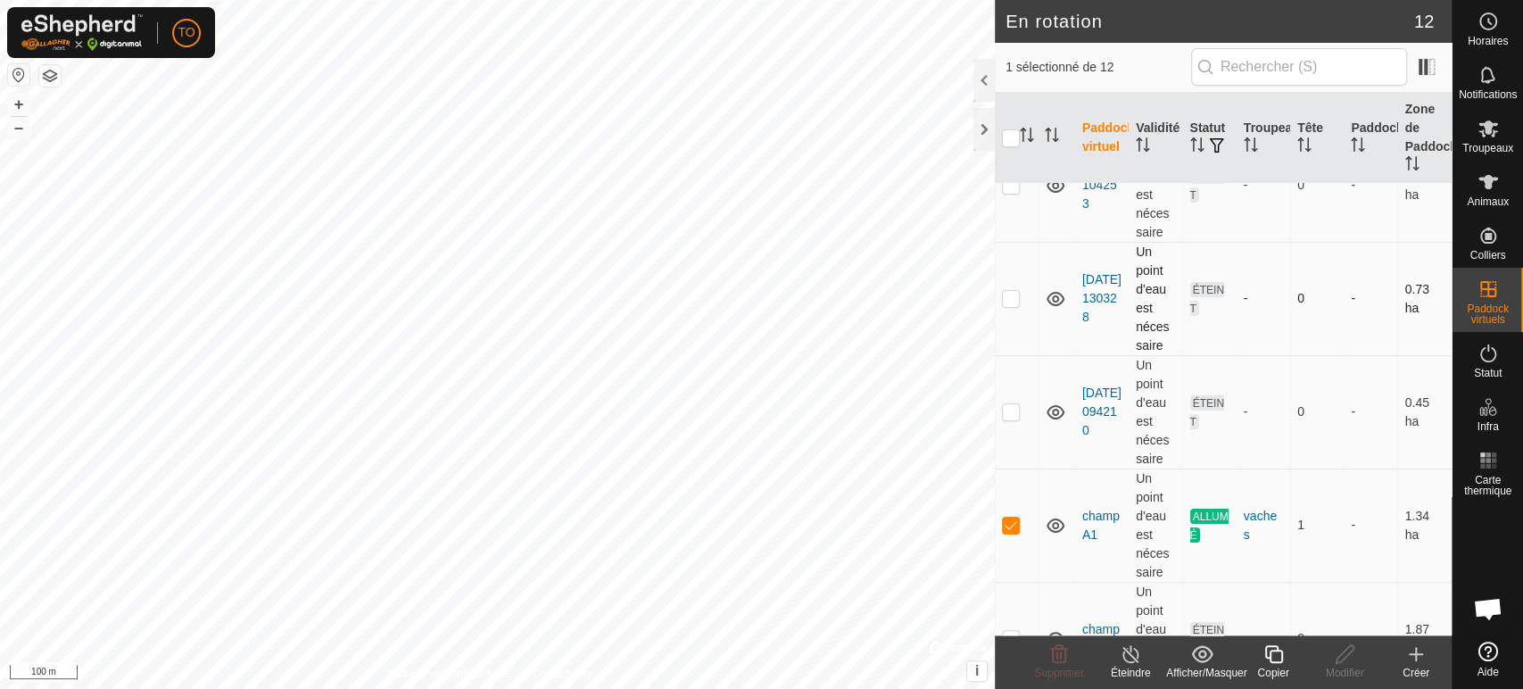
scroll to position [198, 0]
click at [1005, 532] on p-checkbox at bounding box center [1011, 530] width 18 height 14
checkbox input "true"
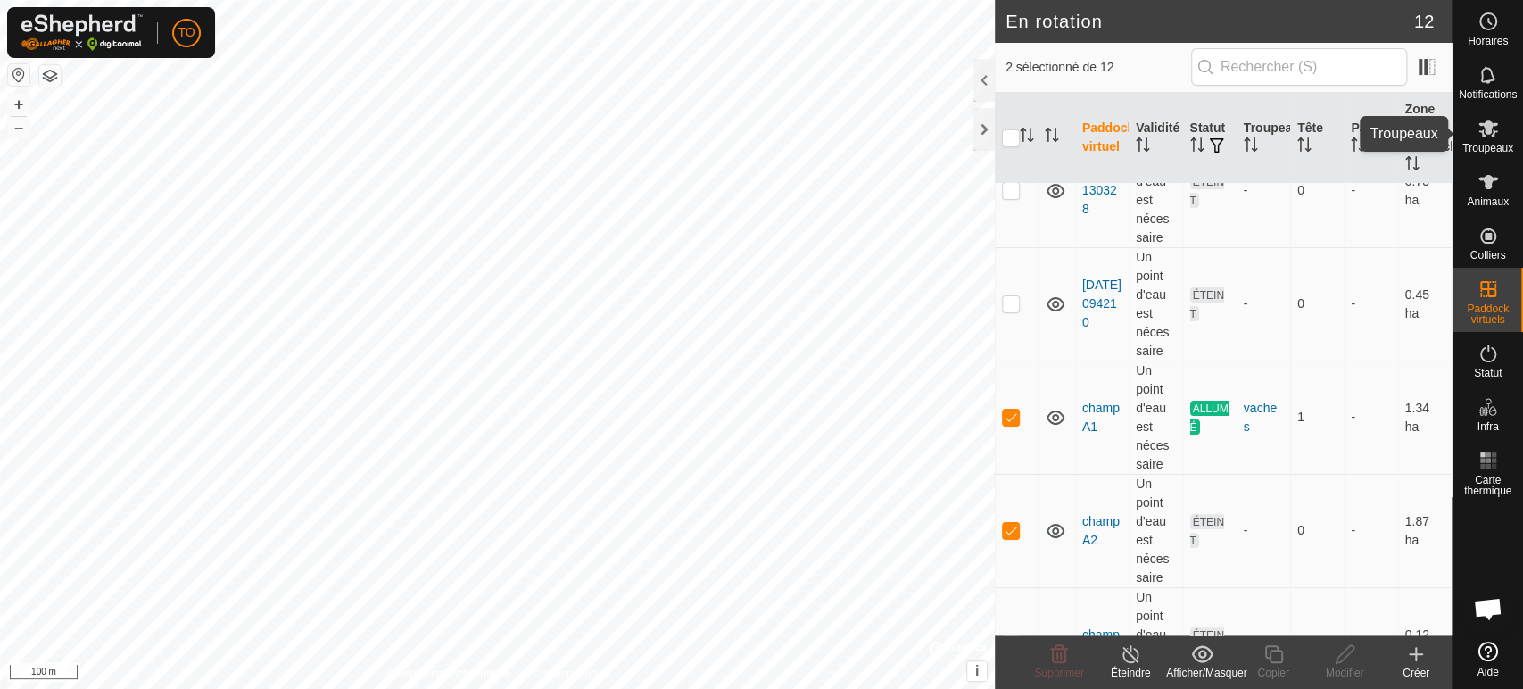
click at [1485, 141] on es-mob-svg-icon at bounding box center [1488, 128] width 32 height 29
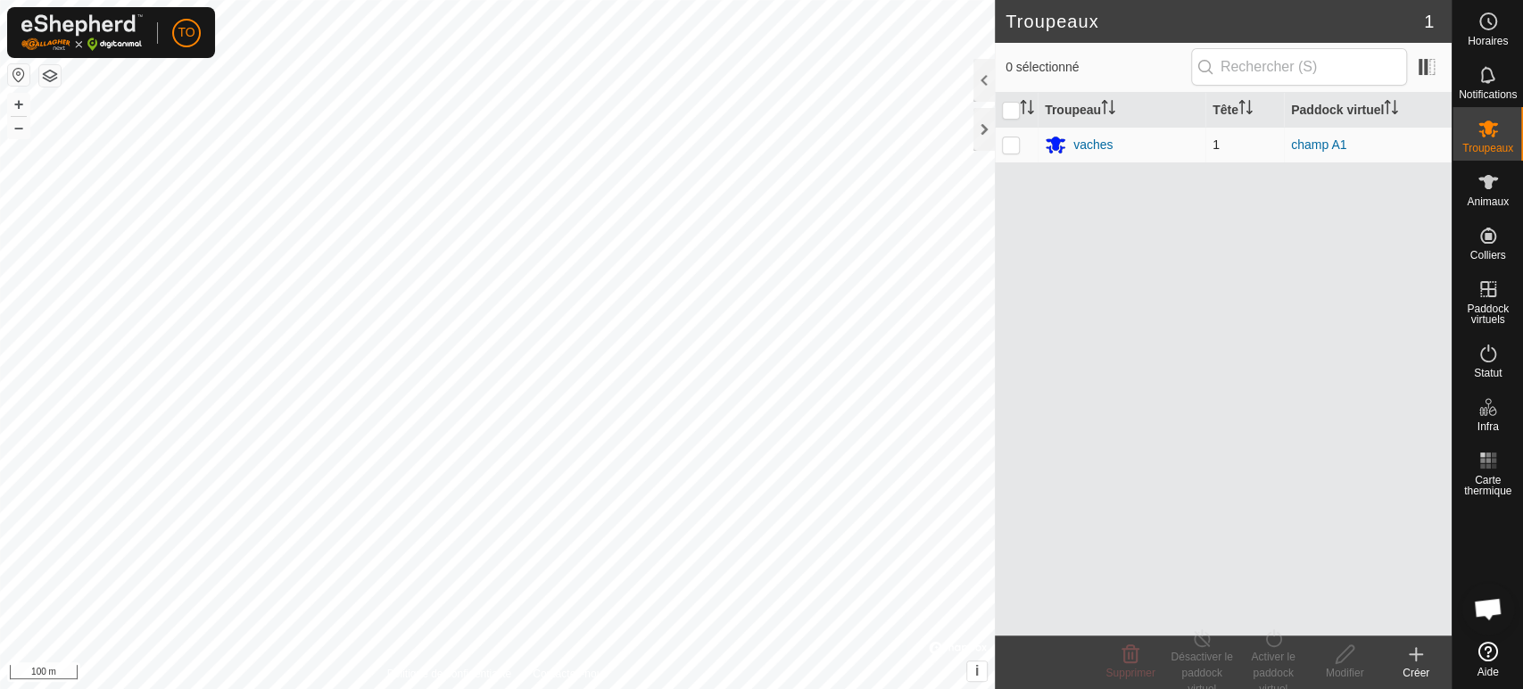
click at [1005, 144] on p-checkbox at bounding box center [1011, 144] width 18 height 14
checkbox input "true"
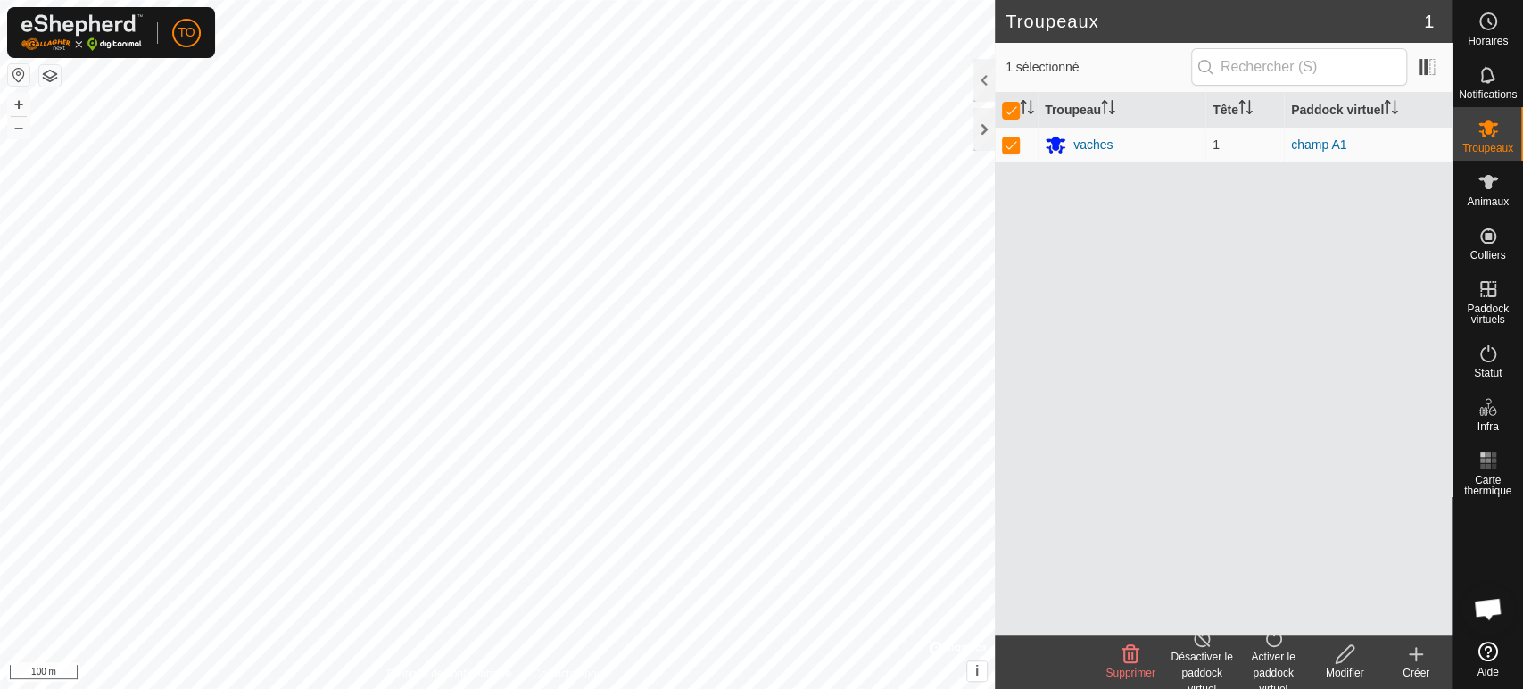
click at [1276, 655] on div "Activer le paddock virtuel" at bounding box center [1272, 672] width 71 height 48
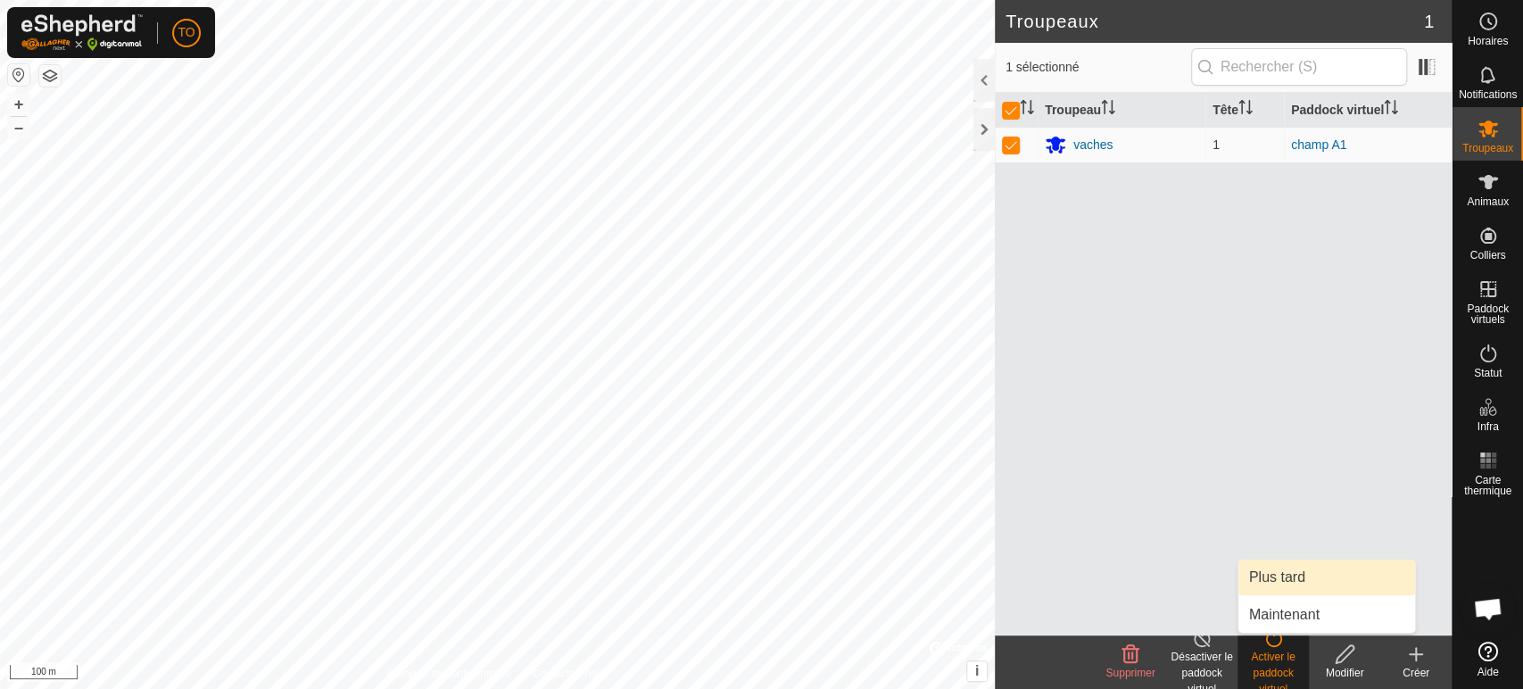
click at [1275, 579] on link "Plus tard" at bounding box center [1326, 577] width 177 height 36
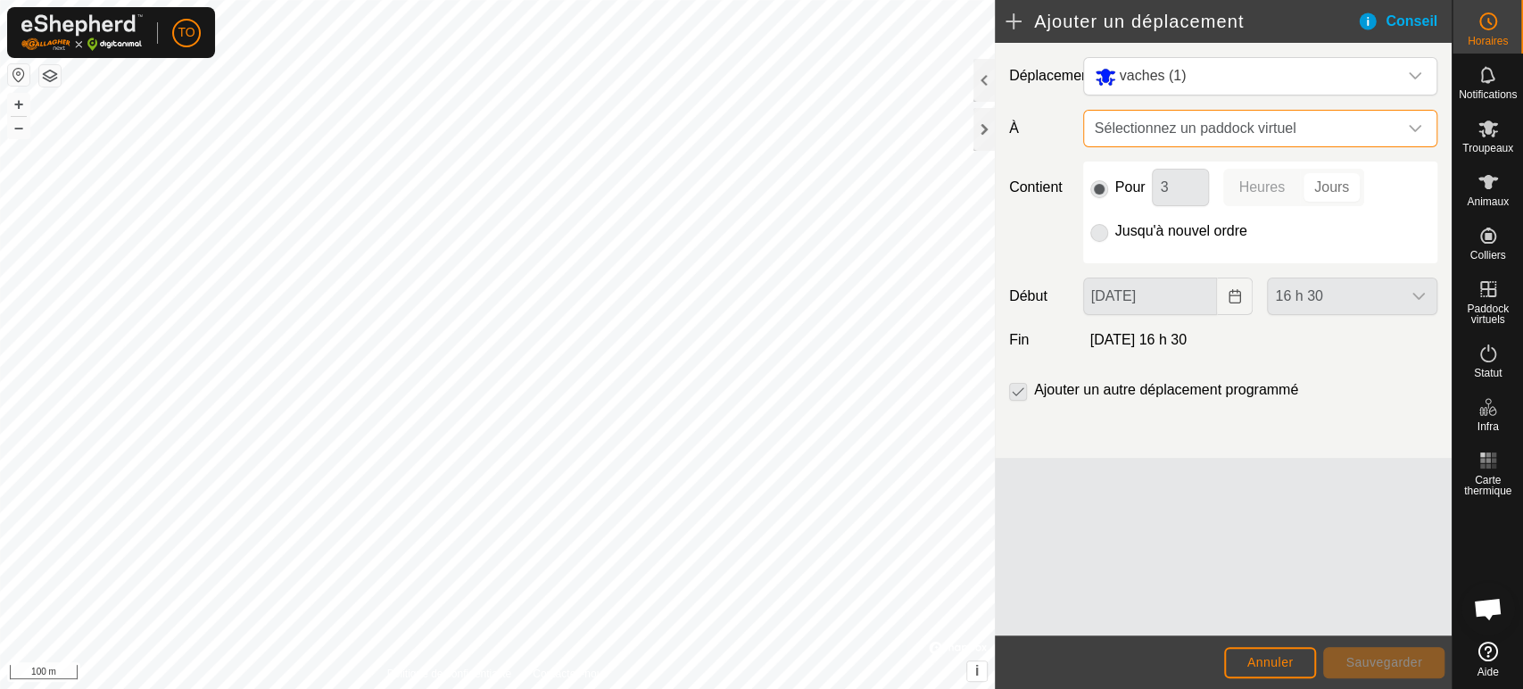
click at [1219, 130] on span "Sélectionnez un paddock virtuel" at bounding box center [1242, 129] width 310 height 36
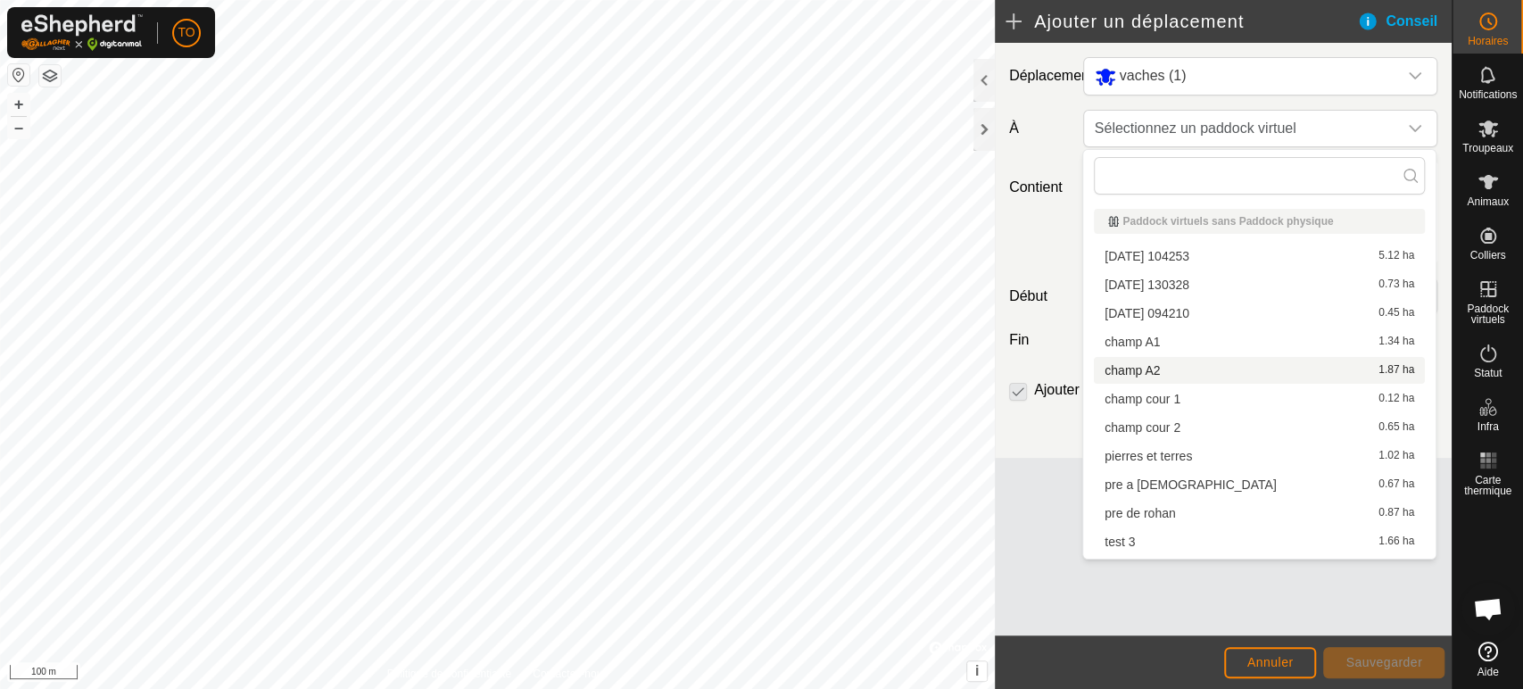
click at [1192, 363] on li "champ A2 1.87 ha" at bounding box center [1259, 370] width 331 height 27
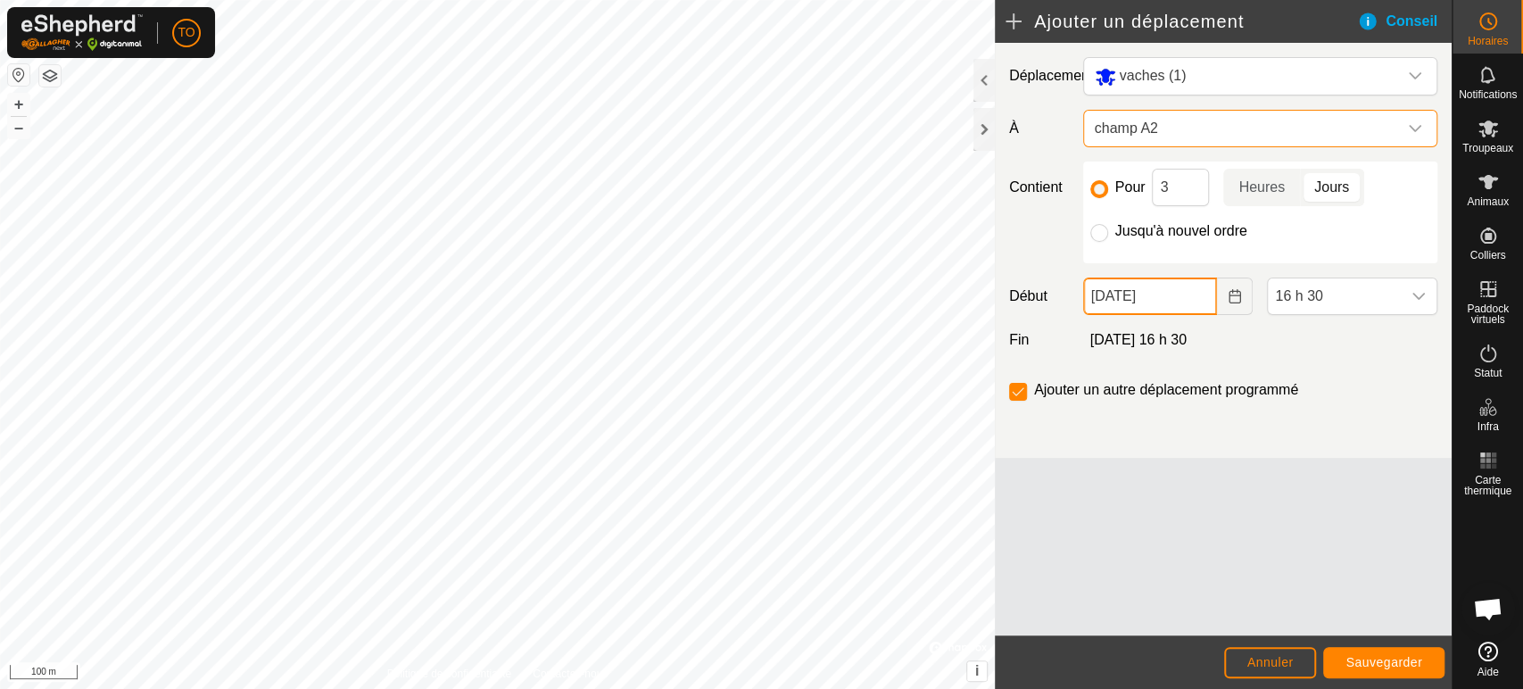
click at [1126, 281] on input "[DATE]" at bounding box center [1150, 295] width 135 height 37
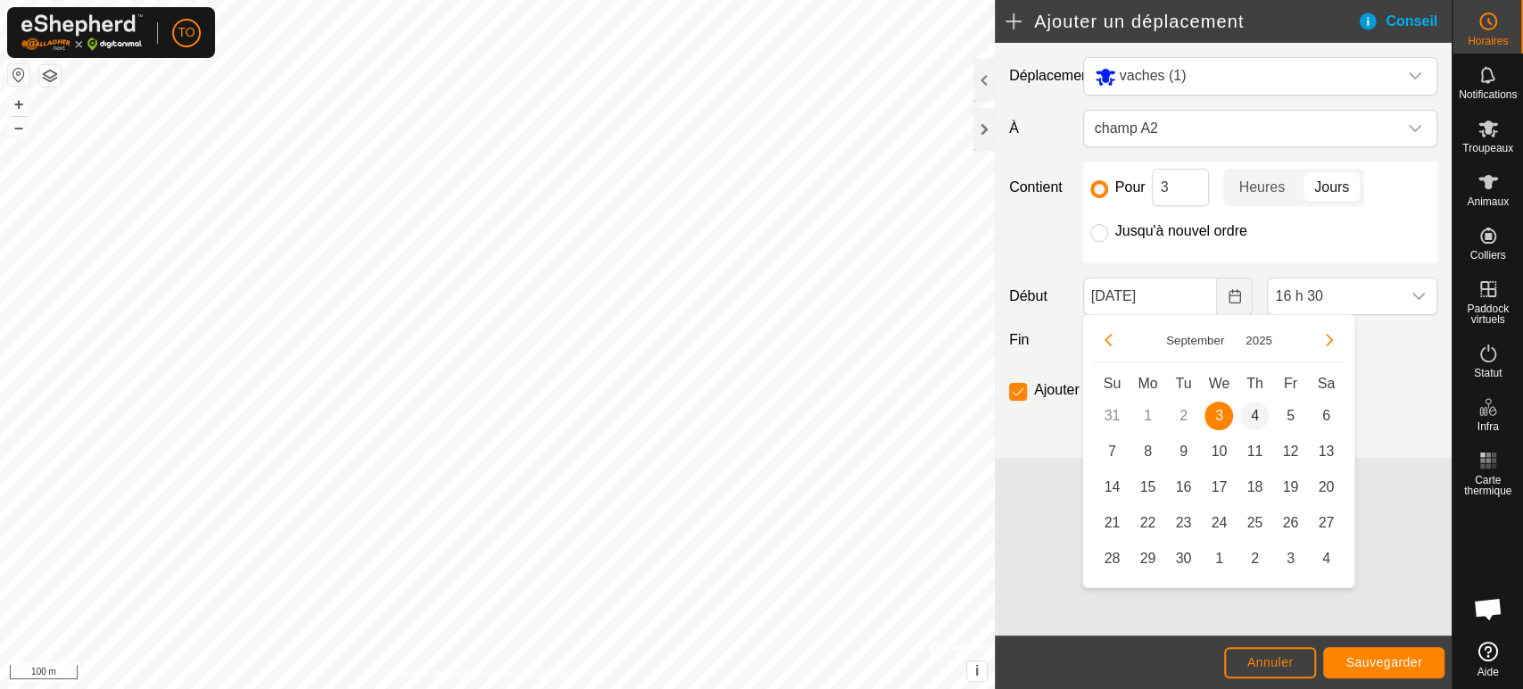
click at [1249, 415] on span "4" at bounding box center [1254, 415] width 29 height 29
type input "[DATE]"
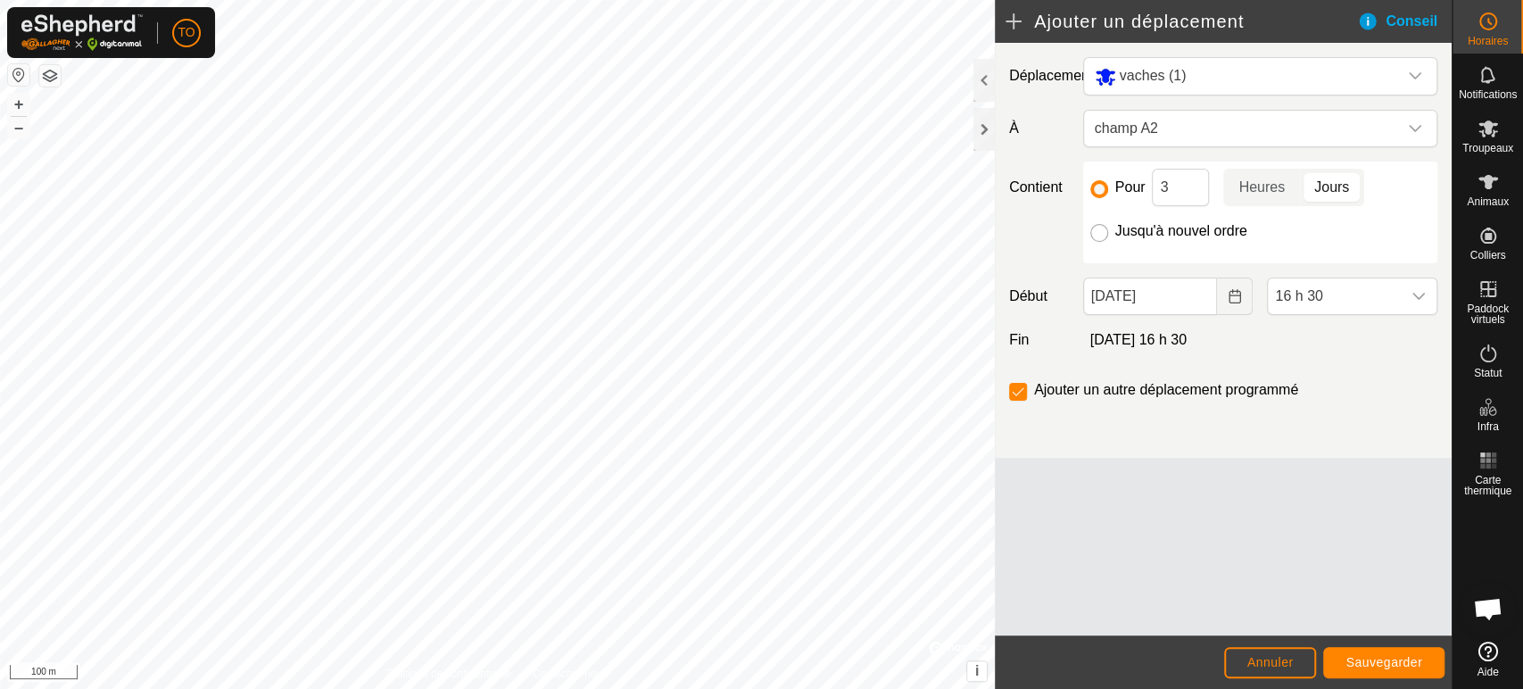
click at [1103, 232] on input "Jusqu'à nouvel ordre" at bounding box center [1099, 233] width 18 height 18
radio input "true"
checkbox input "false"
click at [1390, 669] on span "Sauvegarder" at bounding box center [1383, 662] width 77 height 14
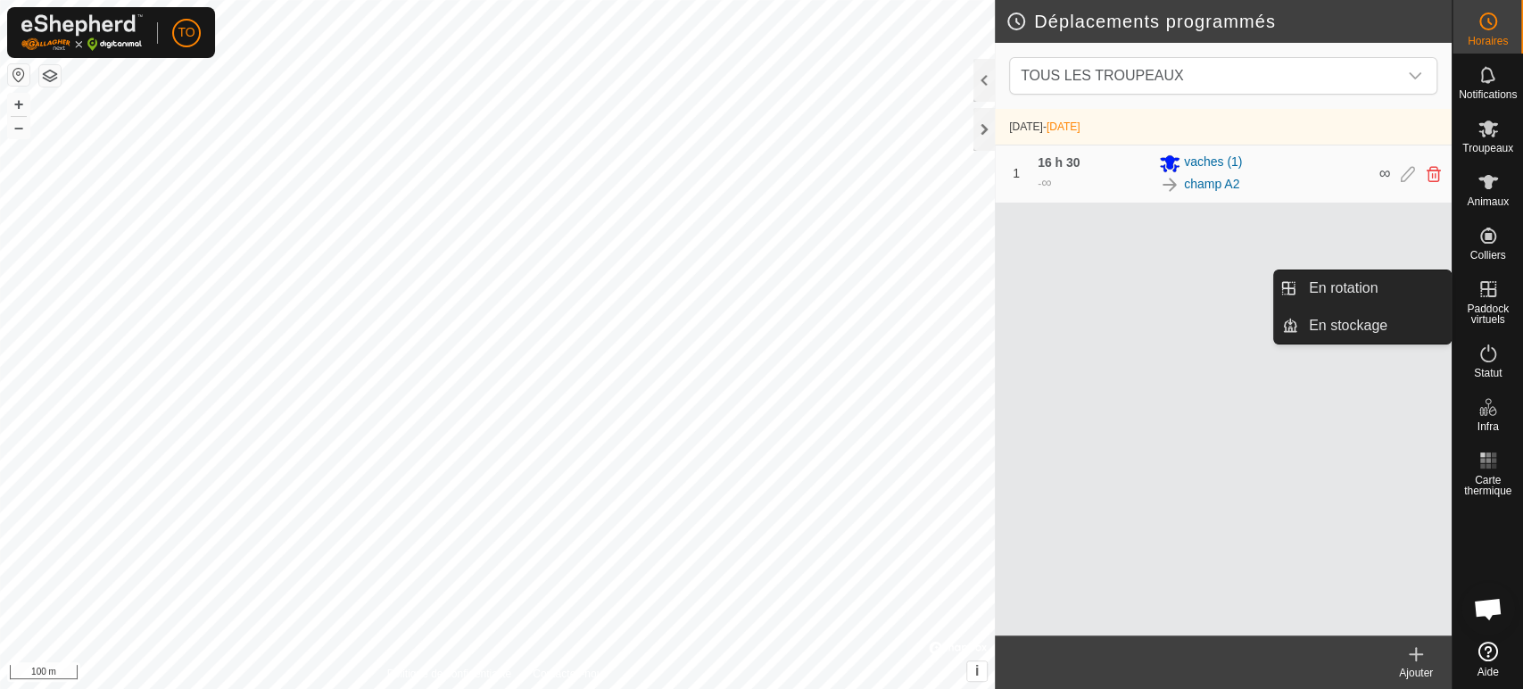
click at [1491, 290] on icon at bounding box center [1487, 288] width 21 height 21
click at [1356, 291] on link "En rotation" at bounding box center [1374, 288] width 153 height 36
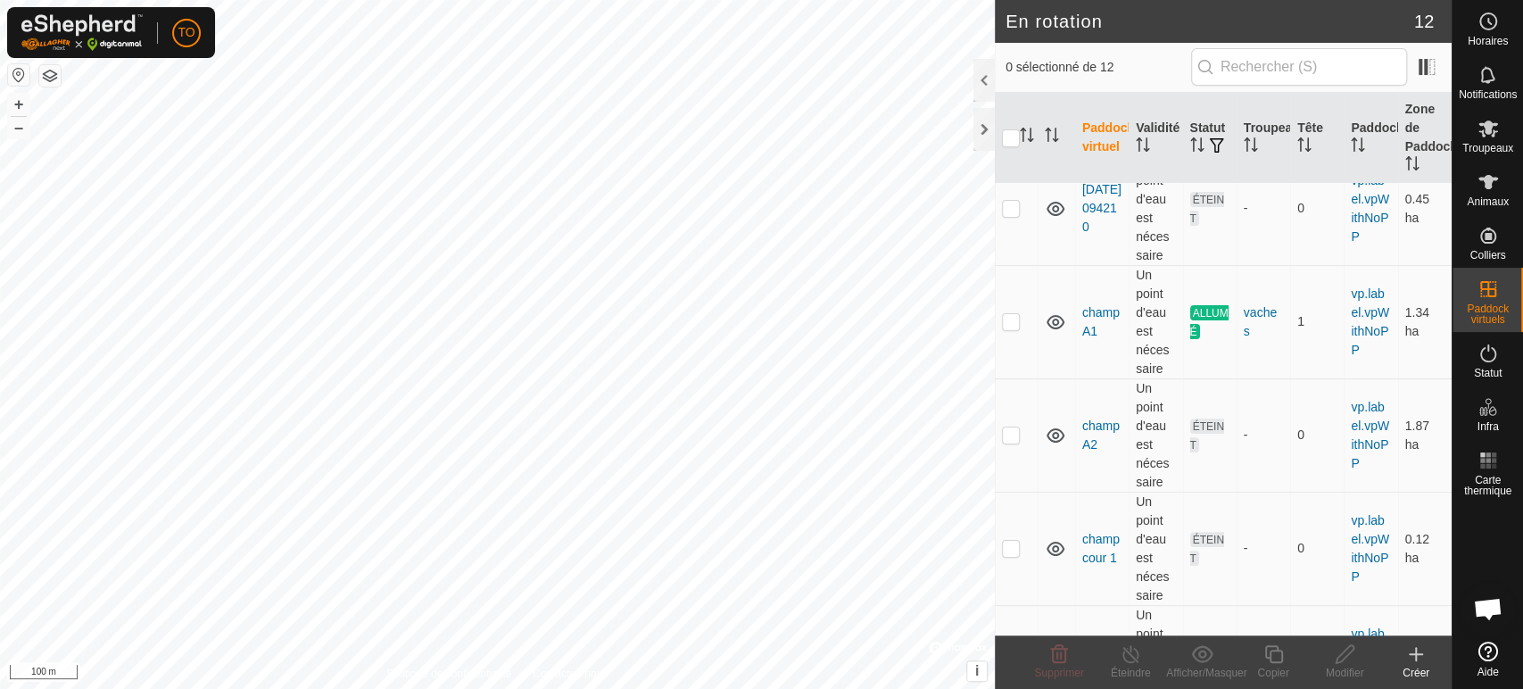
scroll to position [297, 0]
click at [1009, 435] on p-checkbox at bounding box center [1011, 431] width 18 height 14
checkbox input "true"
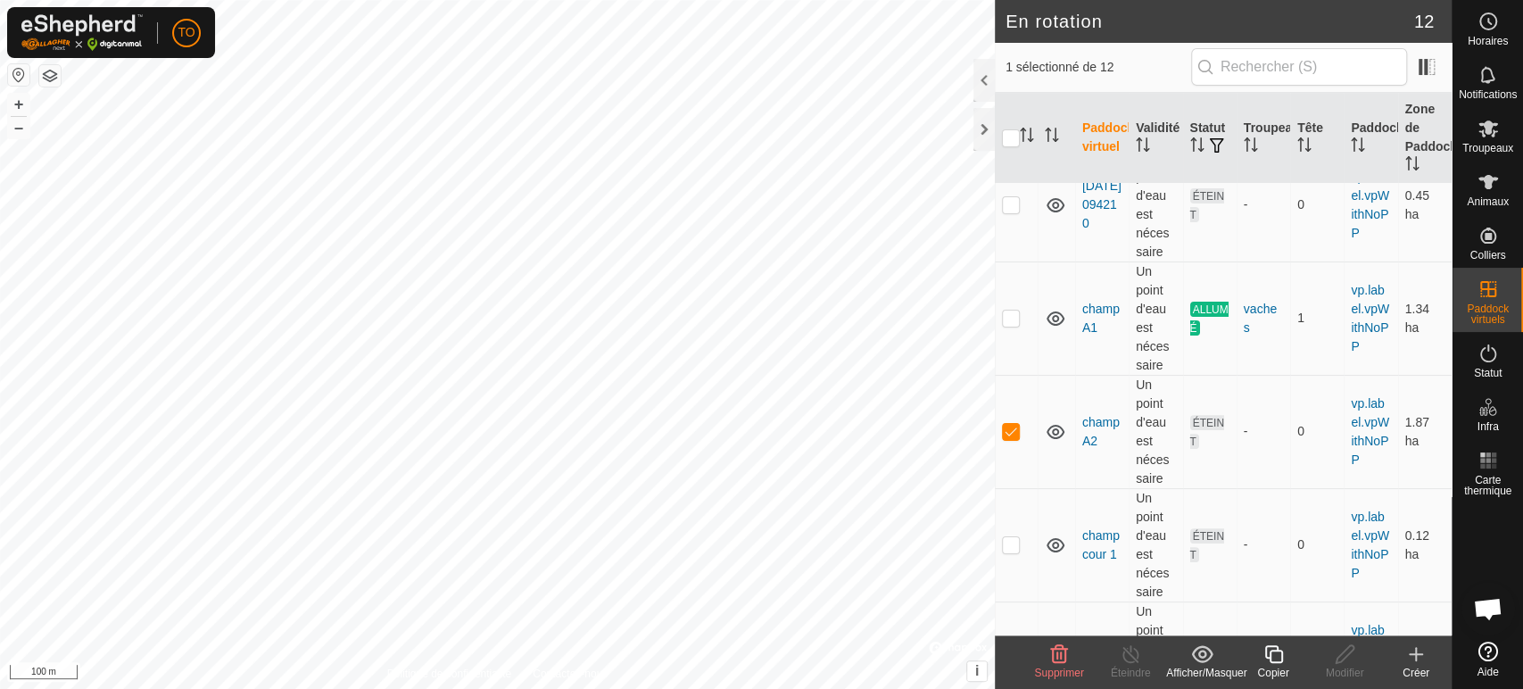
click at [1269, 673] on div "Copier" at bounding box center [1272, 673] width 71 height 16
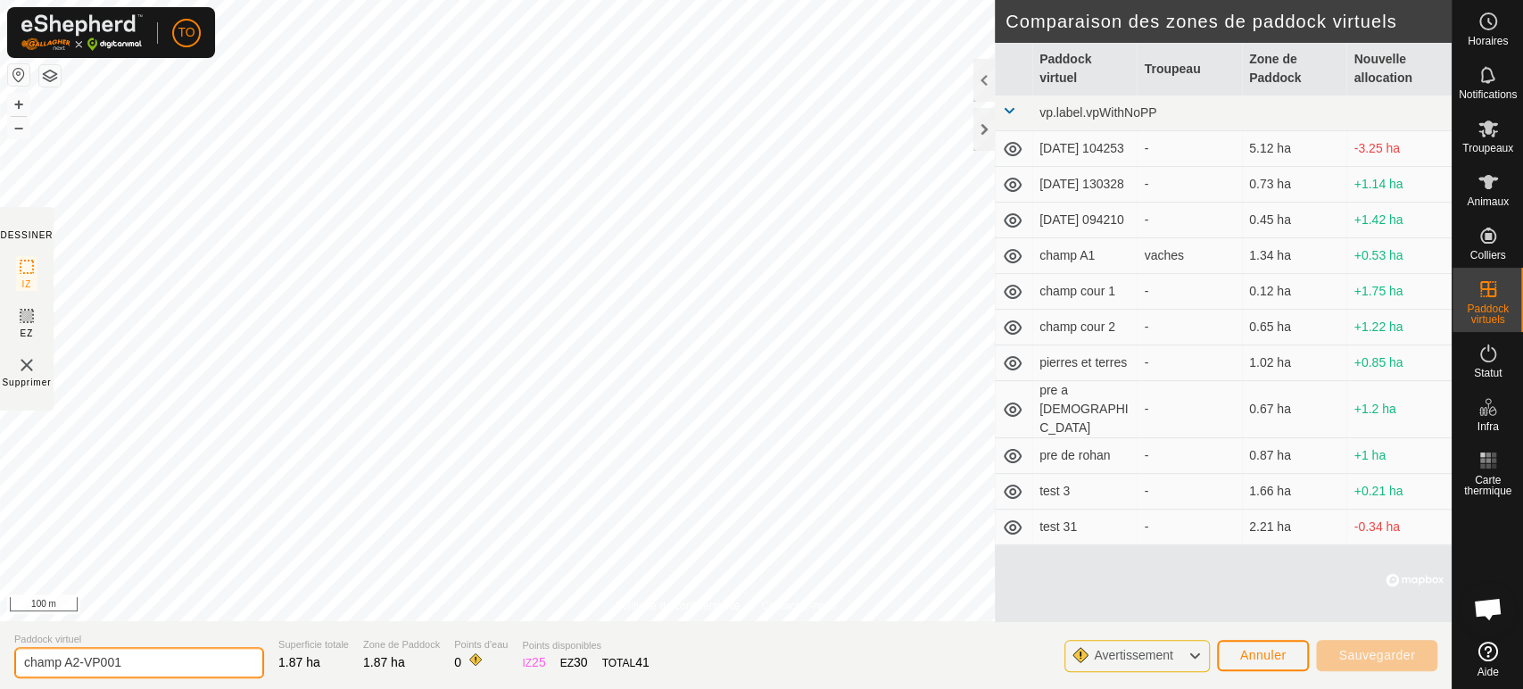
click at [178, 654] on input "champ A2-VP001" at bounding box center [139, 662] width 250 height 31
drag, startPoint x: 176, startPoint y: 655, endPoint x: 70, endPoint y: 655, distance: 105.3
click at [70, 655] on input "champ A2-VP001" at bounding box center [139, 662] width 250 height 31
type input "champ A3"
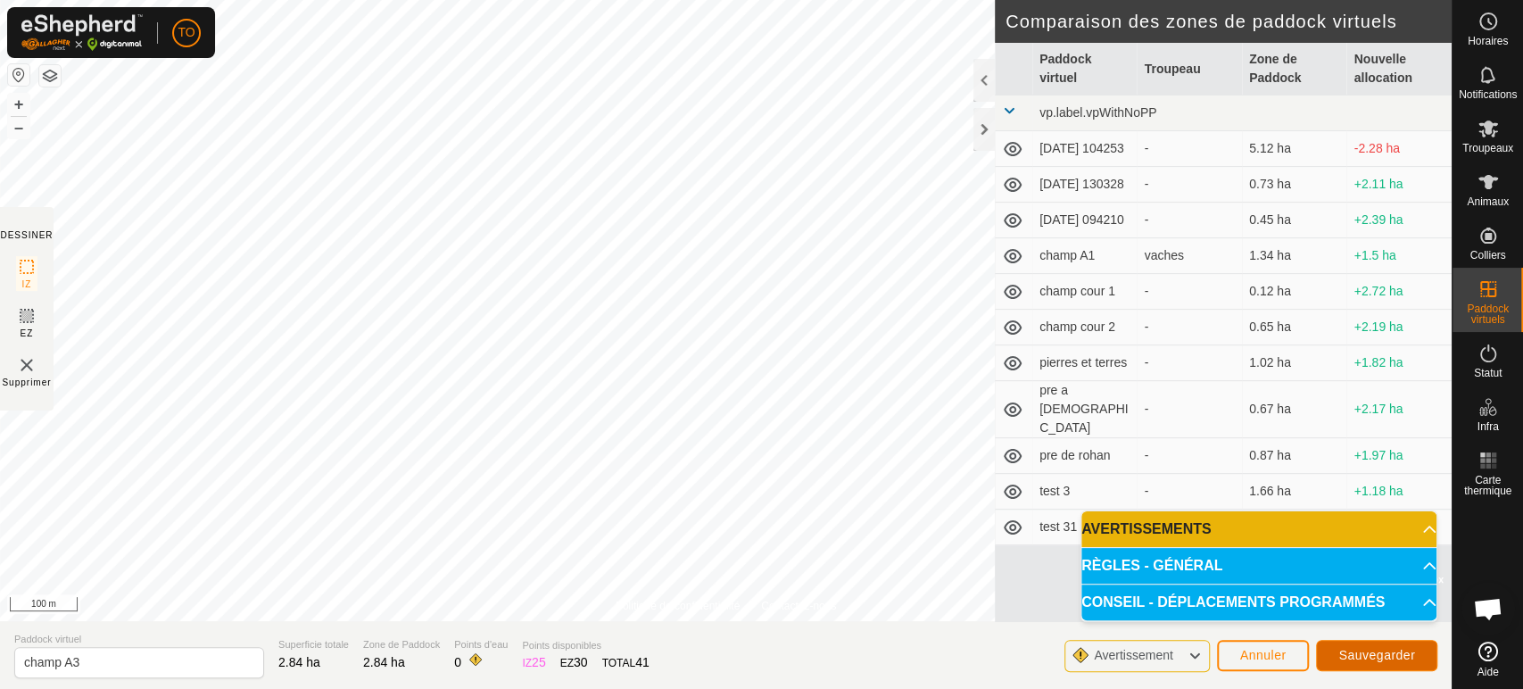
click at [1384, 650] on span "Sauvegarder" at bounding box center [1376, 655] width 77 height 14
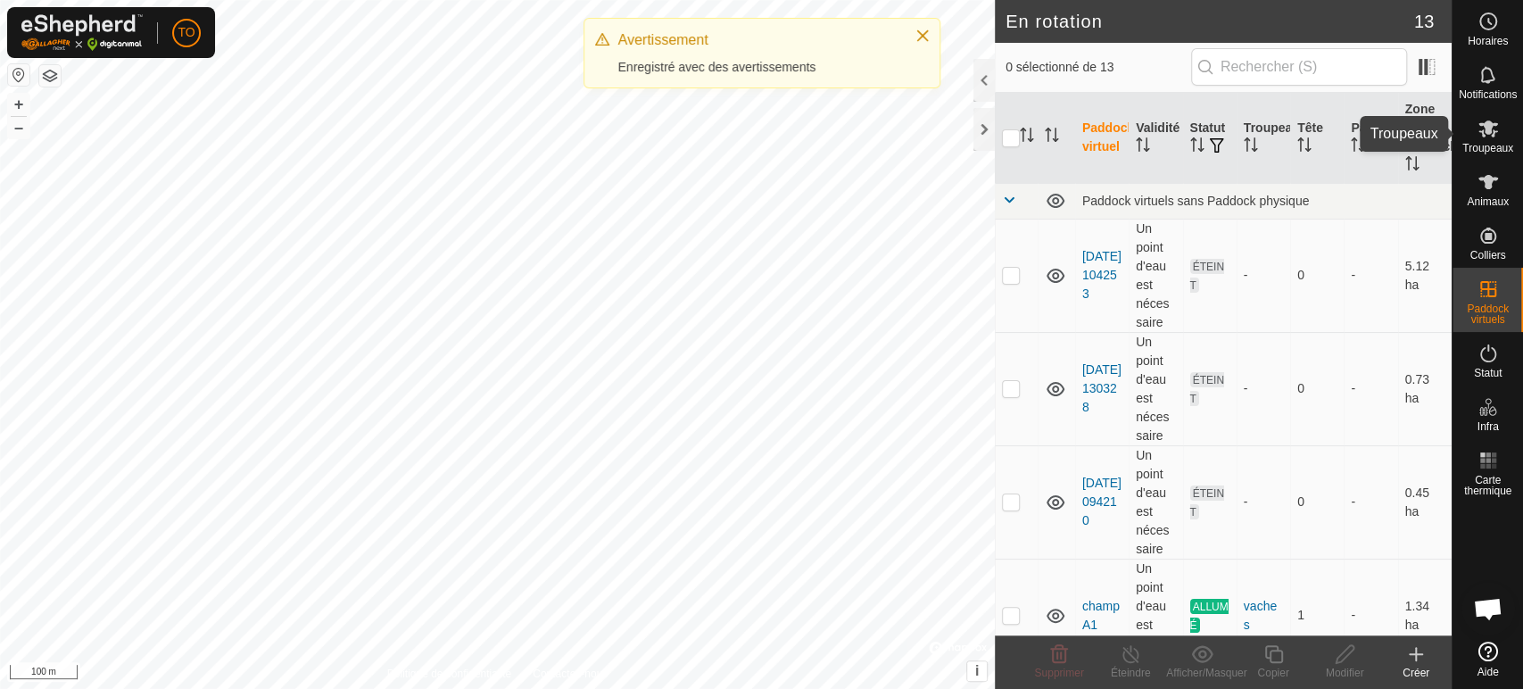
click at [1480, 134] on icon at bounding box center [1487, 128] width 21 height 21
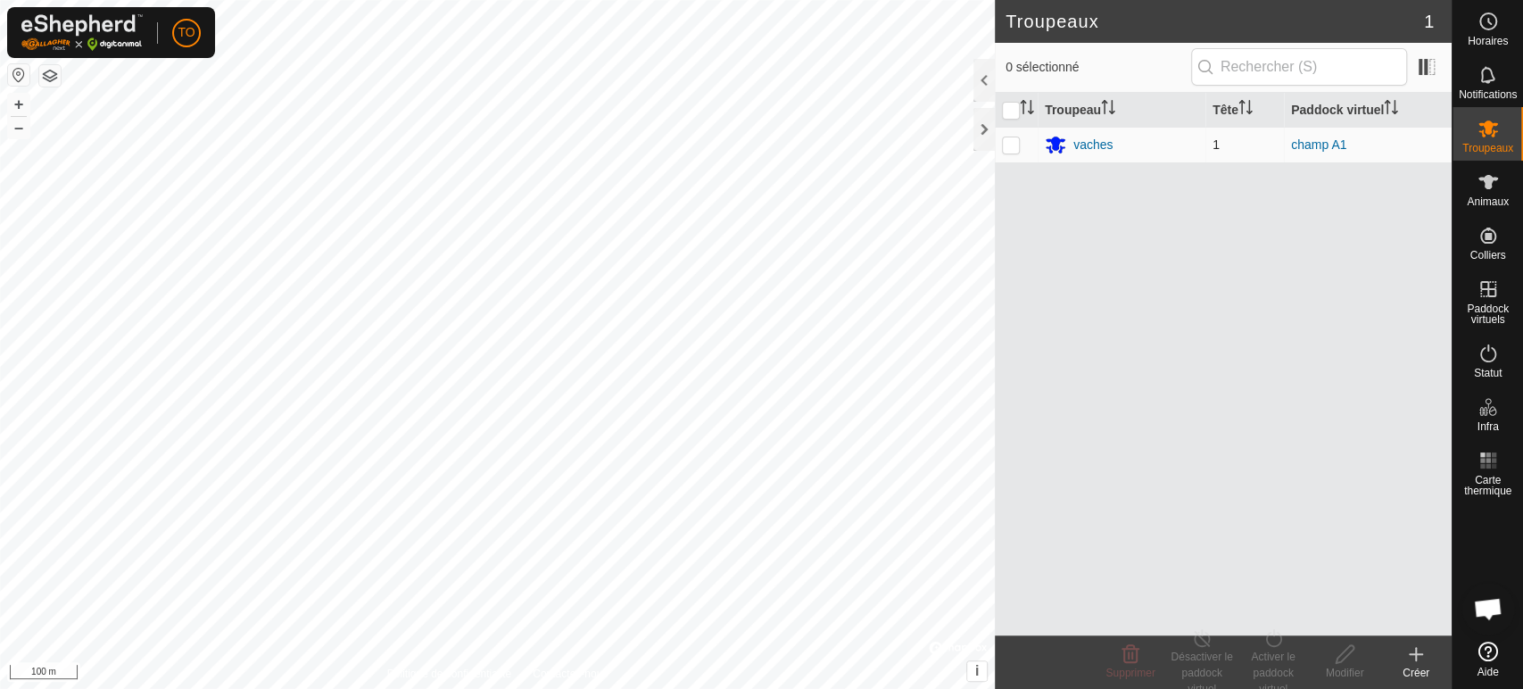
click at [1012, 143] on p-checkbox at bounding box center [1011, 144] width 18 height 14
checkbox input "true"
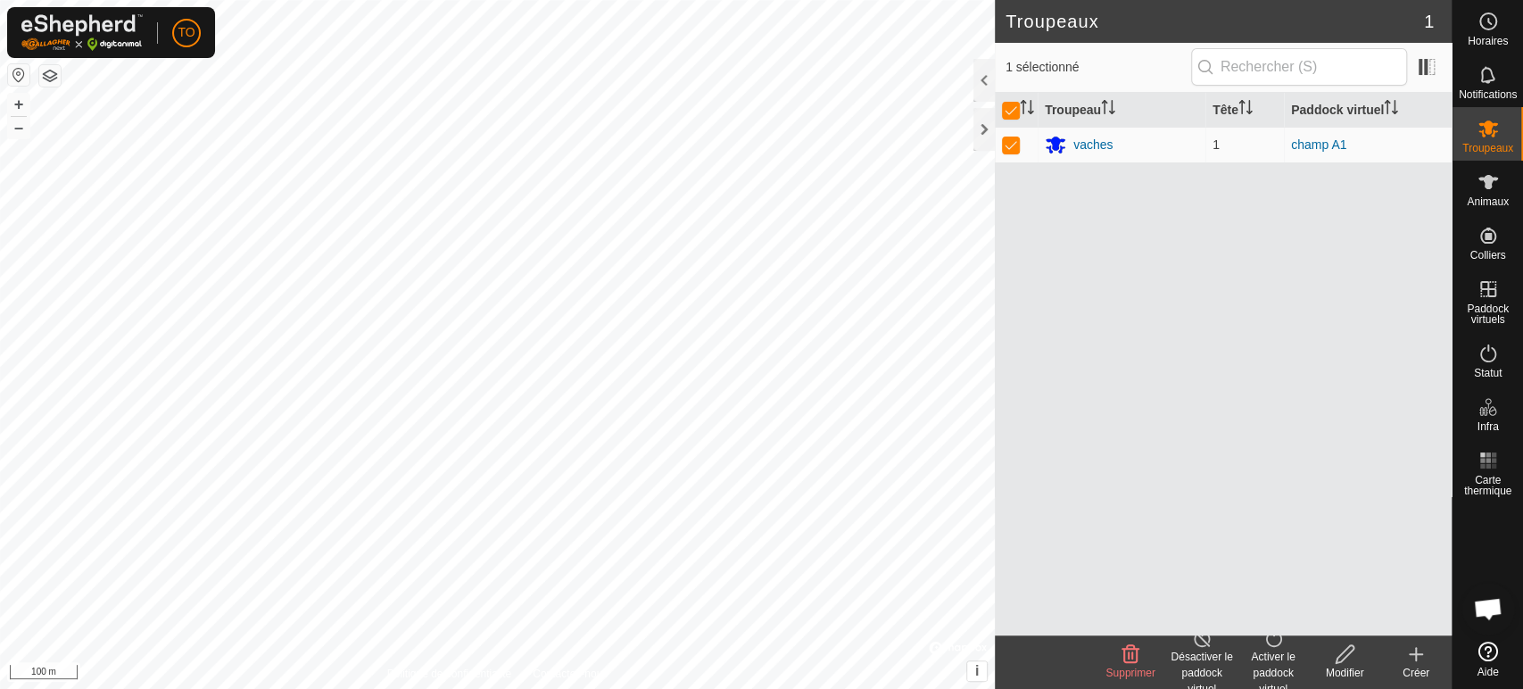
click at [1268, 648] on div "Activer le paddock virtuel" at bounding box center [1272, 672] width 71 height 48
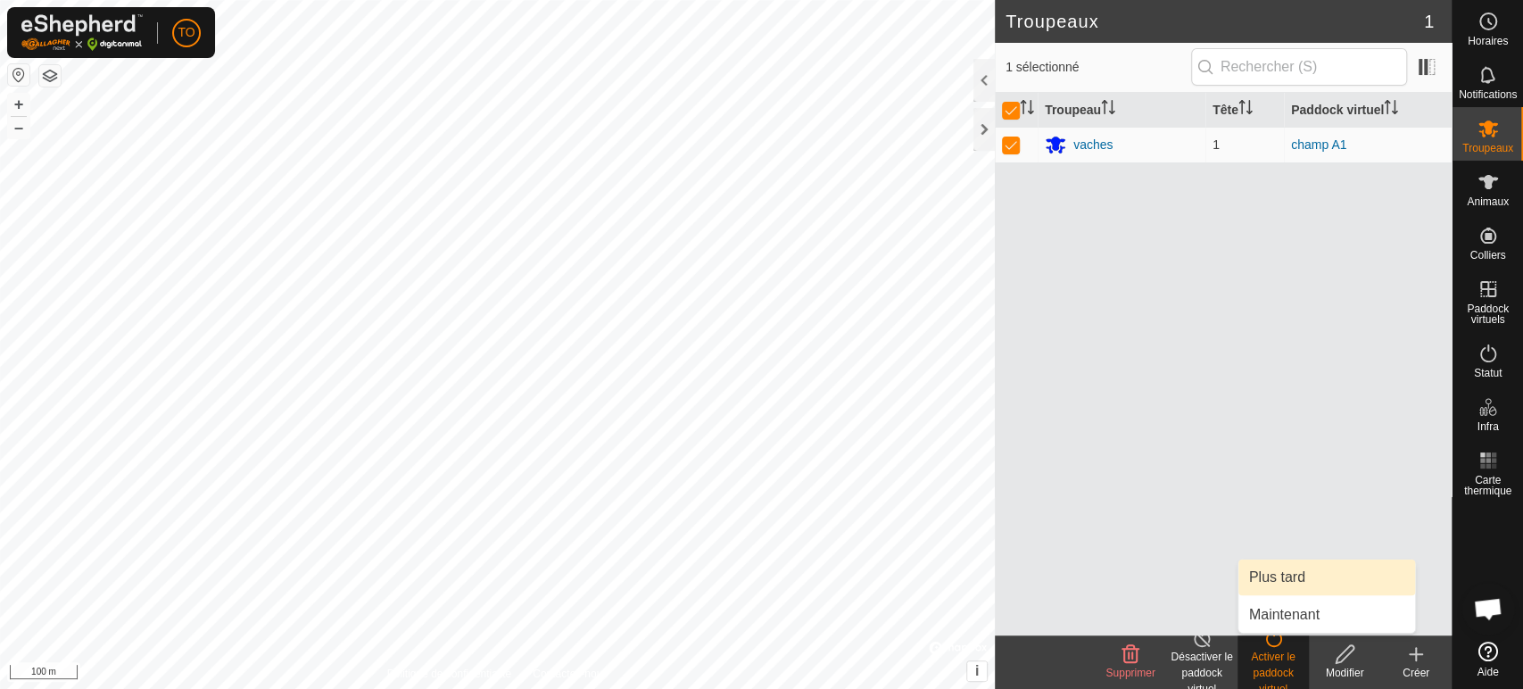
click at [1282, 583] on link "Plus tard" at bounding box center [1326, 577] width 177 height 36
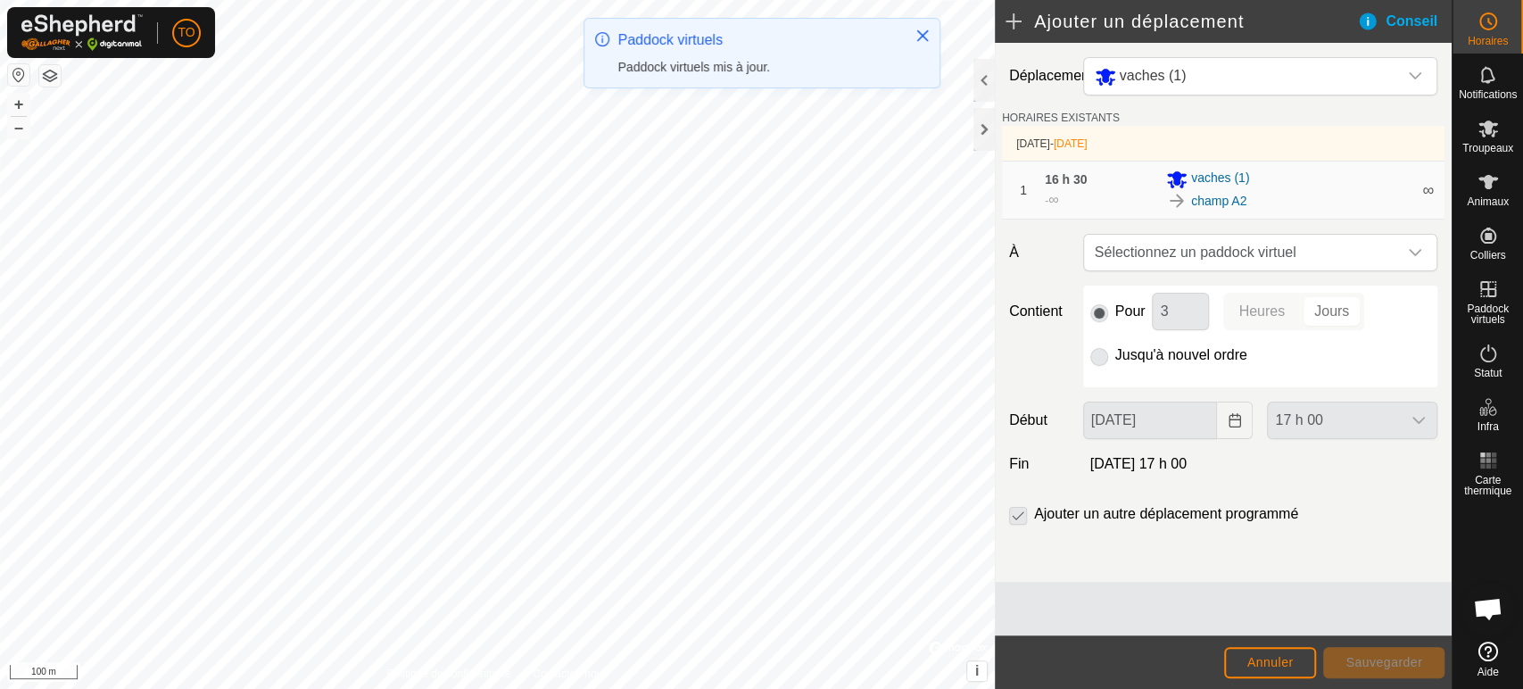
click at [1304, 191] on div "champ A2" at bounding box center [1288, 200] width 245 height 21
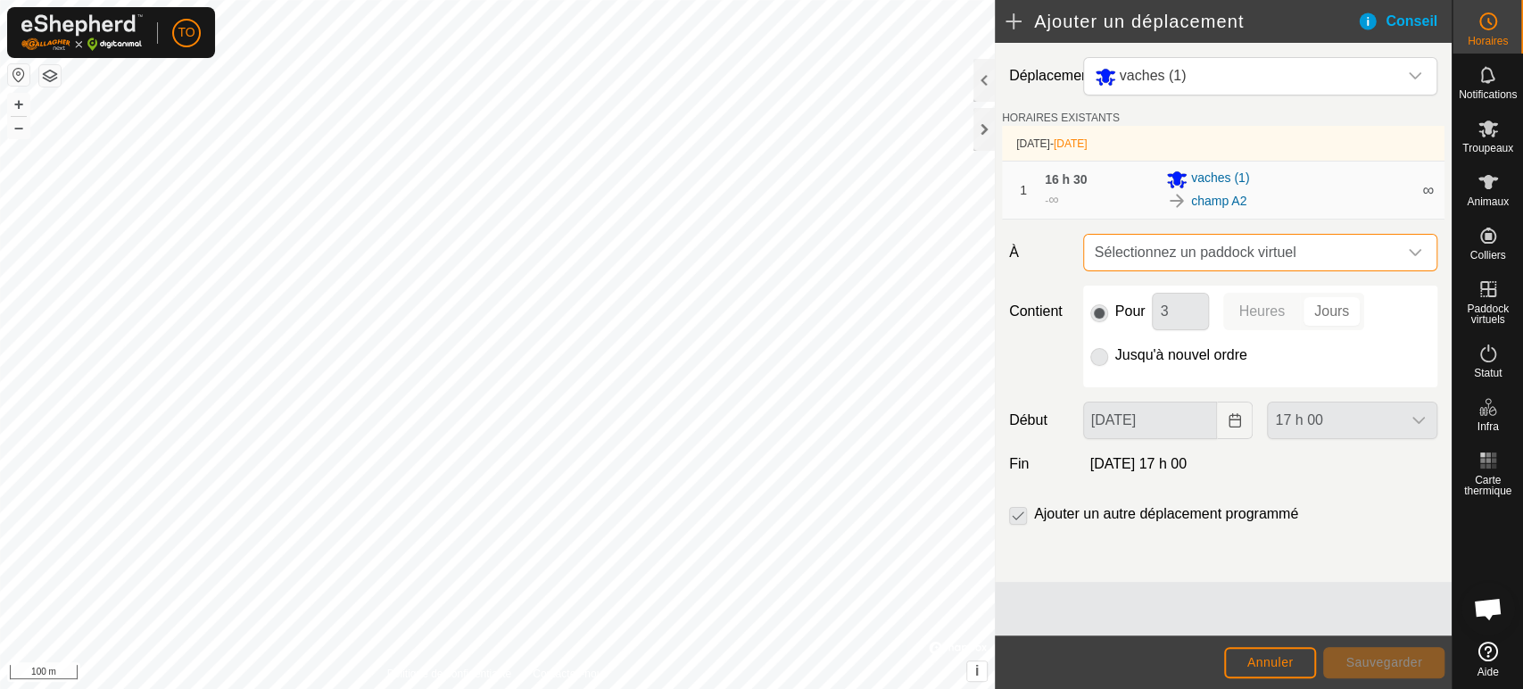
click at [1377, 255] on span "Sélectionnez un paddock virtuel" at bounding box center [1242, 253] width 310 height 36
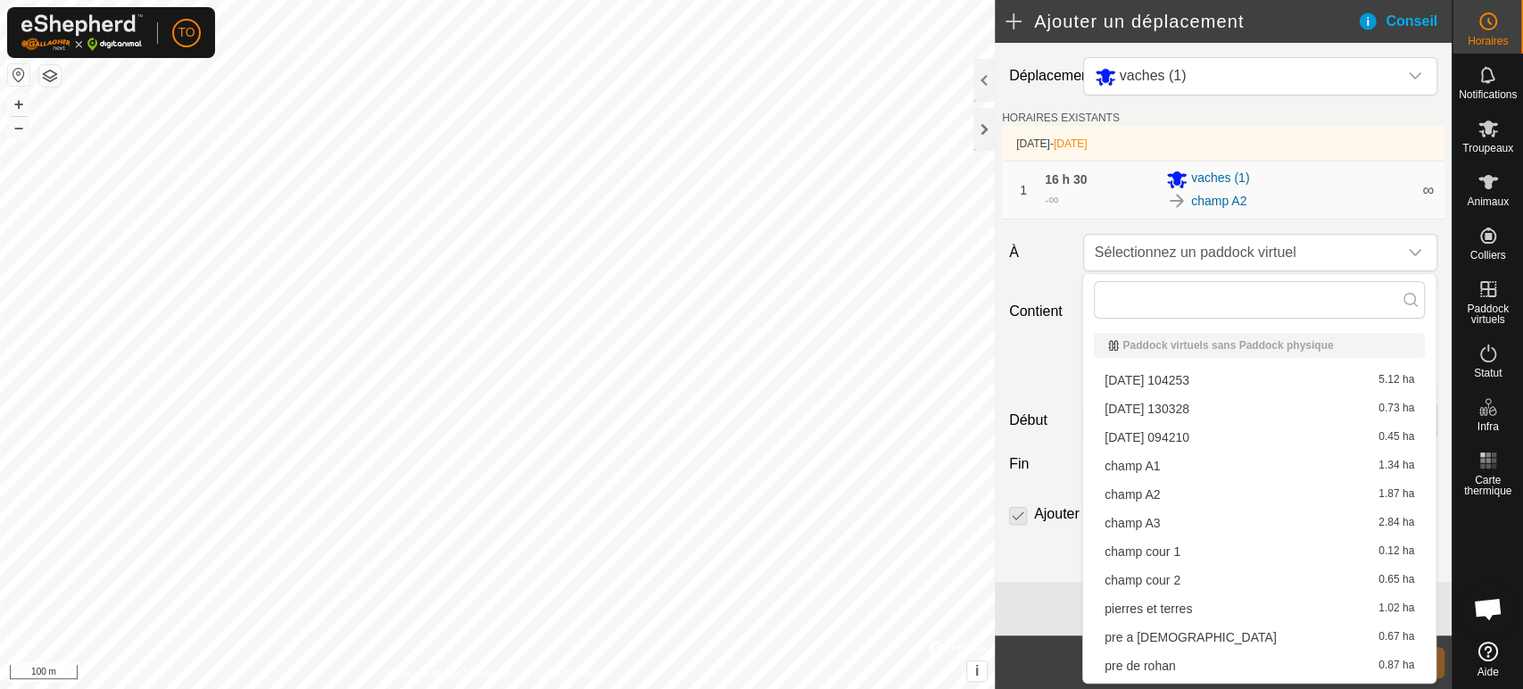
click at [1222, 517] on li "champ A3 2.84 ha" at bounding box center [1259, 522] width 331 height 27
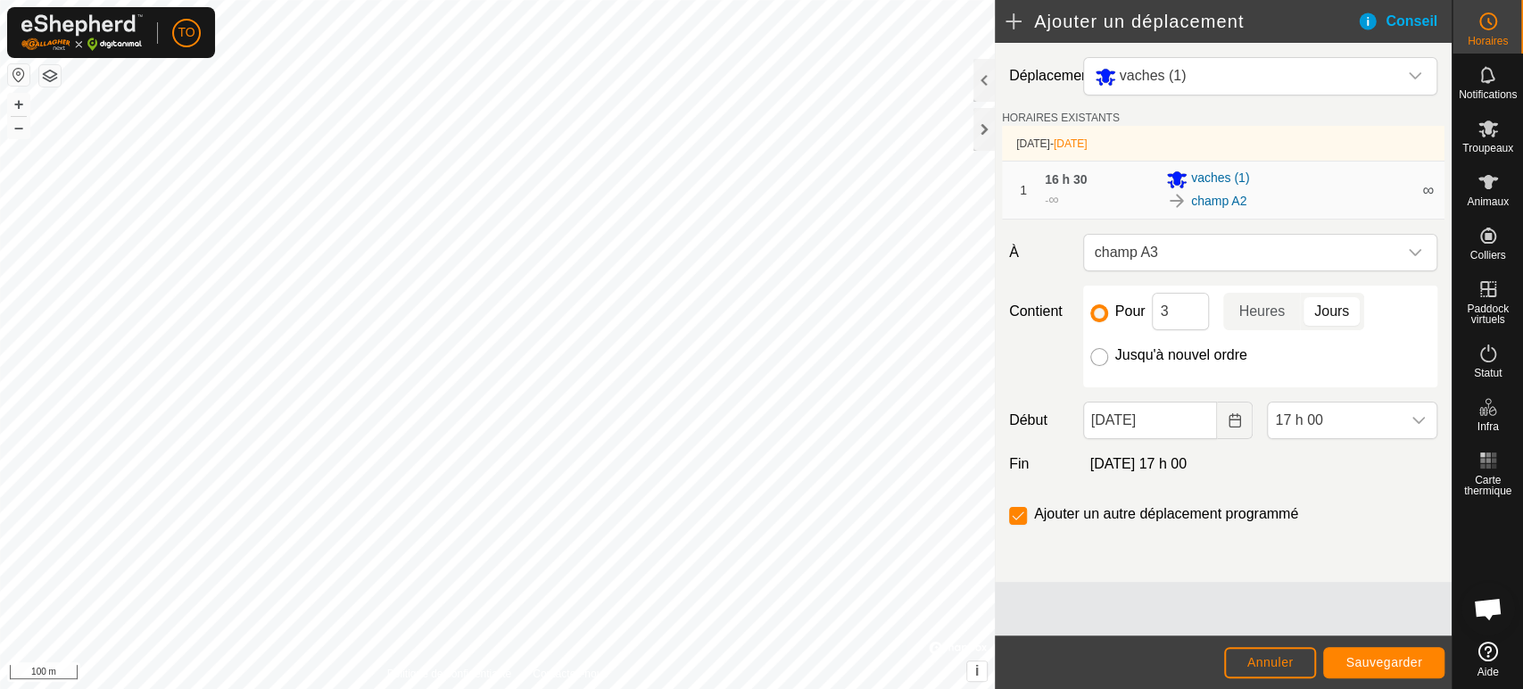
click at [1094, 349] on input "Jusqu'à nouvel ordre" at bounding box center [1099, 357] width 18 height 18
radio input "true"
checkbox input "false"
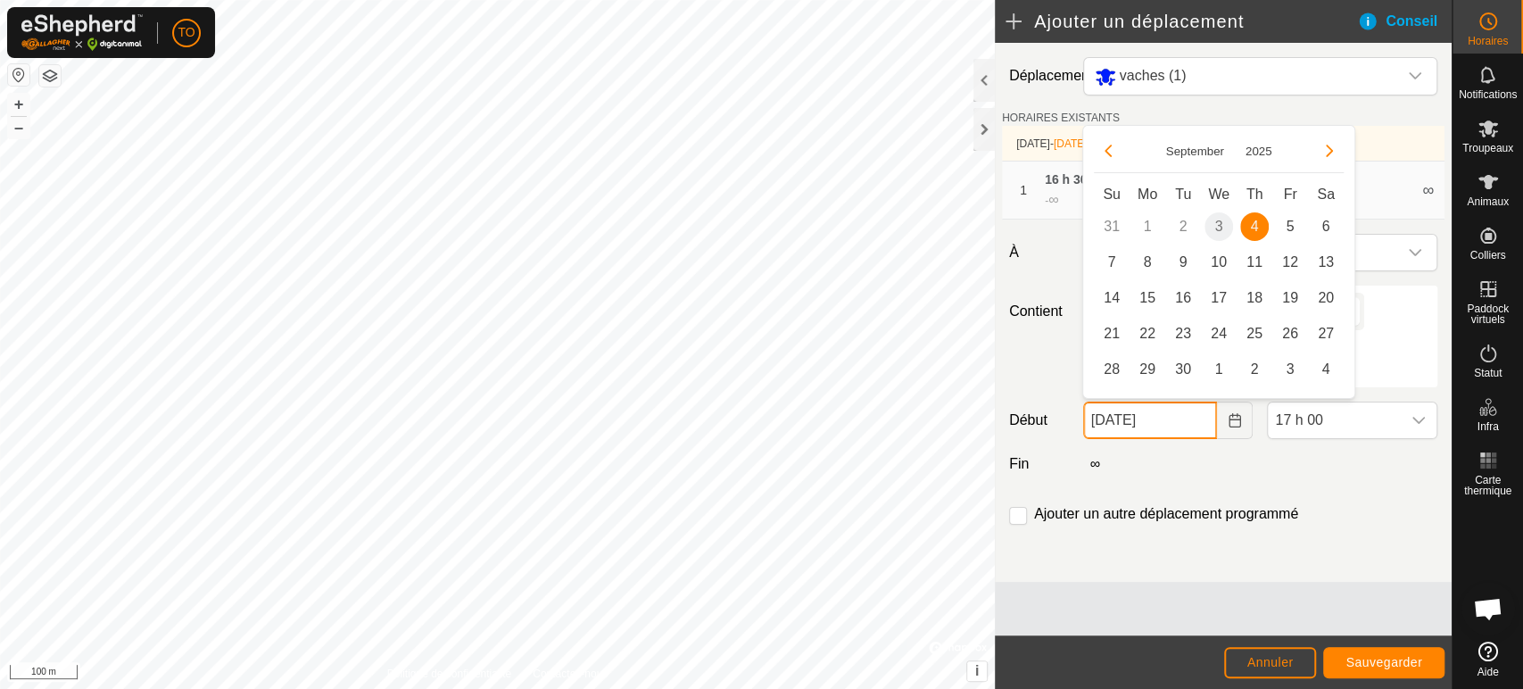
click at [1127, 419] on input "[DATE]" at bounding box center [1150, 419] width 135 height 37
click at [1288, 221] on span "5" at bounding box center [1290, 226] width 29 height 29
type input "[DATE]"
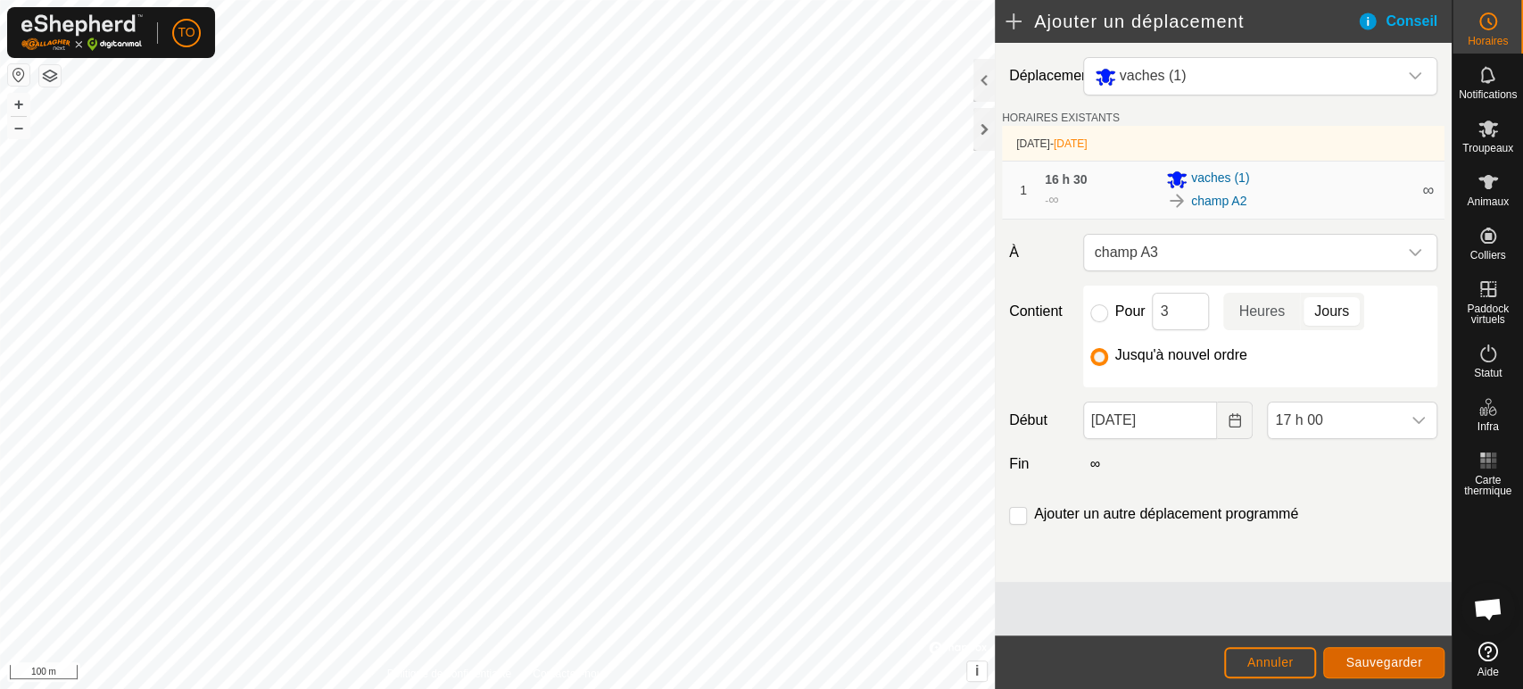
click at [1366, 660] on span "Sauvegarder" at bounding box center [1383, 662] width 77 height 14
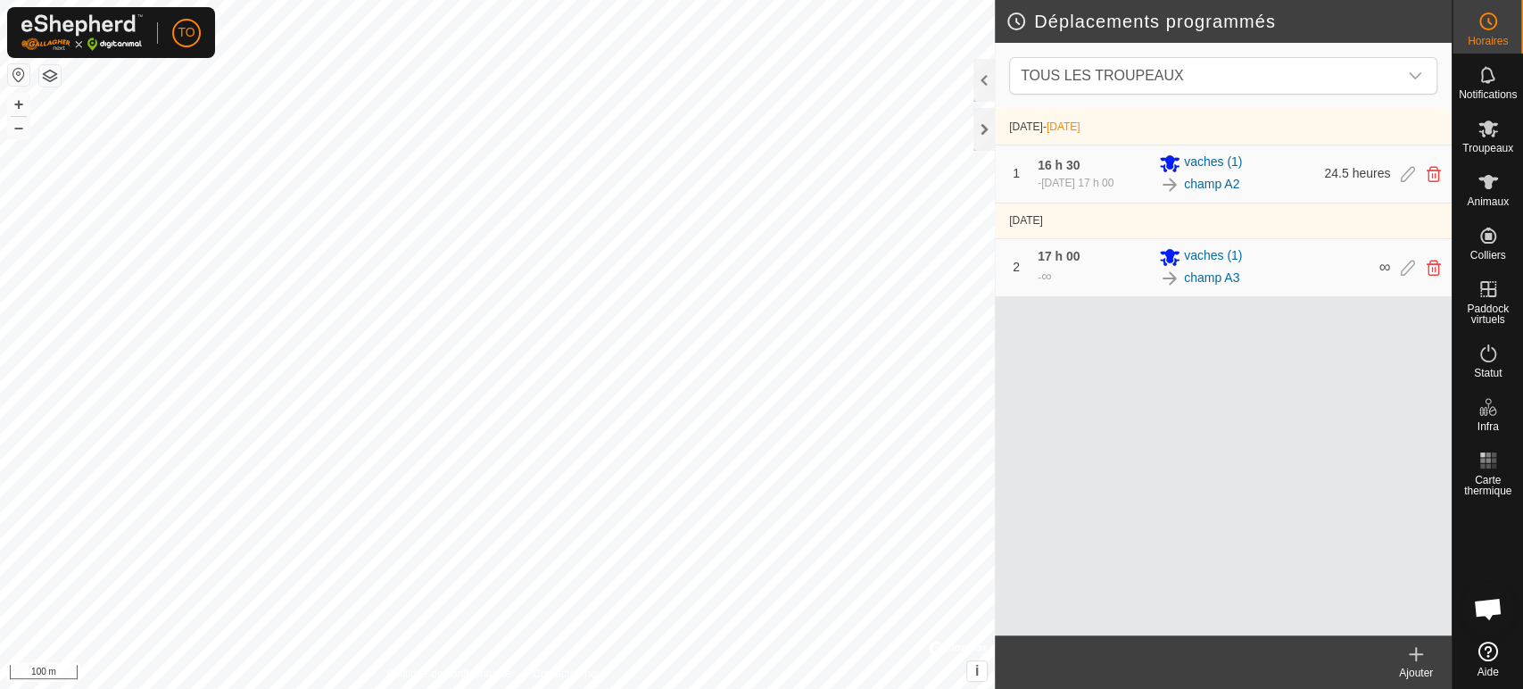
click at [1483, 653] on icon at bounding box center [1488, 651] width 20 height 20
click at [1484, 71] on icon at bounding box center [1487, 74] width 21 height 21
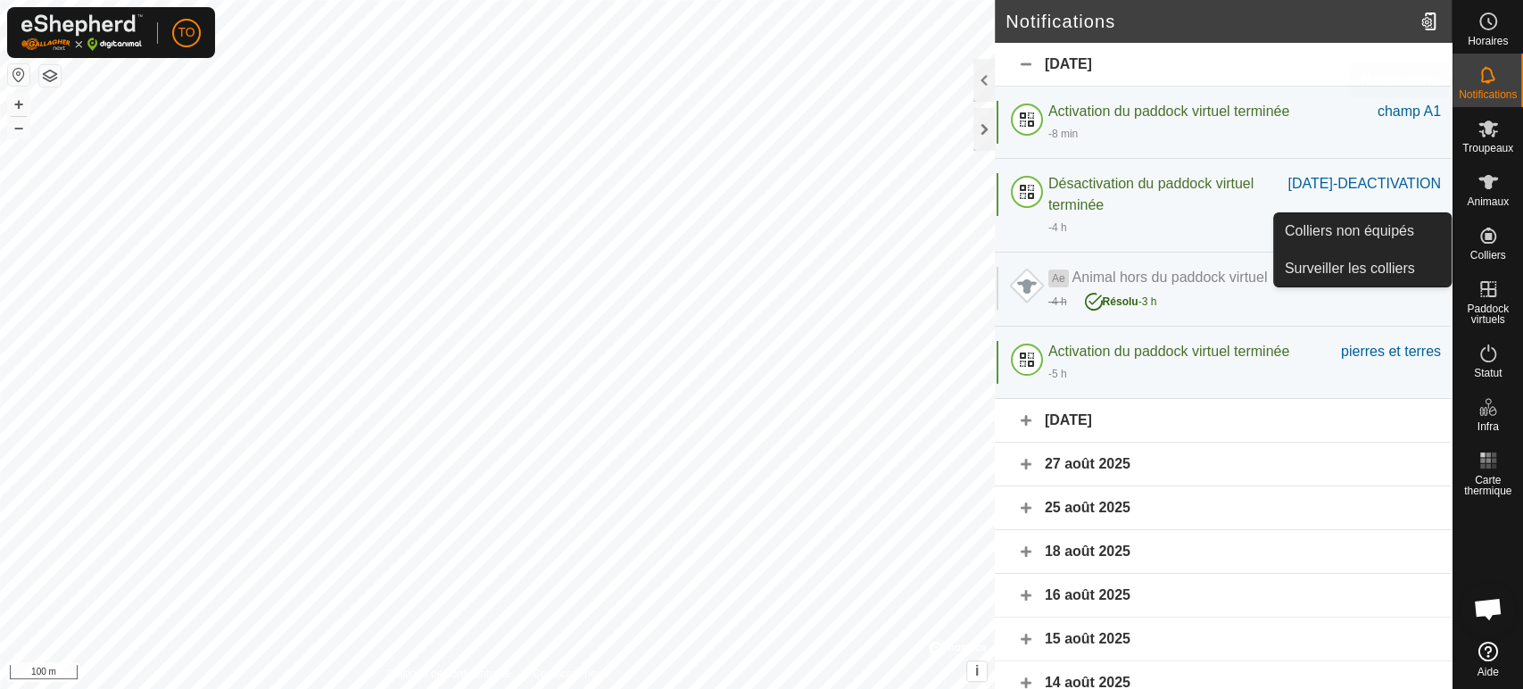
click at [1485, 134] on icon at bounding box center [1488, 128] width 20 height 17
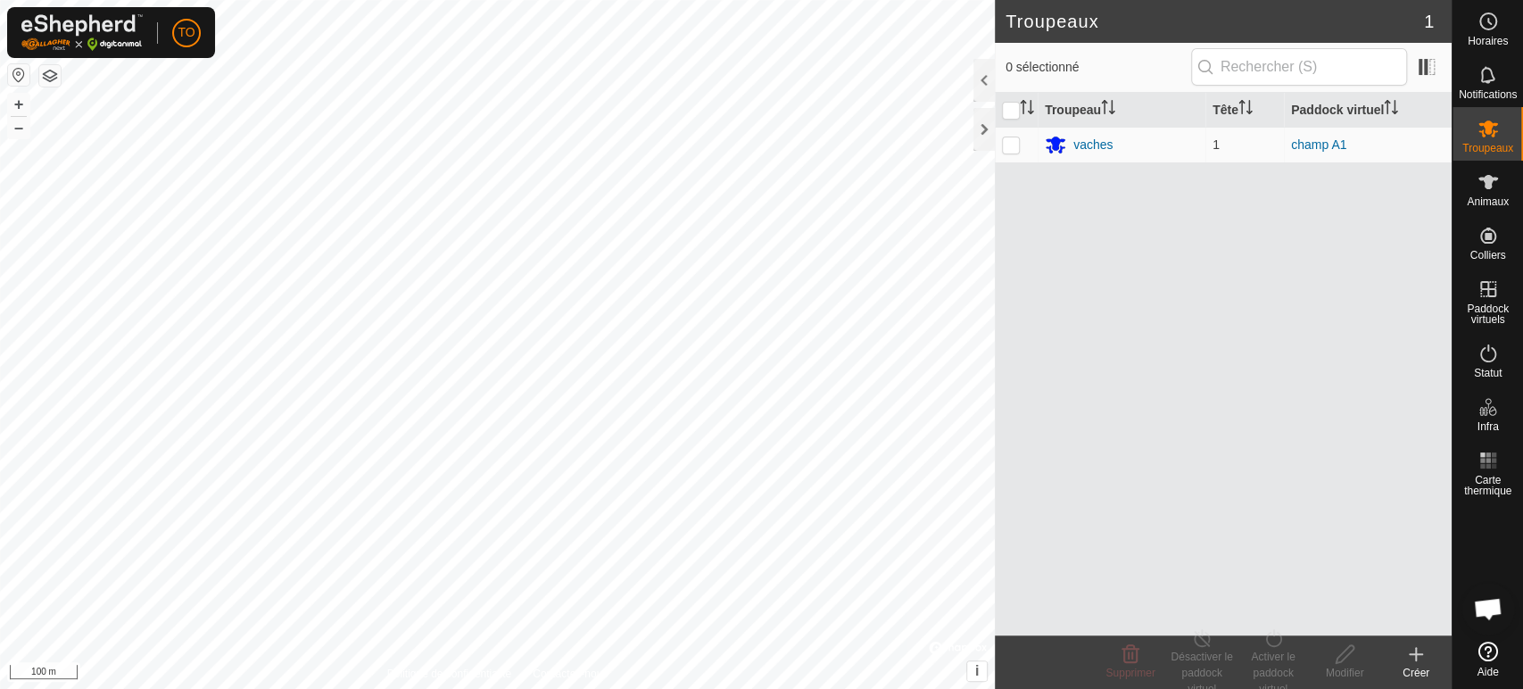
click at [1484, 655] on icon at bounding box center [1488, 651] width 20 height 20
click at [13, 72] on button "button" at bounding box center [18, 74] width 21 height 21
click at [52, 73] on button "button" at bounding box center [49, 75] width 21 height 21
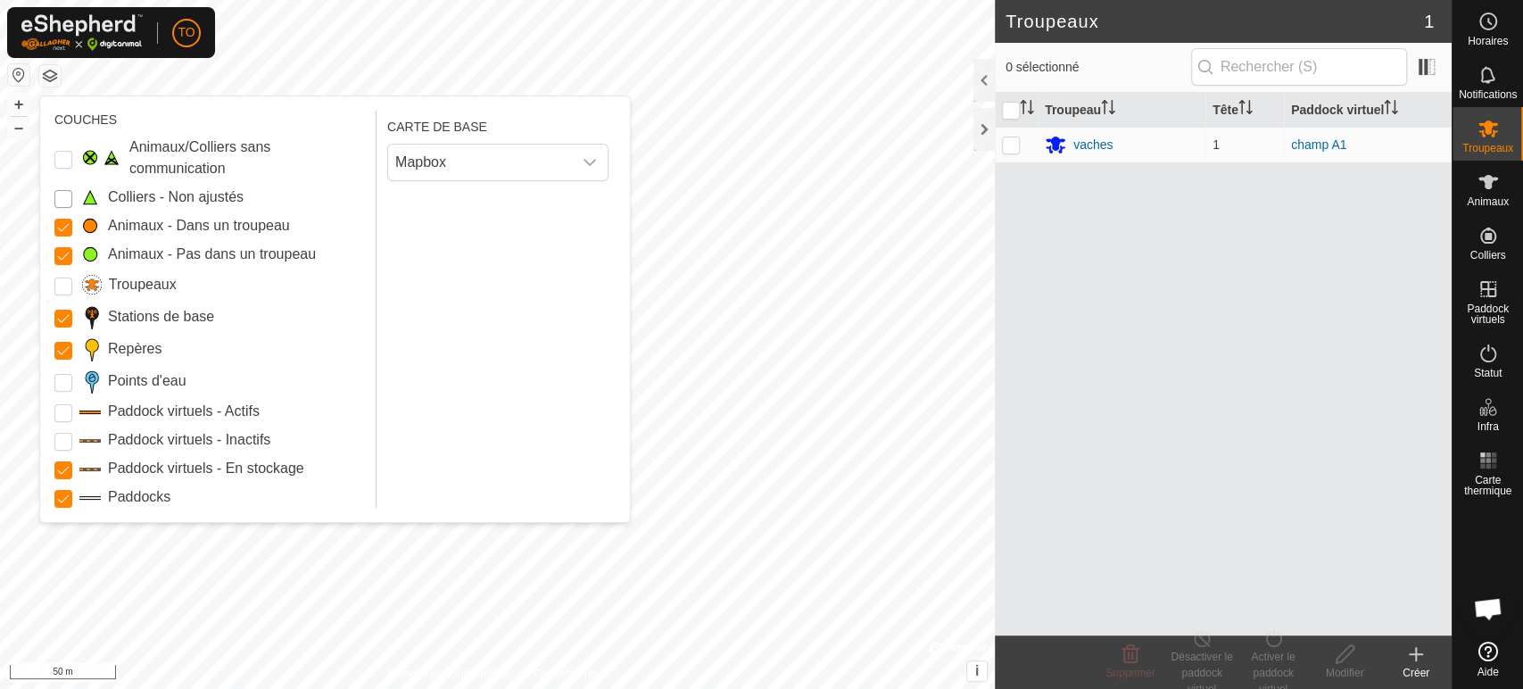
click at [60, 202] on Unfitted "Colliers - Non ajustés" at bounding box center [63, 199] width 18 height 18
click at [1485, 369] on span "Statut" at bounding box center [1488, 373] width 28 height 11
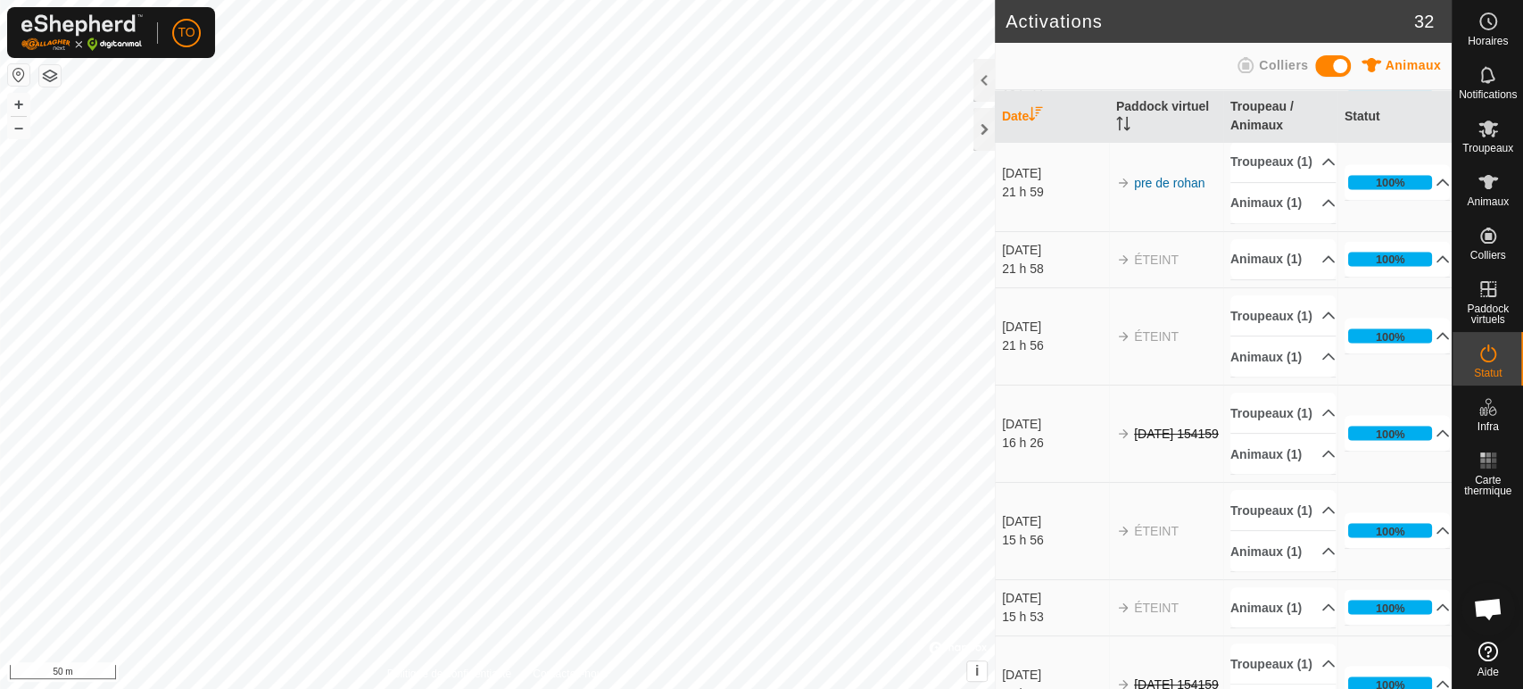
scroll to position [2477, 0]
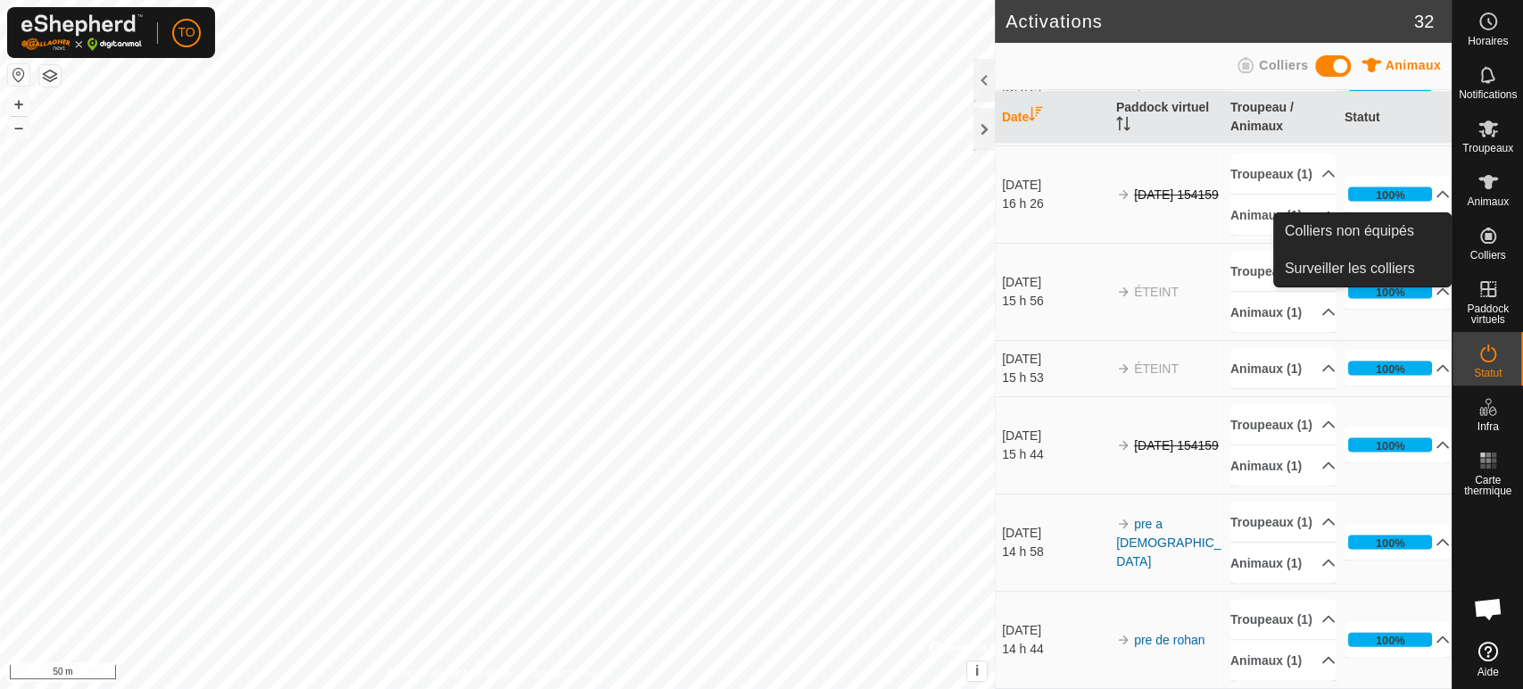
click at [1487, 237] on icon at bounding box center [1488, 235] width 16 height 16
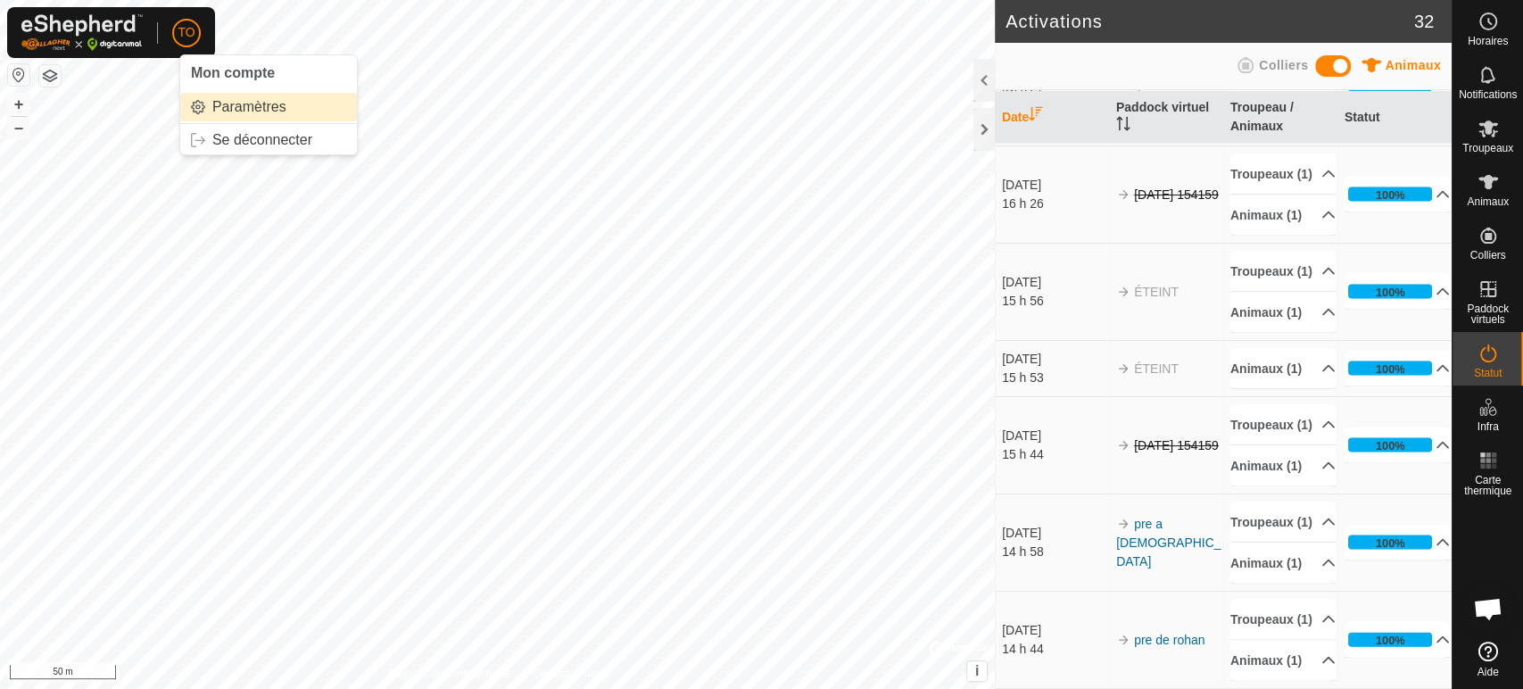
click at [253, 111] on span "Paramètres" at bounding box center [249, 107] width 74 height 14
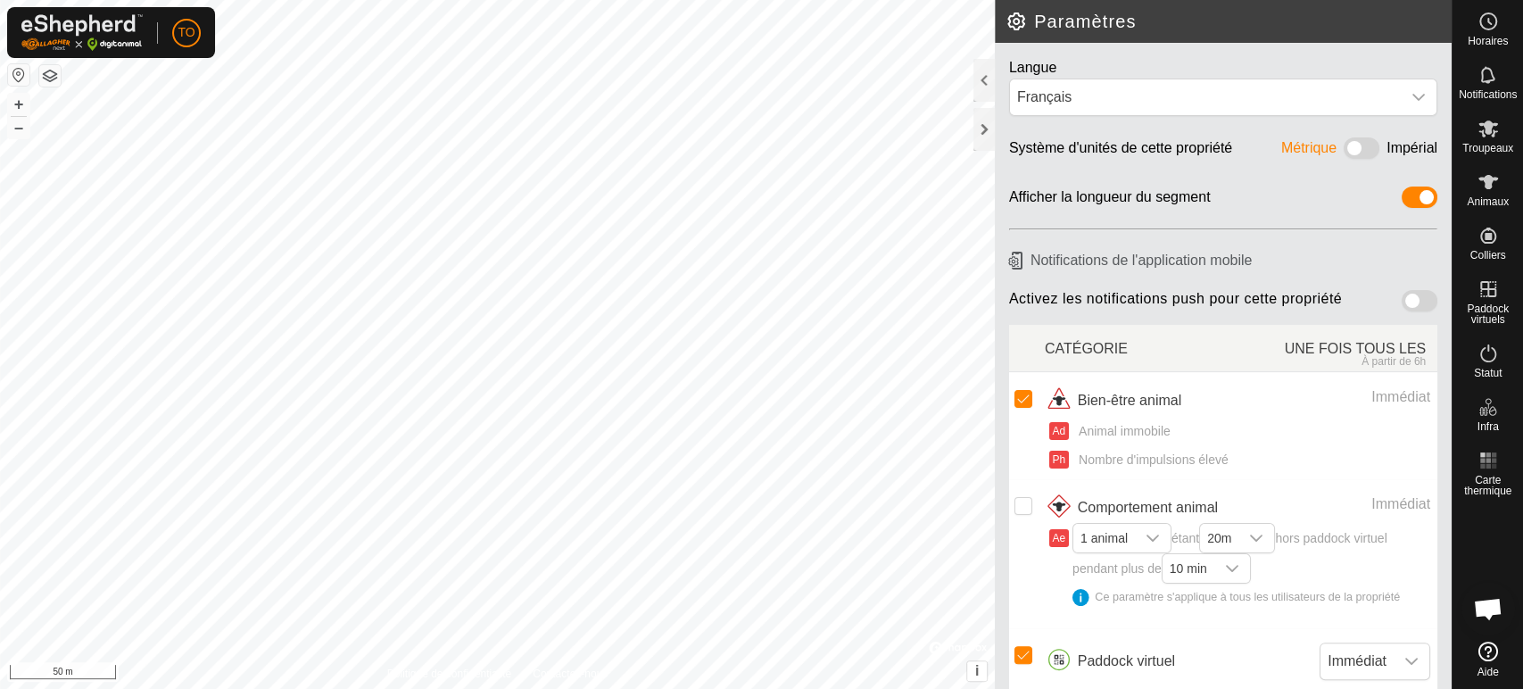
scroll to position [68, 0]
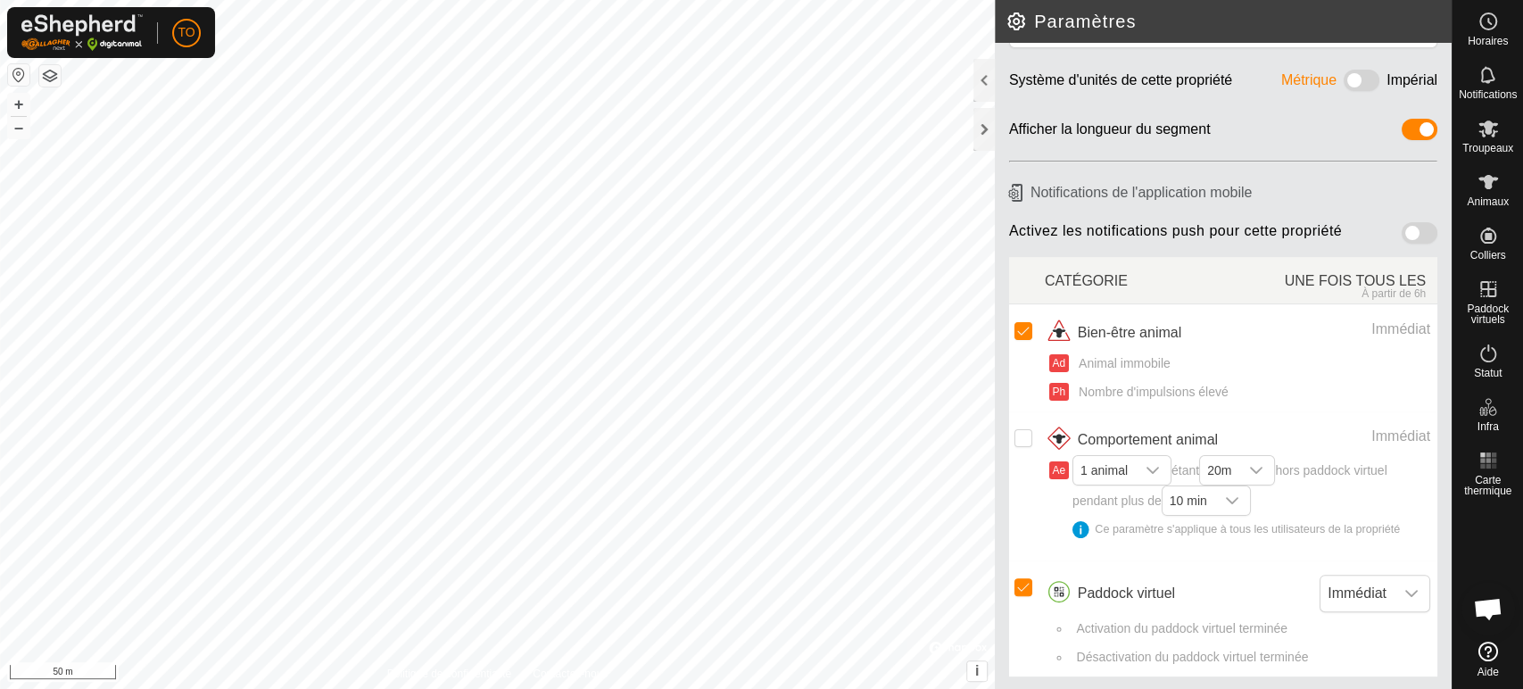
drag, startPoint x: 1394, startPoint y: 232, endPoint x: 1413, endPoint y: 228, distance: 19.1
click at [1413, 228] on span at bounding box center [1419, 232] width 36 height 21
click at [1409, 234] on span at bounding box center [1419, 232] width 36 height 21
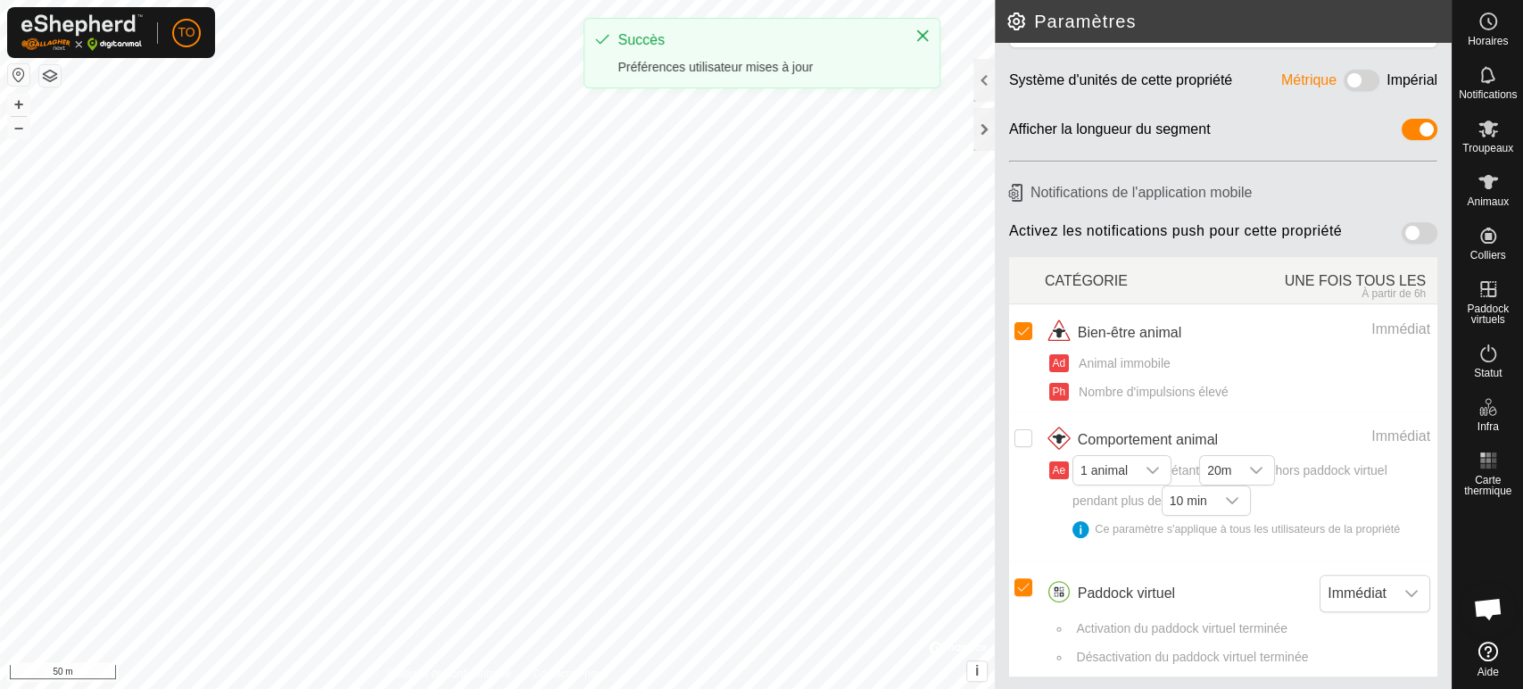
click at [1406, 232] on span at bounding box center [1419, 232] width 36 height 21
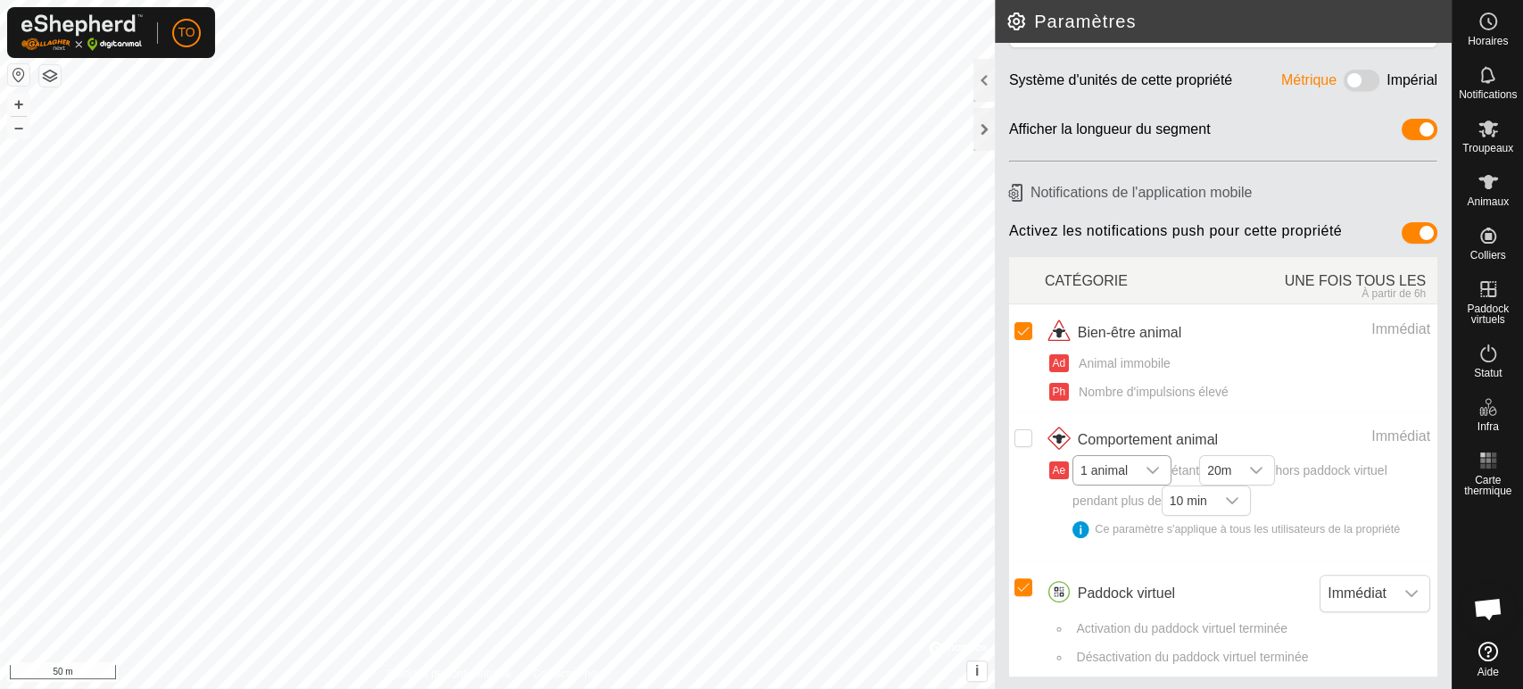
click at [1151, 475] on icon "dropdown trigger" at bounding box center [1152, 470] width 14 height 14
click at [1263, 467] on icon "dropdown trigger" at bounding box center [1256, 470] width 14 height 14
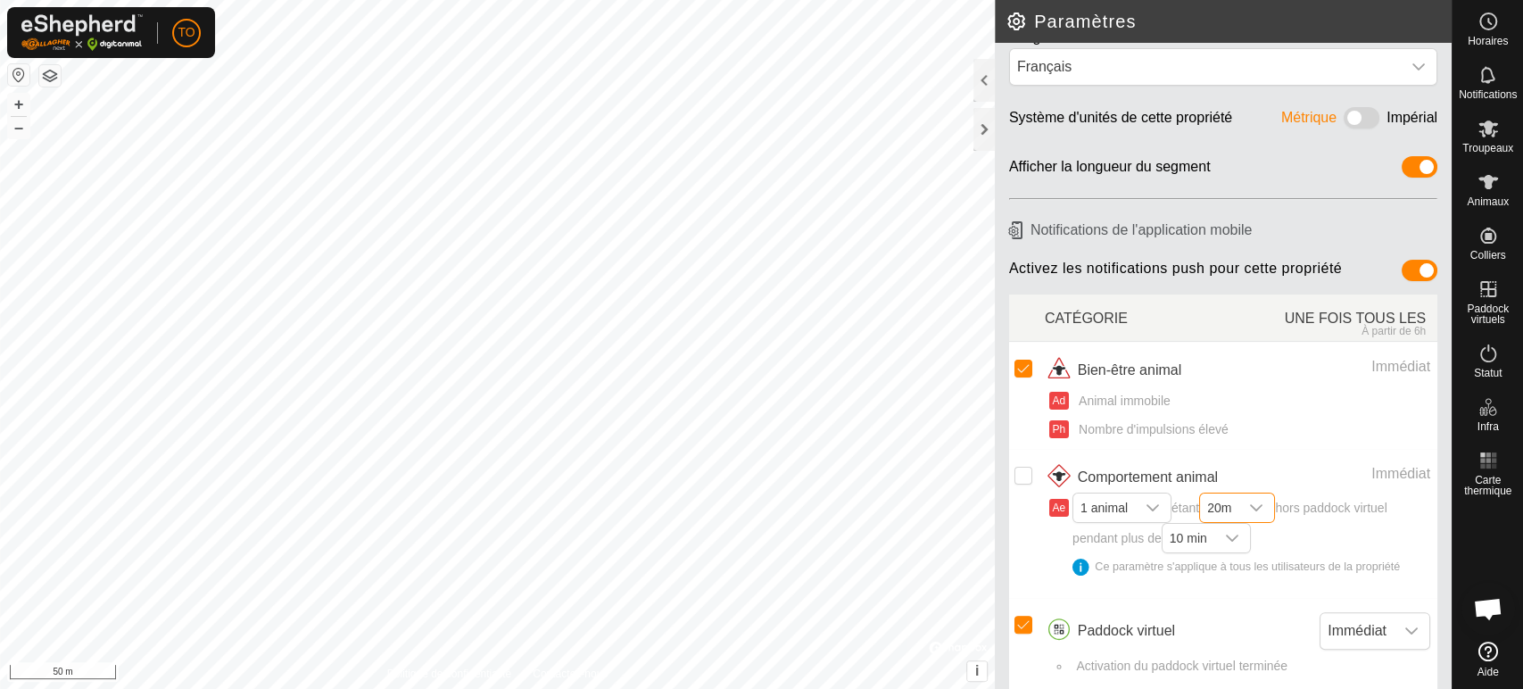
scroll to position [0, 0]
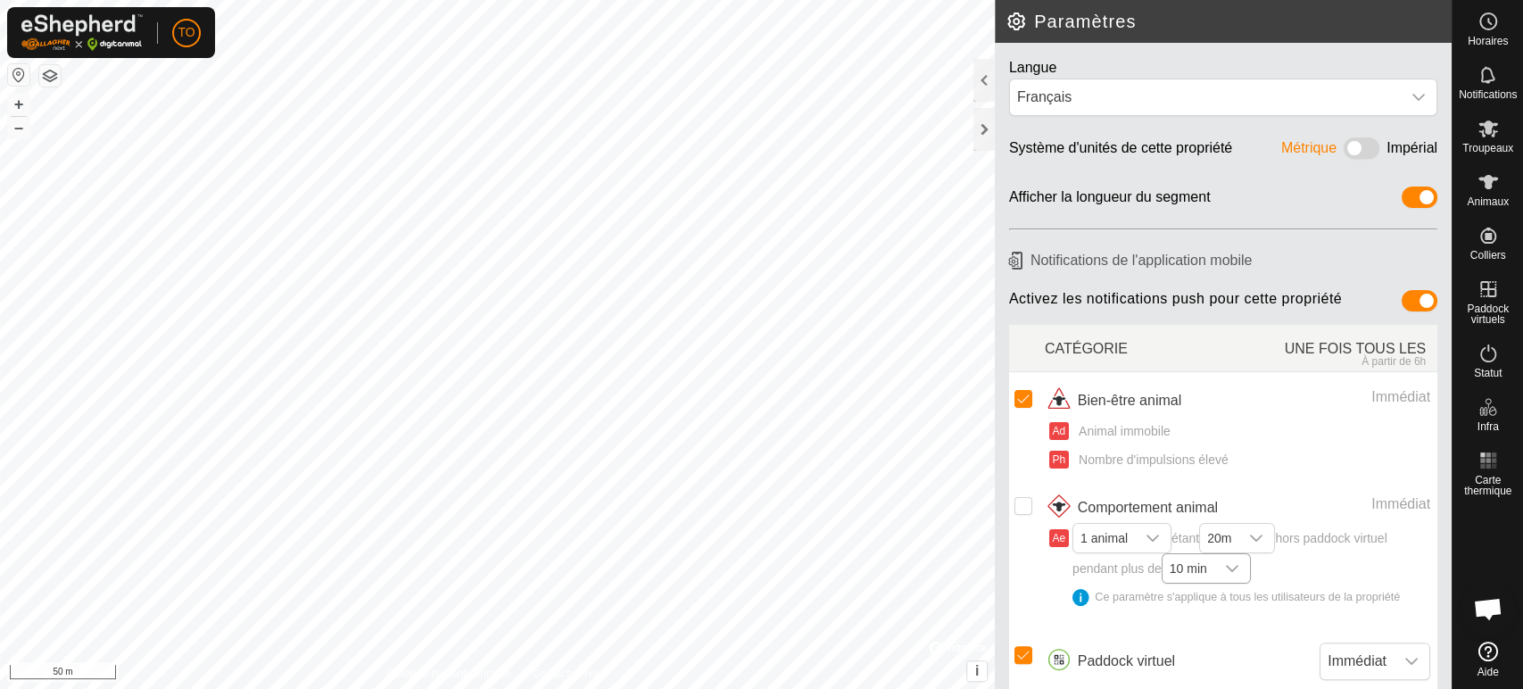
click at [1235, 566] on icon "dropdown trigger" at bounding box center [1232, 568] width 14 height 14
click at [1299, 434] on div "Ad Animal immobile" at bounding box center [1239, 431] width 381 height 19
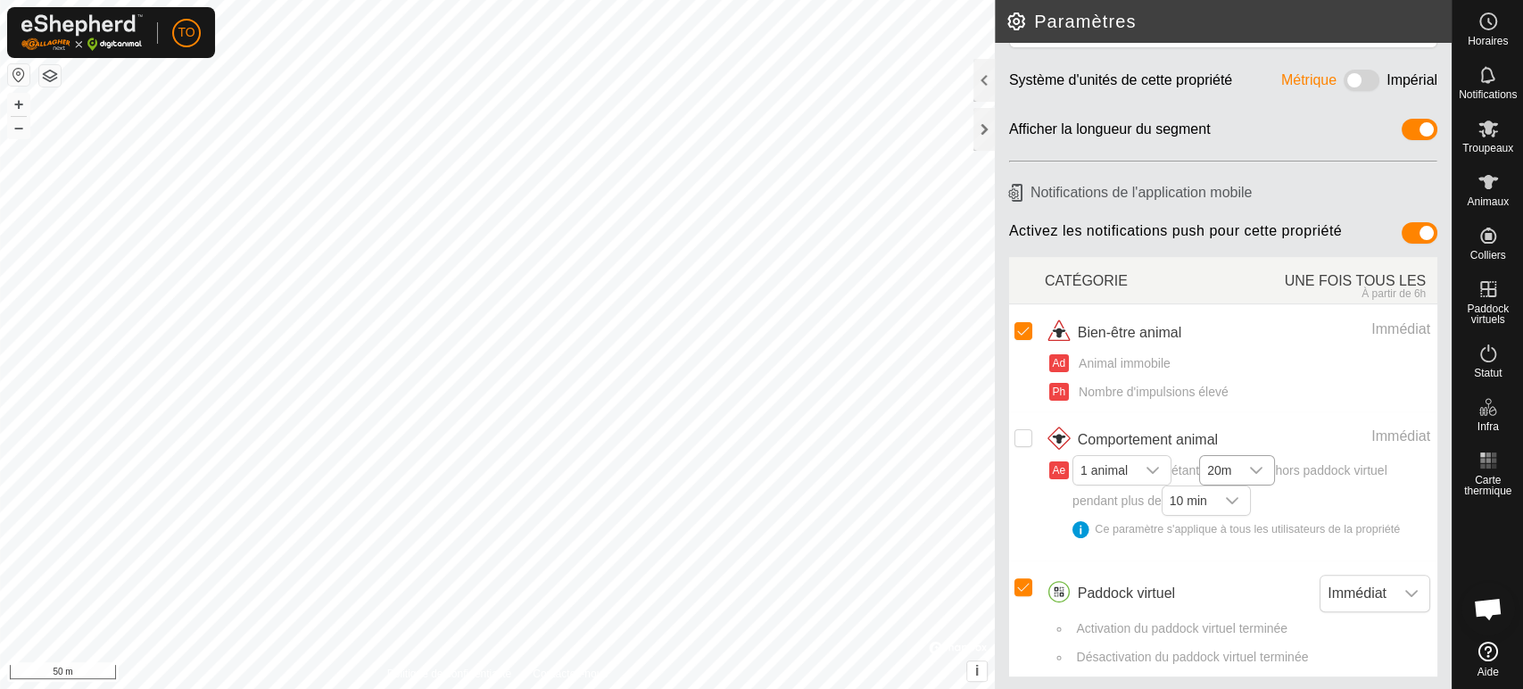
click at [1263, 469] on icon "dropdown trigger" at bounding box center [1257, 470] width 12 height 7
click at [1363, 585] on span "Immédiat" at bounding box center [1356, 593] width 73 height 36
click at [1235, 575] on div "Paddock virtuel" at bounding box center [1157, 592] width 225 height 37
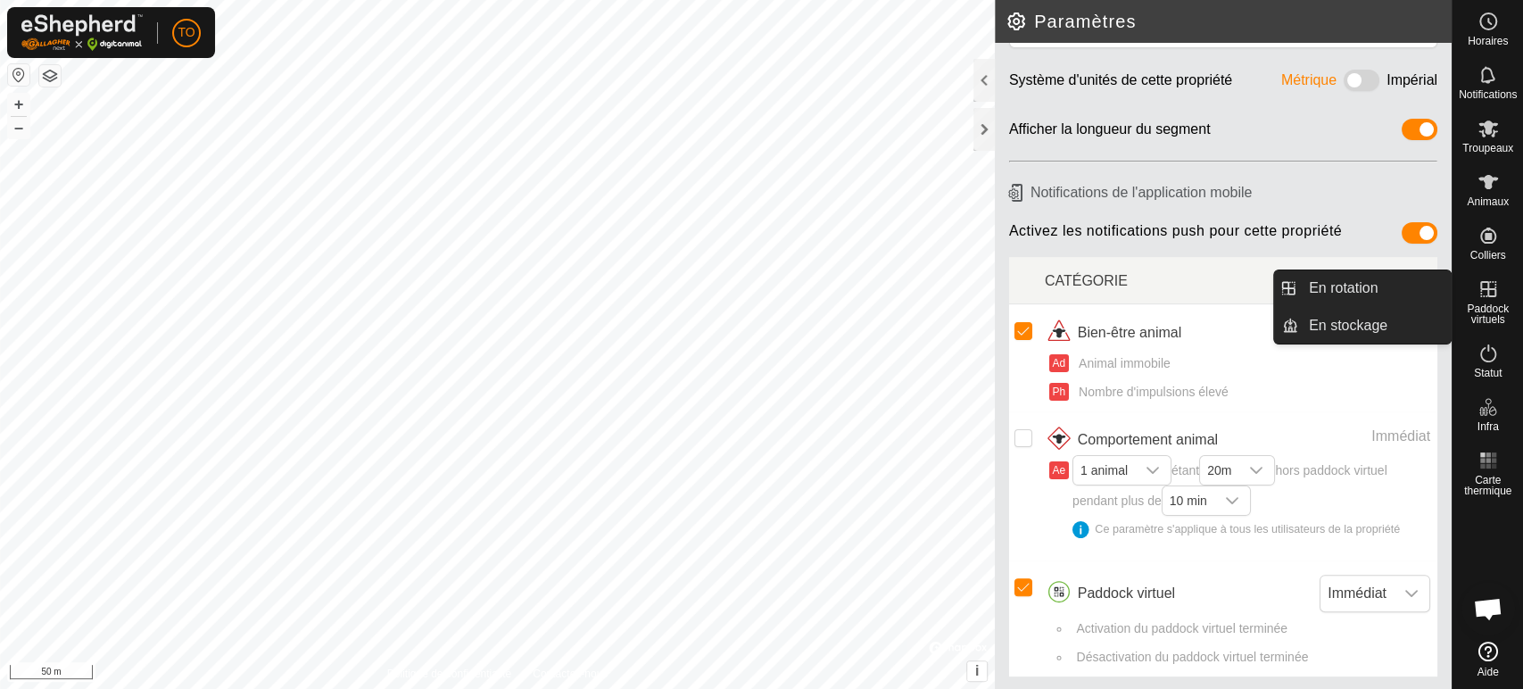
click at [1489, 293] on icon at bounding box center [1487, 288] width 21 height 21
click at [1373, 288] on link "En rotation" at bounding box center [1374, 288] width 153 height 36
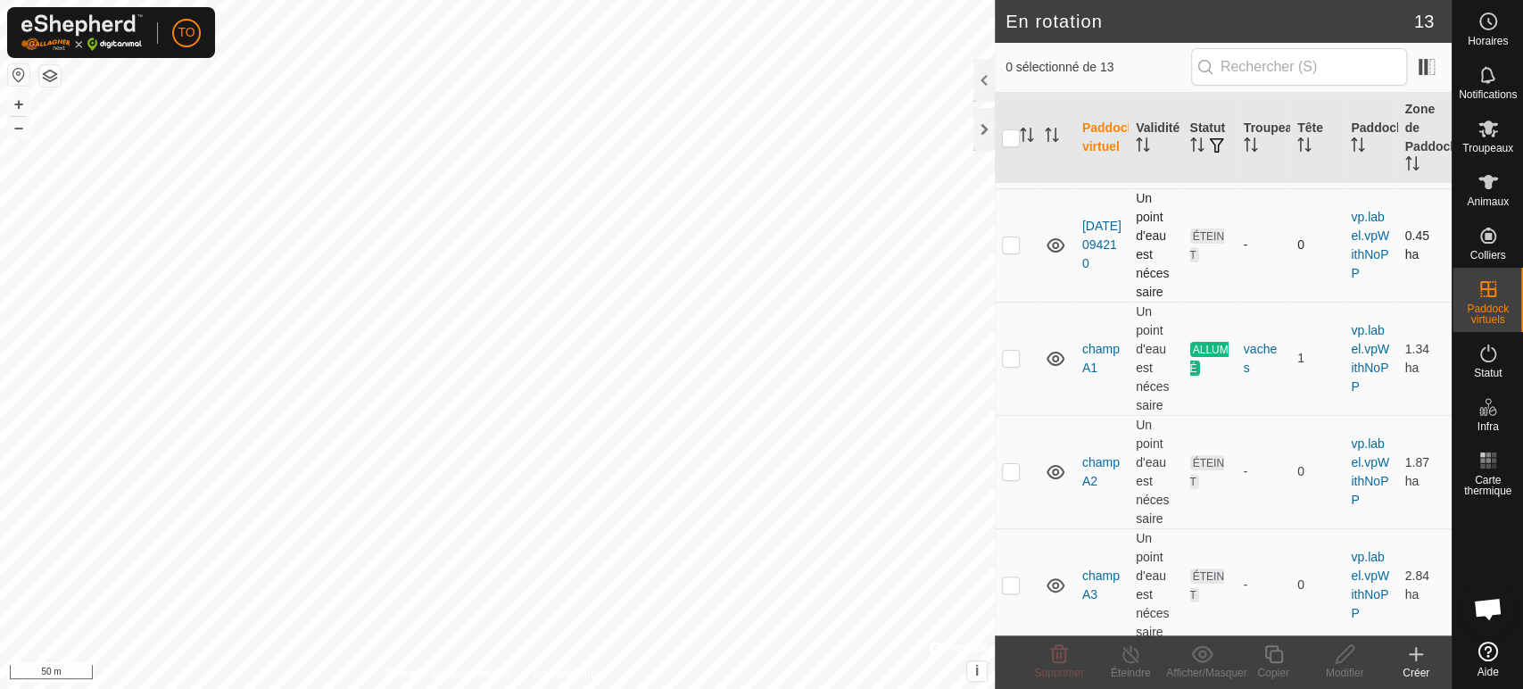
scroll to position [396, 0]
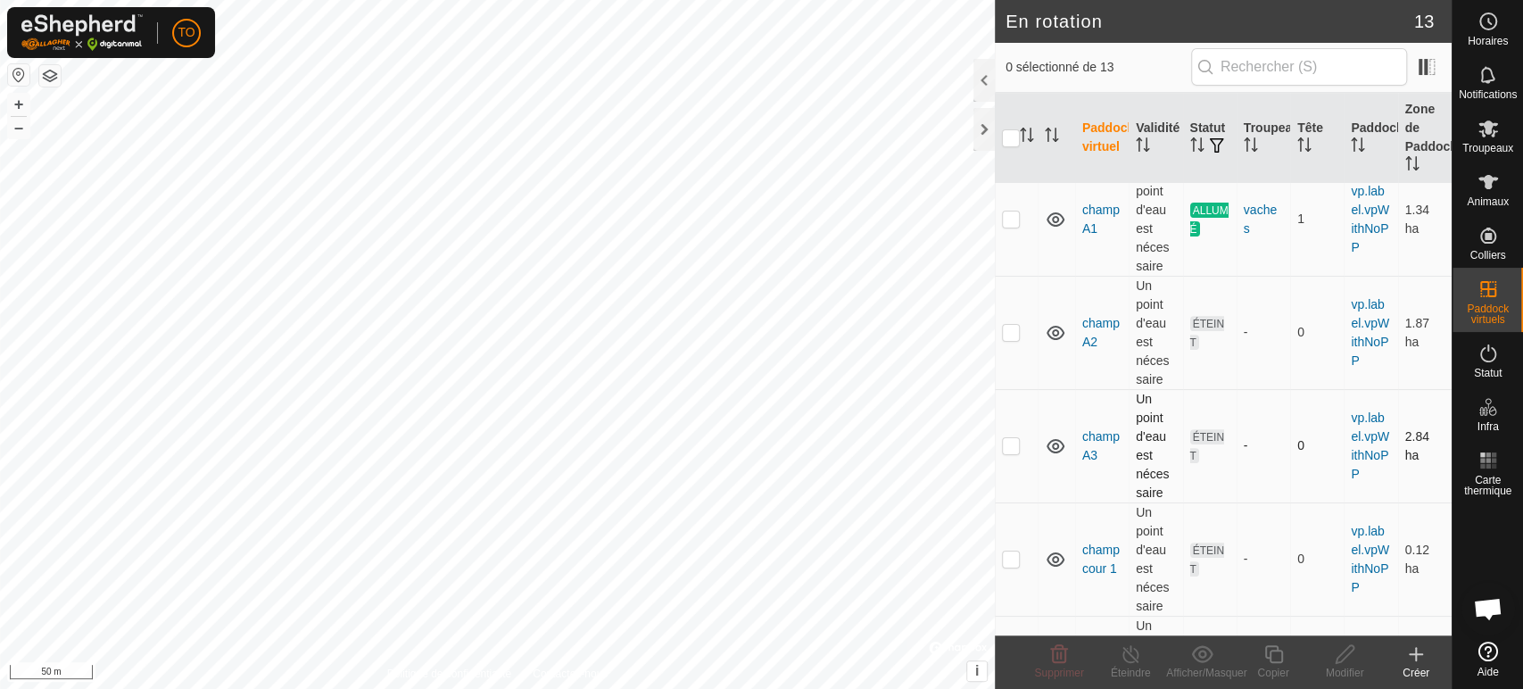
click at [1006, 447] on p-checkbox at bounding box center [1011, 445] width 18 height 14
click at [1052, 660] on icon at bounding box center [1059, 654] width 17 height 18
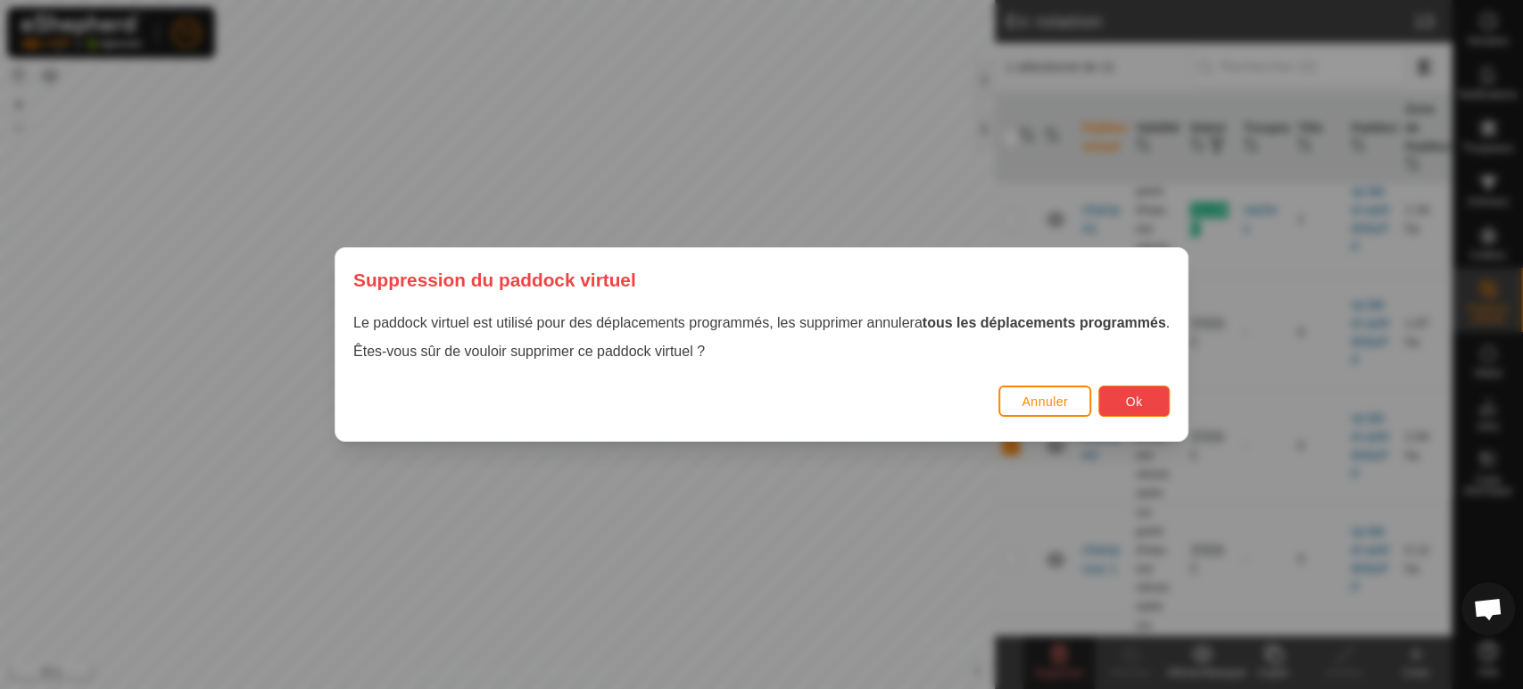
click at [1142, 411] on button "Ok" at bounding box center [1133, 400] width 71 height 31
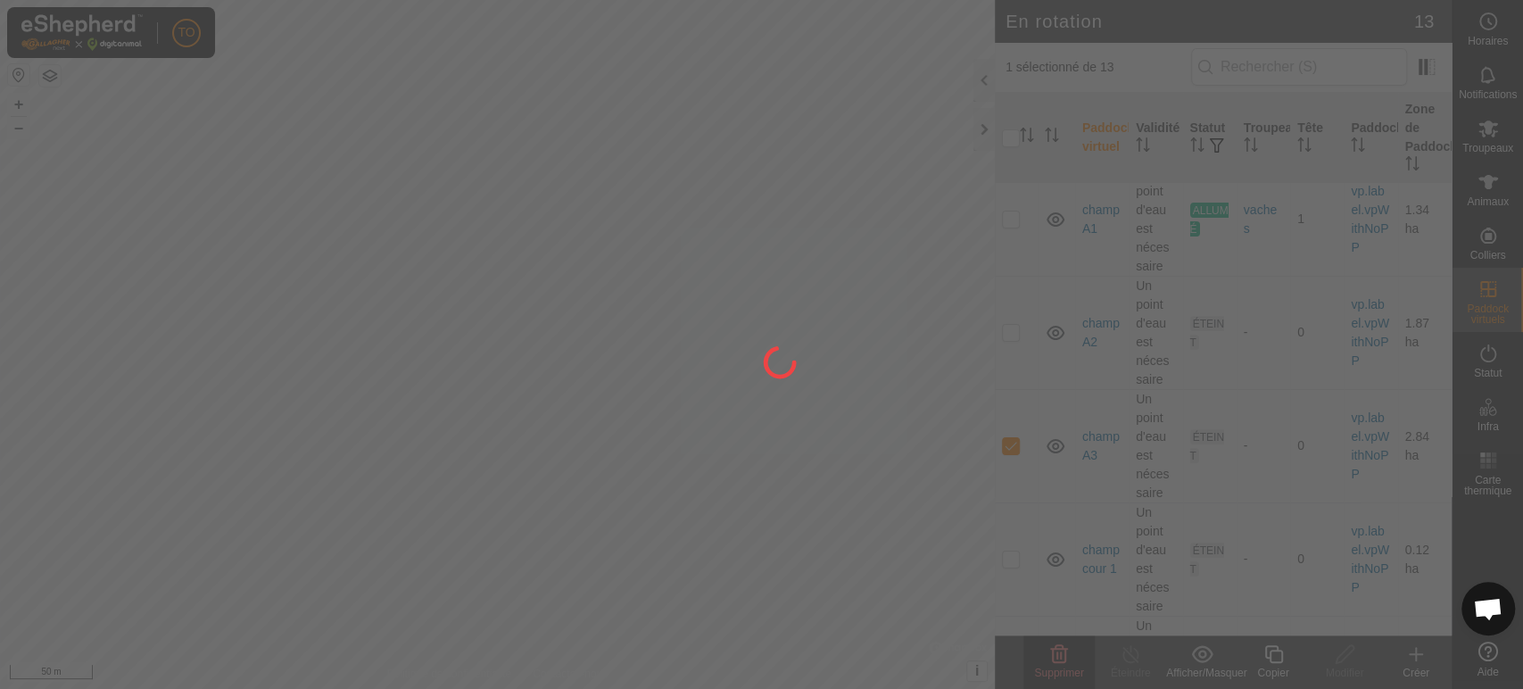
checkbox input "false"
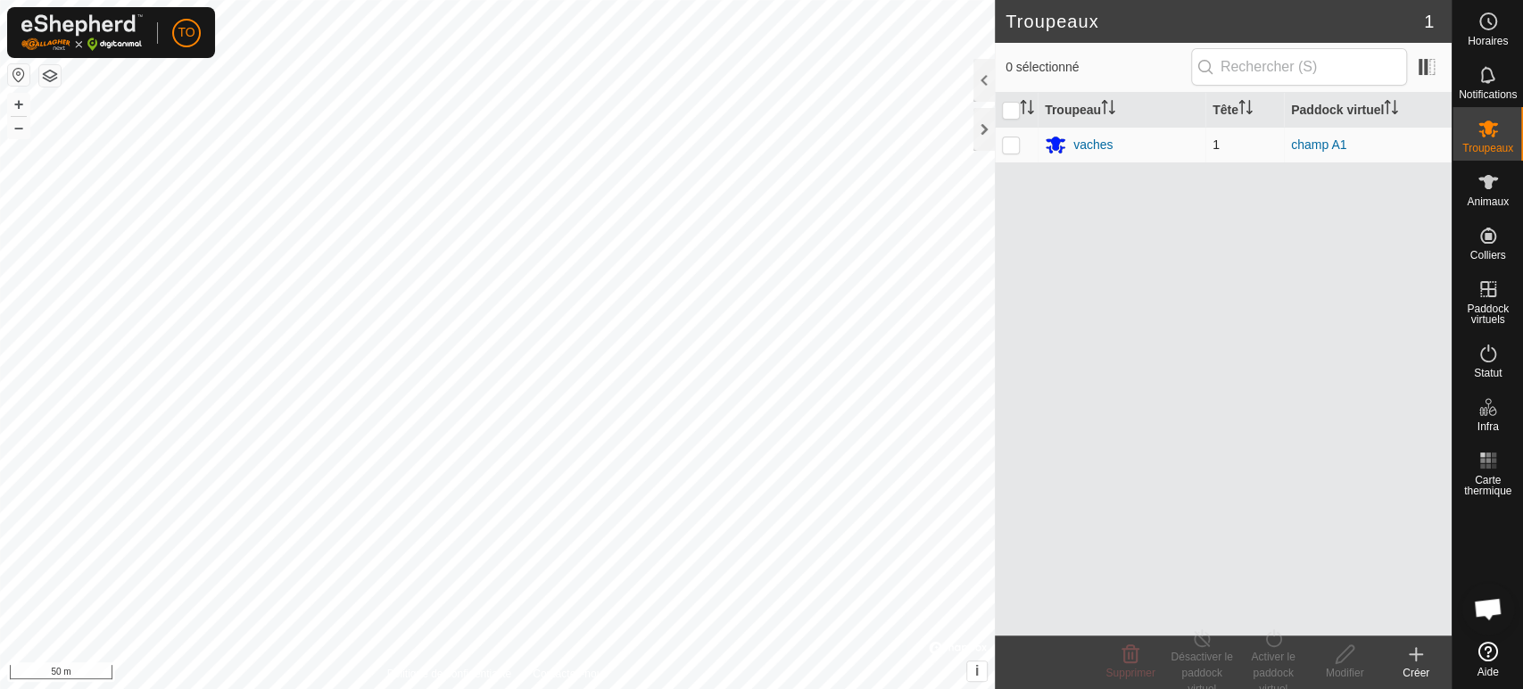
click at [1010, 150] on p-checkbox at bounding box center [1011, 144] width 18 height 14
checkbox input "true"
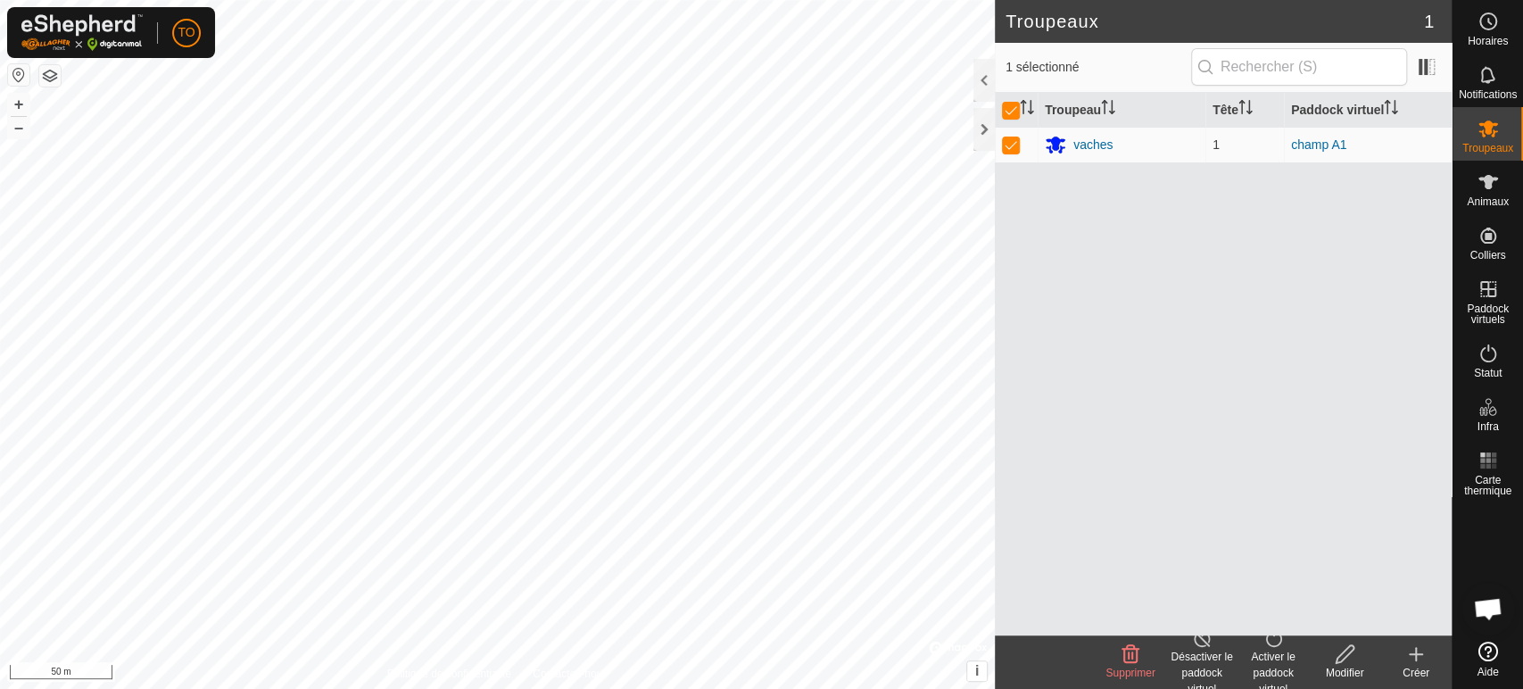
click at [1210, 644] on icon at bounding box center [1202, 637] width 22 height 21
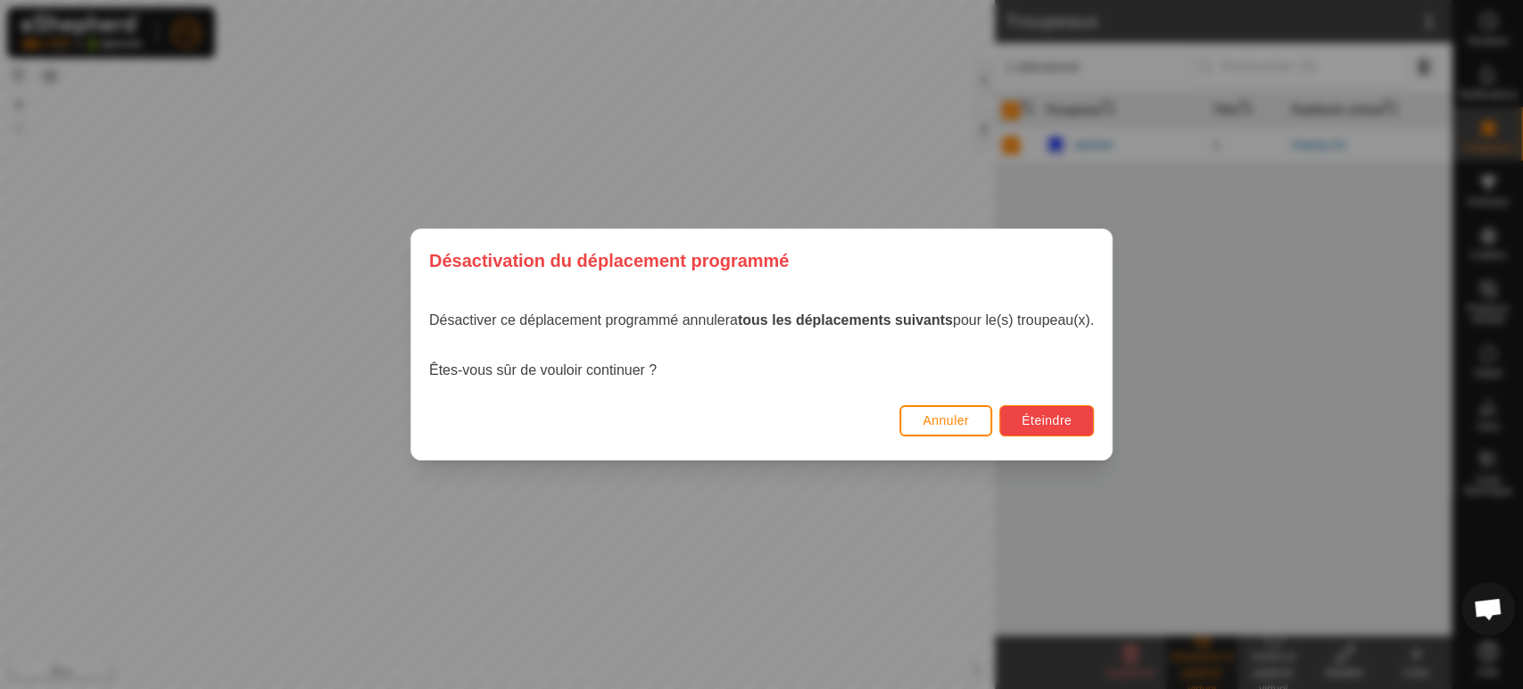
click at [1039, 409] on button "Éteindre" at bounding box center [1046, 420] width 95 height 31
